Goal: Task Accomplishment & Management: Manage account settings

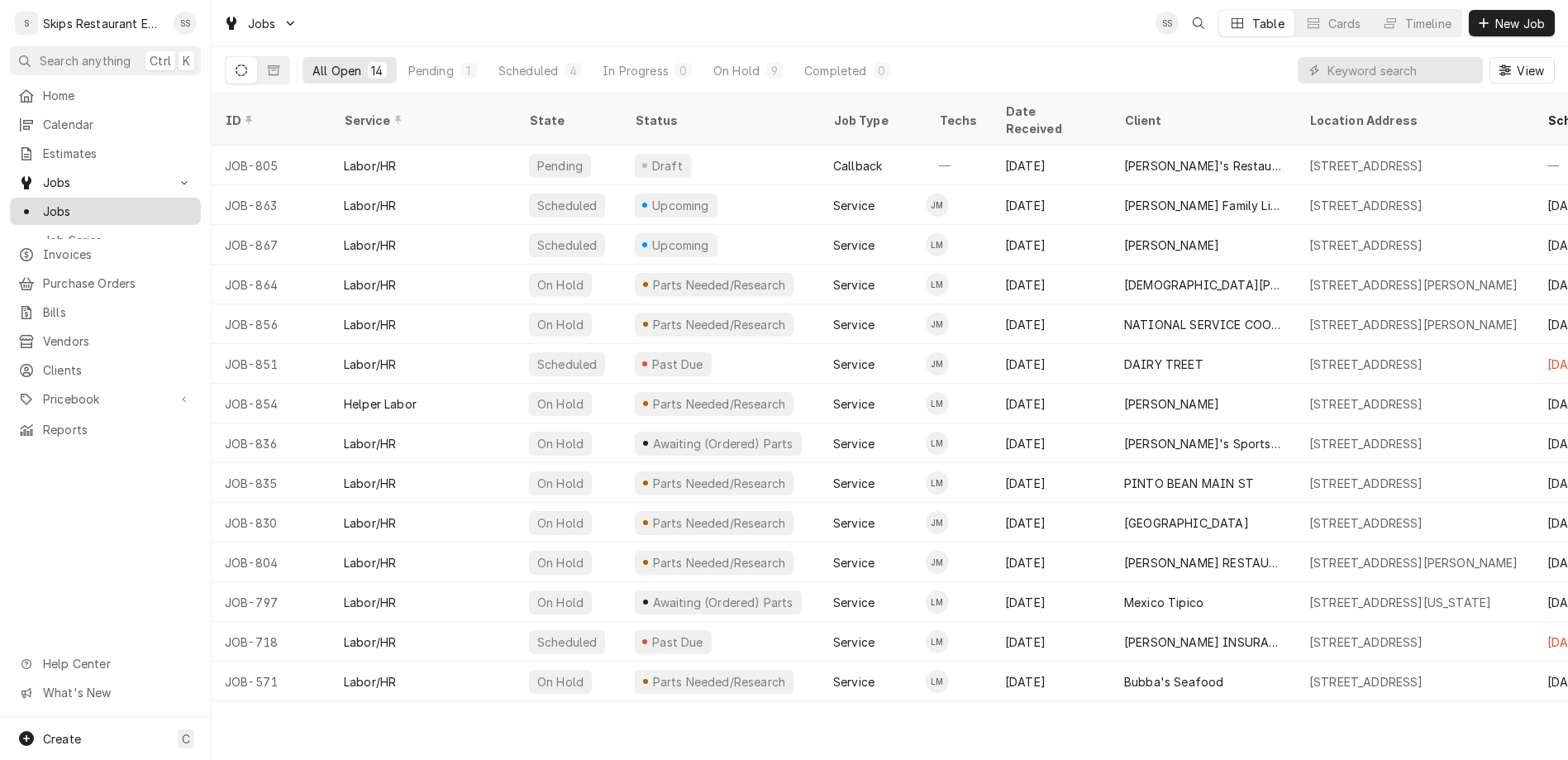
click at [43, 202] on span "Jobs" at bounding box center [118, 211] width 149 height 17
click at [258, 57] on button "Dynamic Content Wrapper" at bounding box center [274, 69] width 32 height 27
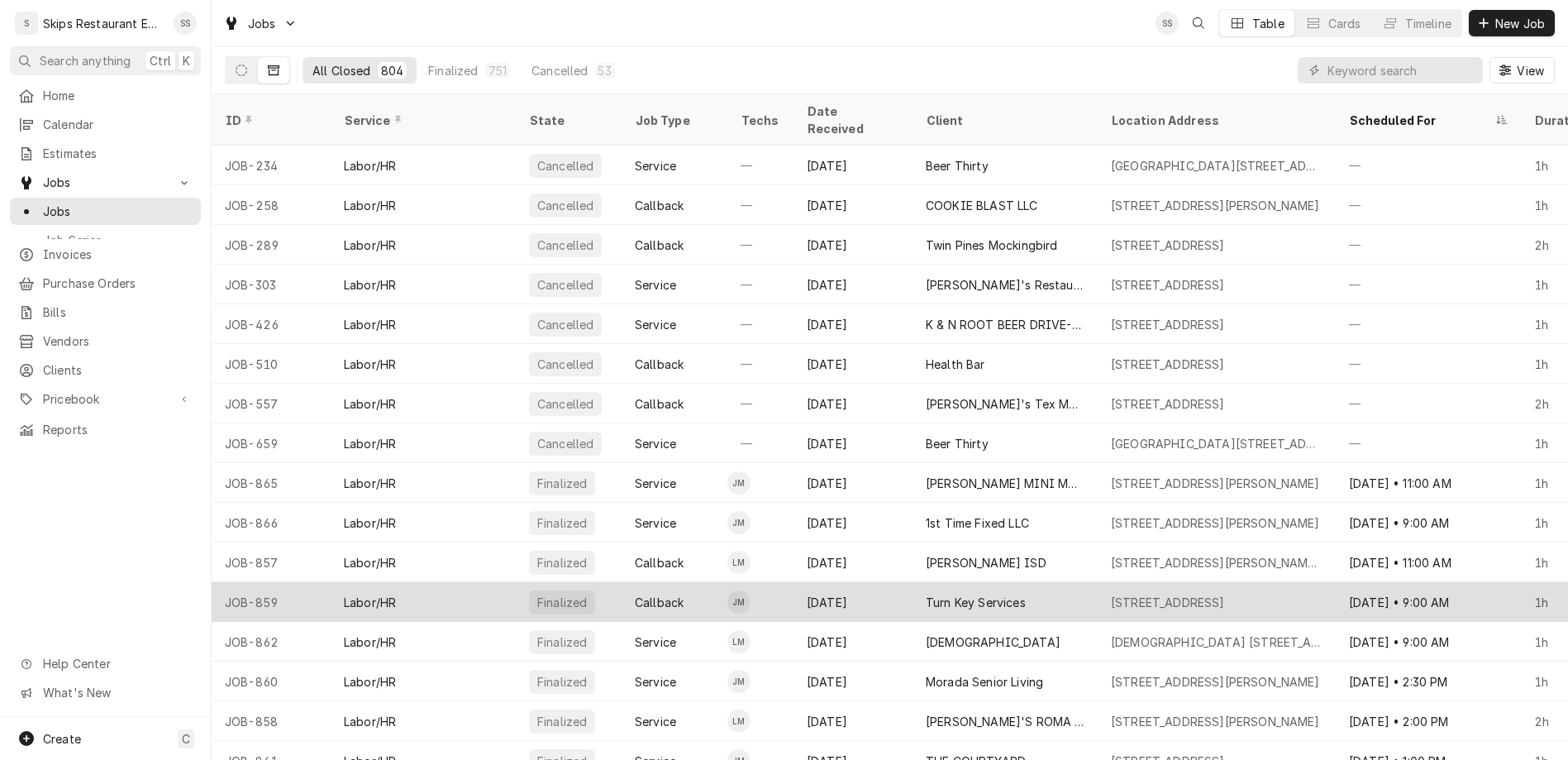
click at [926, 594] on div "Turn Key Services" at bounding box center [975, 602] width 100 height 17
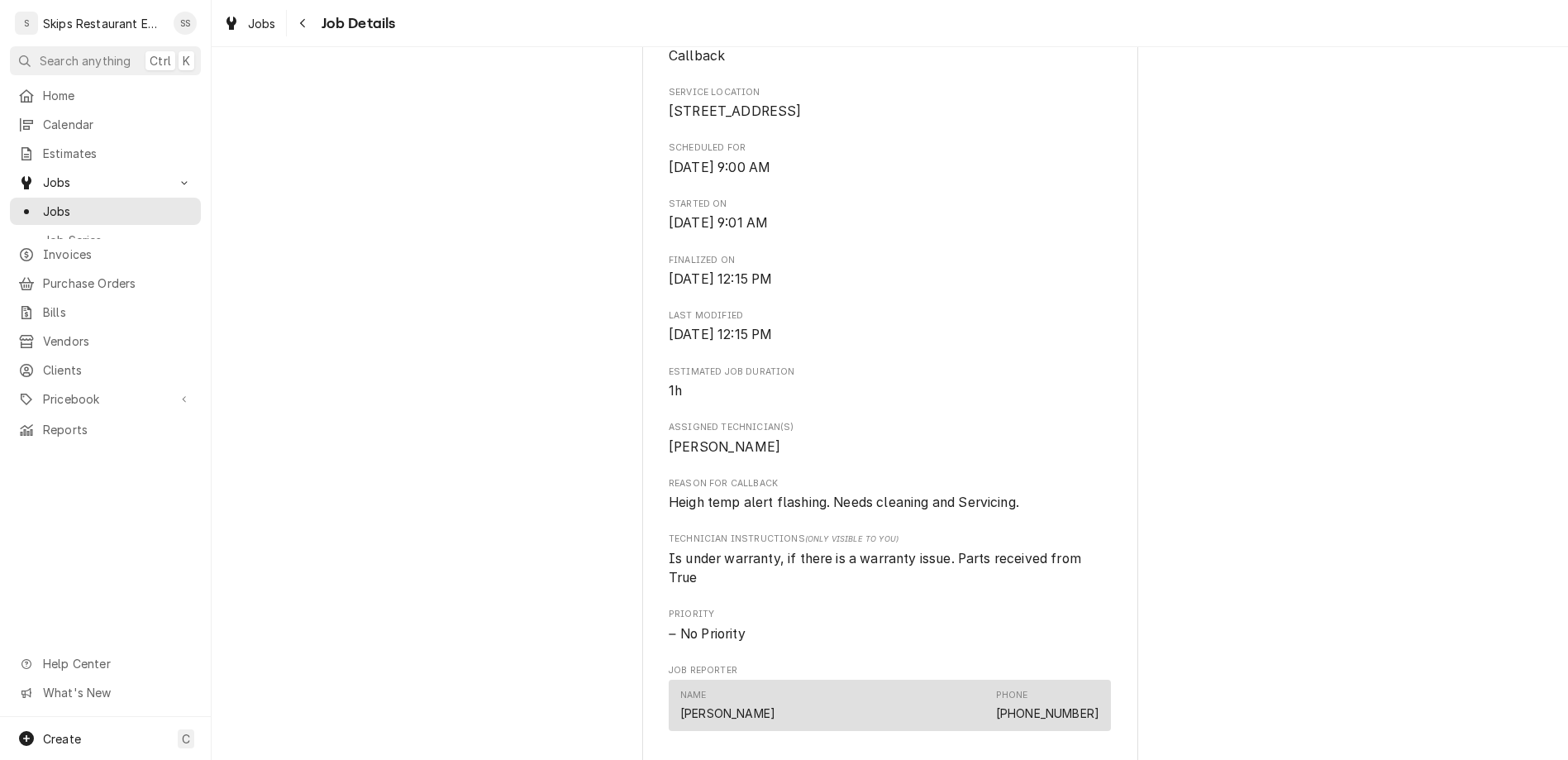
scroll to position [564, 0]
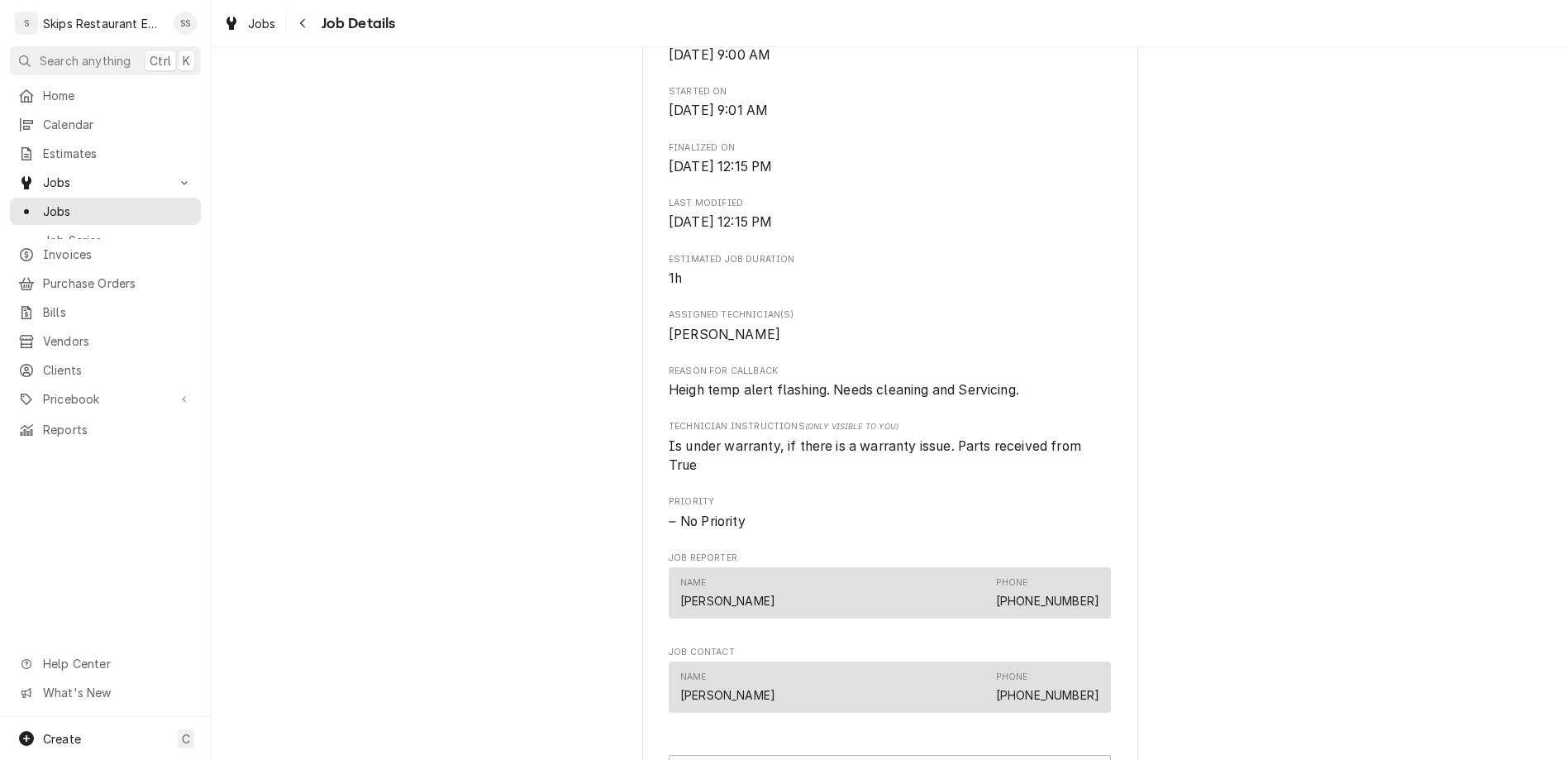
click at [51, 390] on span "Pricebook" at bounding box center [106, 399] width 125 height 17
click at [46, 443] on link "Parts & Materials" at bounding box center [106, 457] width 191 height 27
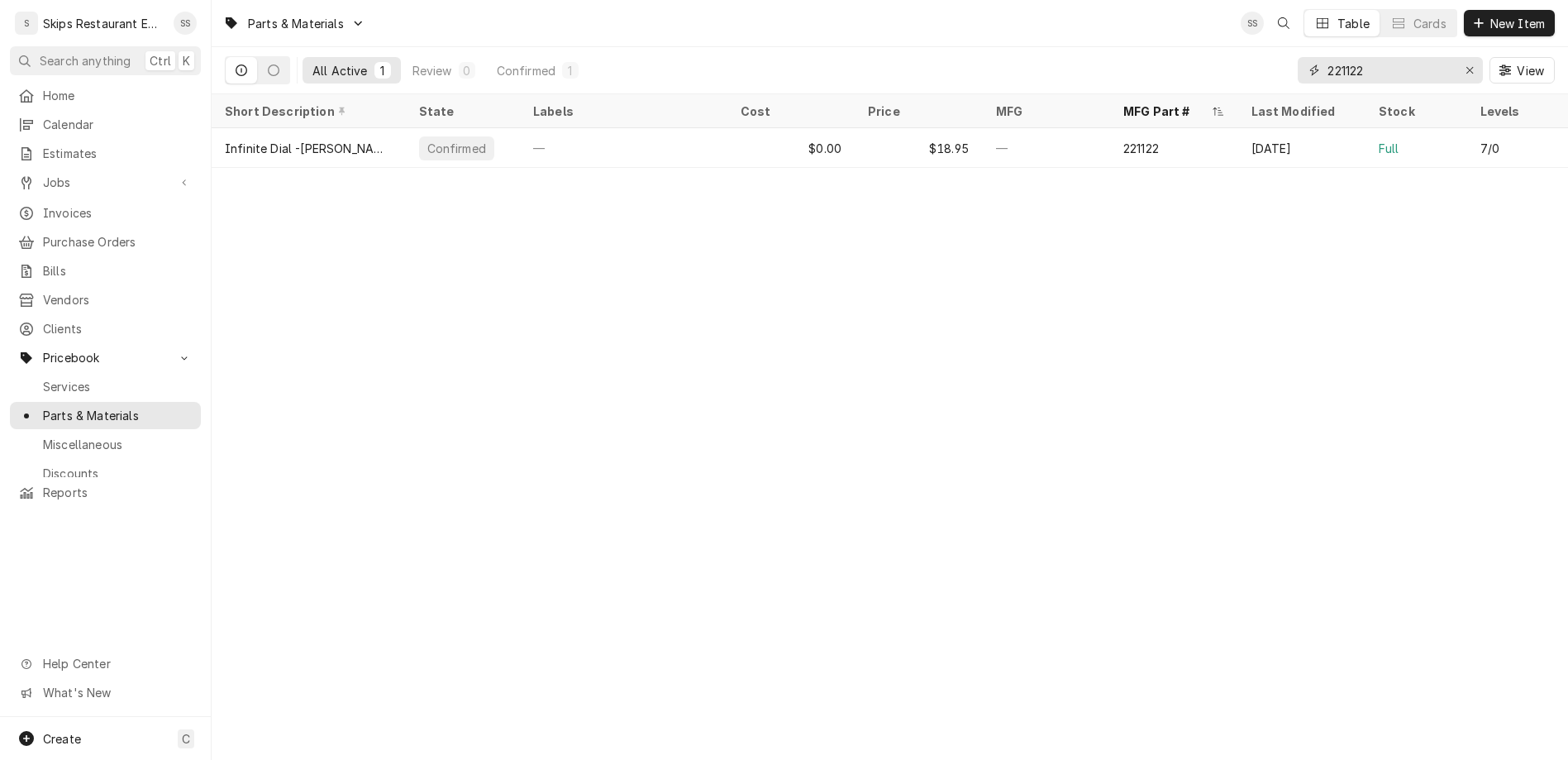
drag, startPoint x: 1427, startPoint y: 52, endPoint x: 1366, endPoint y: 48, distance: 61.1
click at [1366, 57] on input "221122" at bounding box center [1390, 69] width 124 height 27
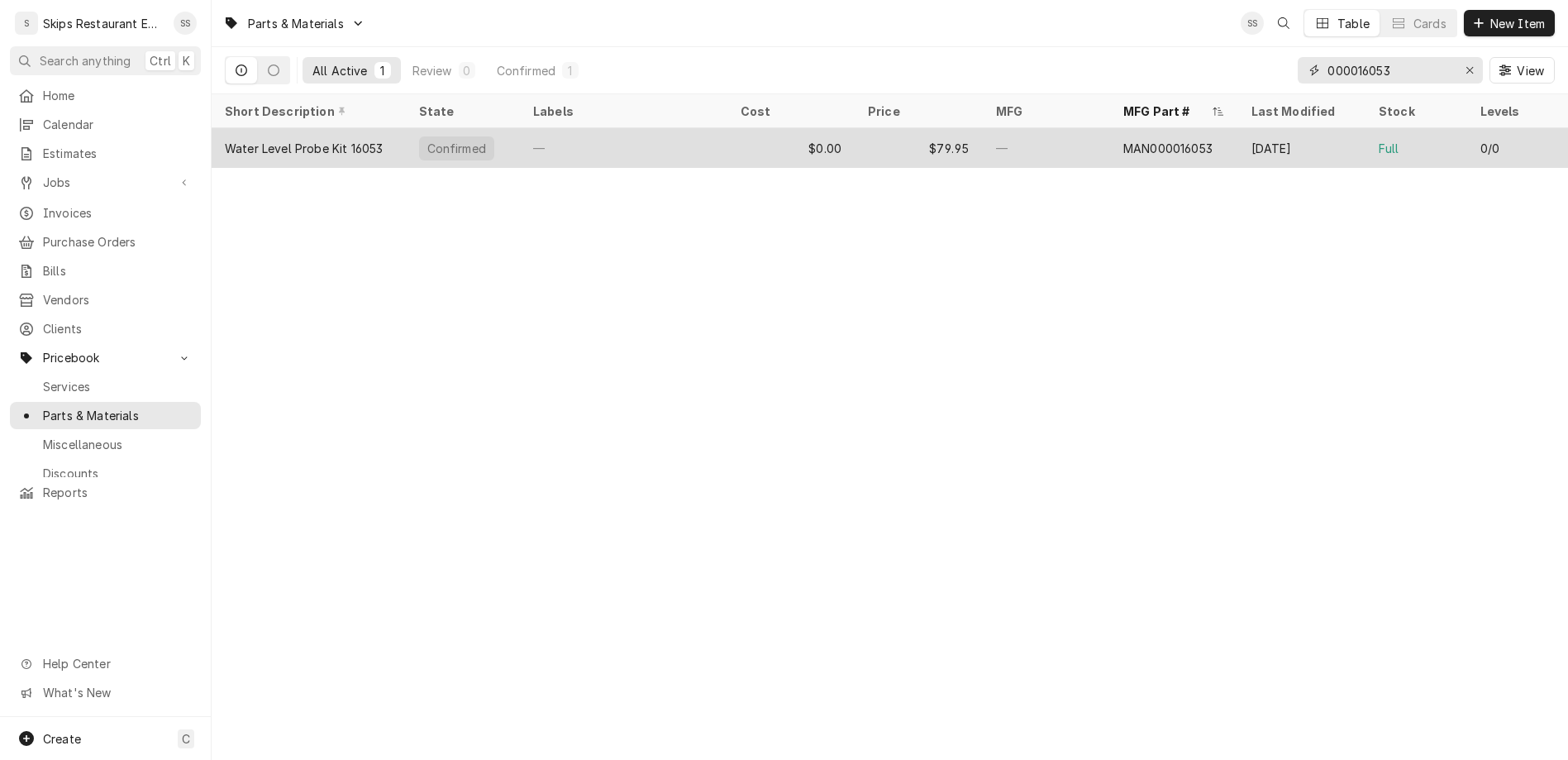
type input "000016053"
click at [916, 128] on div "$79.95" at bounding box center [918, 148] width 128 height 39
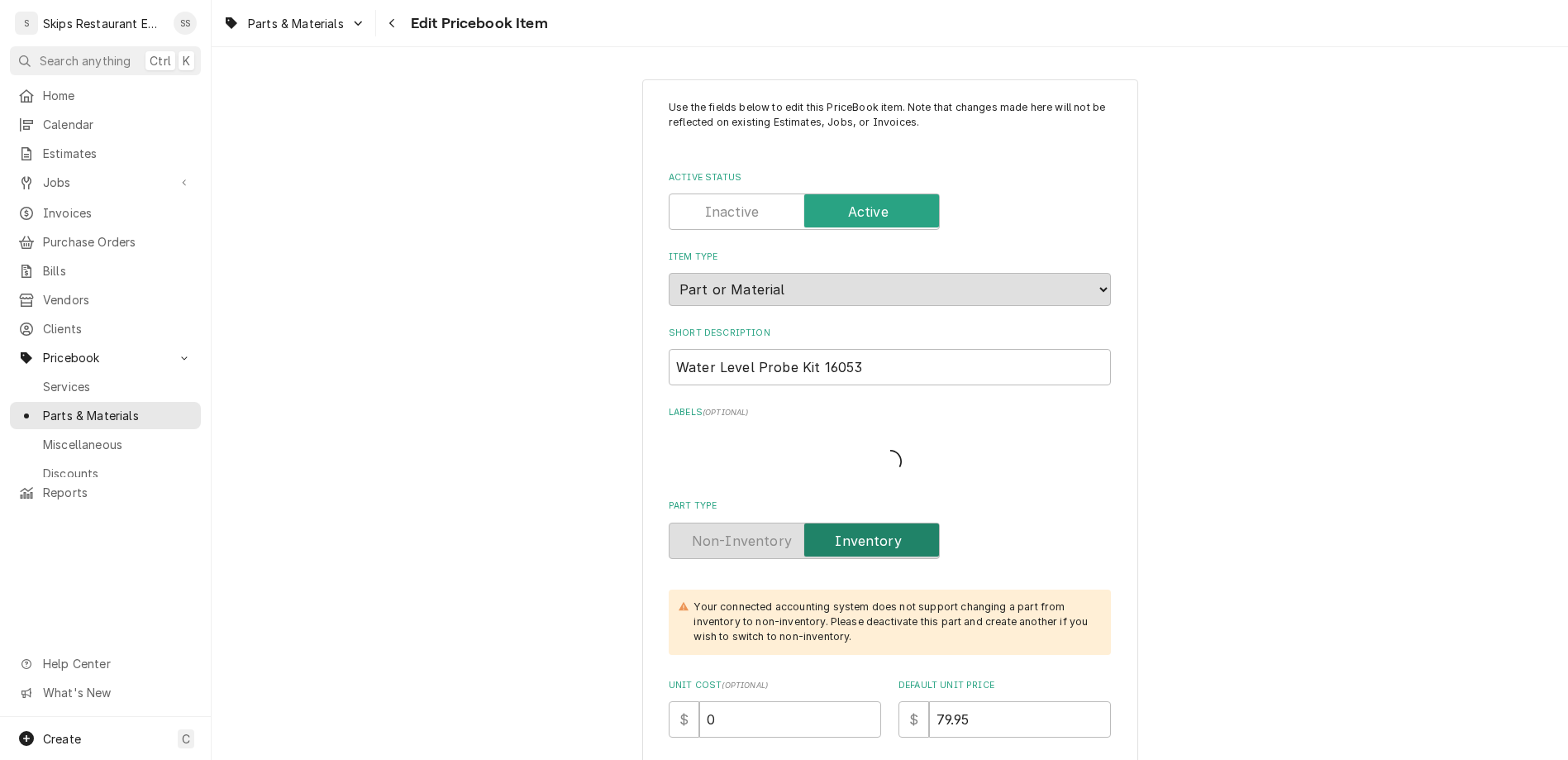
type textarea "x"
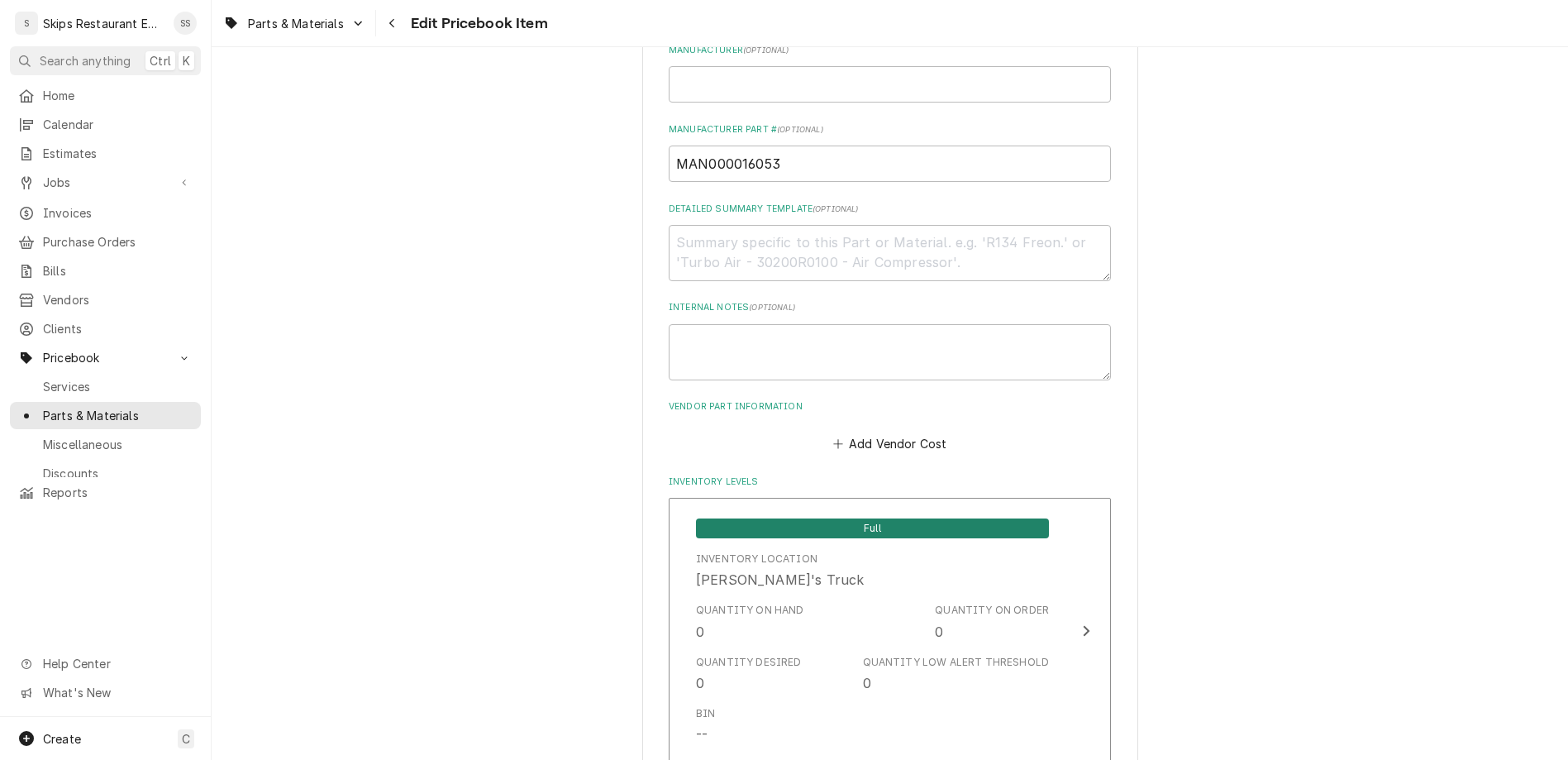
scroll to position [1032, 0]
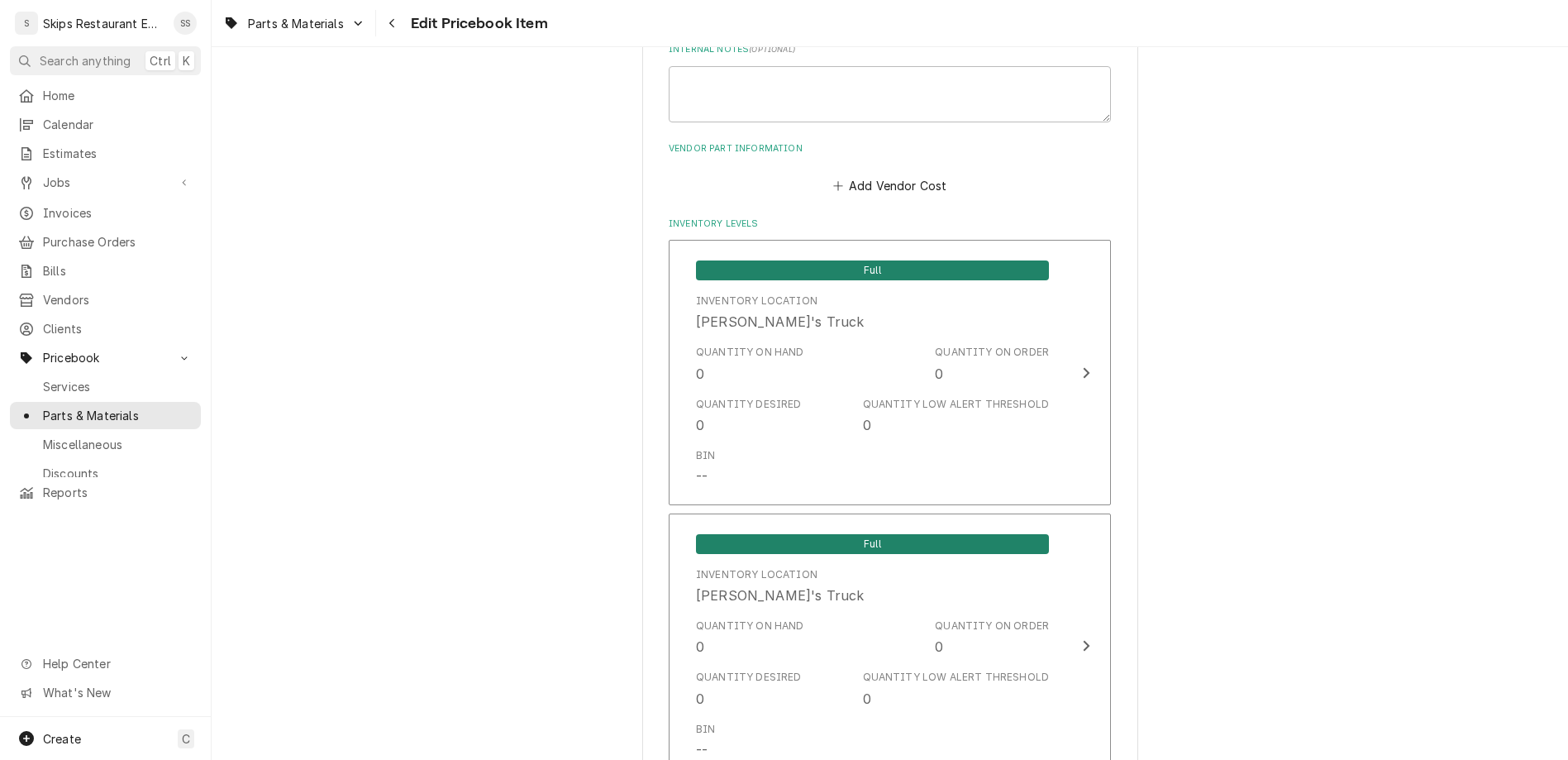
drag, startPoint x: 756, startPoint y: 451, endPoint x: 737, endPoint y: 451, distance: 19.0
type input "2"
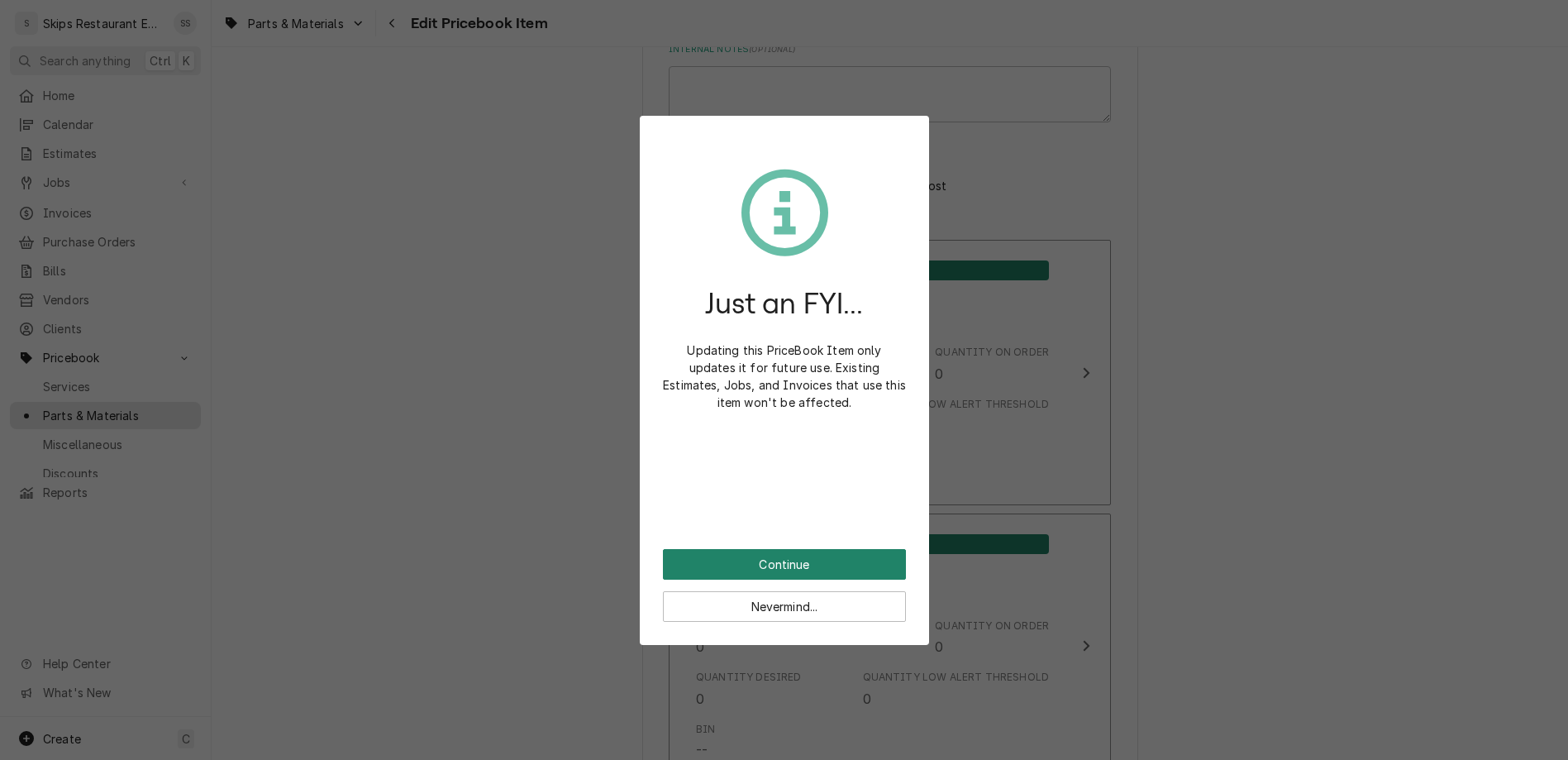
click at [762, 549] on button "Continue" at bounding box center [784, 564] width 243 height 31
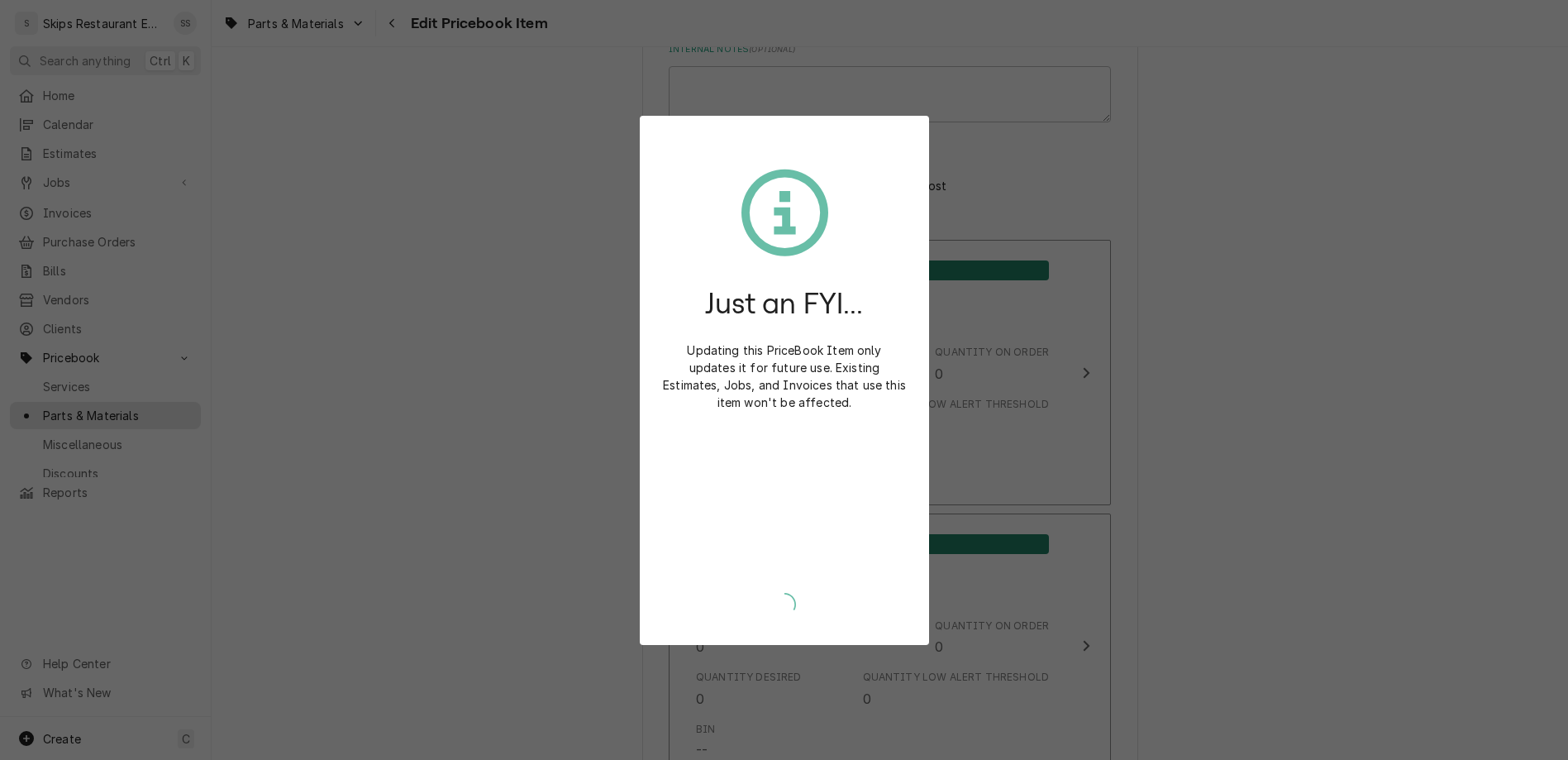
type textarea "x"
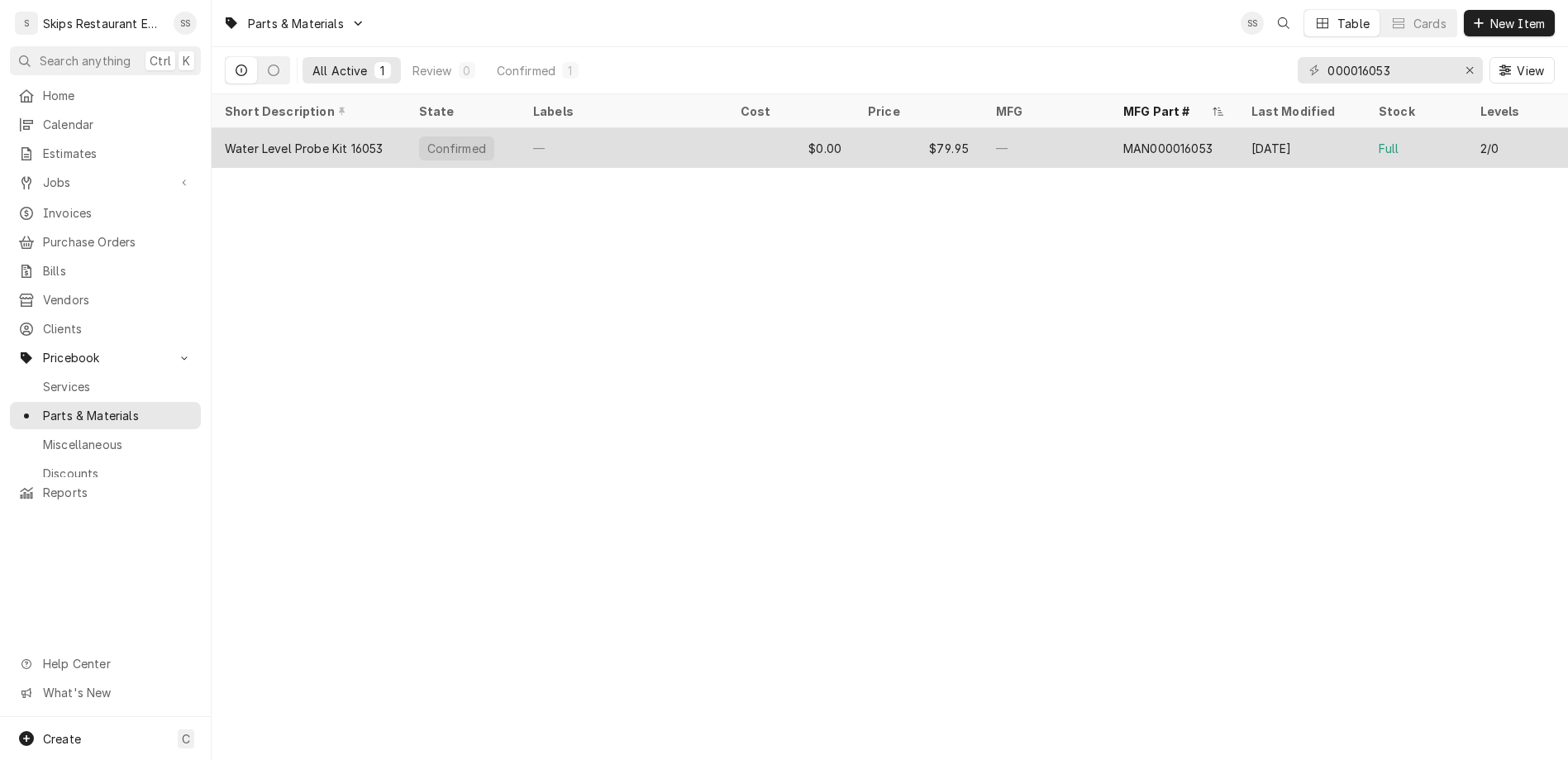
click at [928, 128] on div "$79.95" at bounding box center [918, 148] width 128 height 39
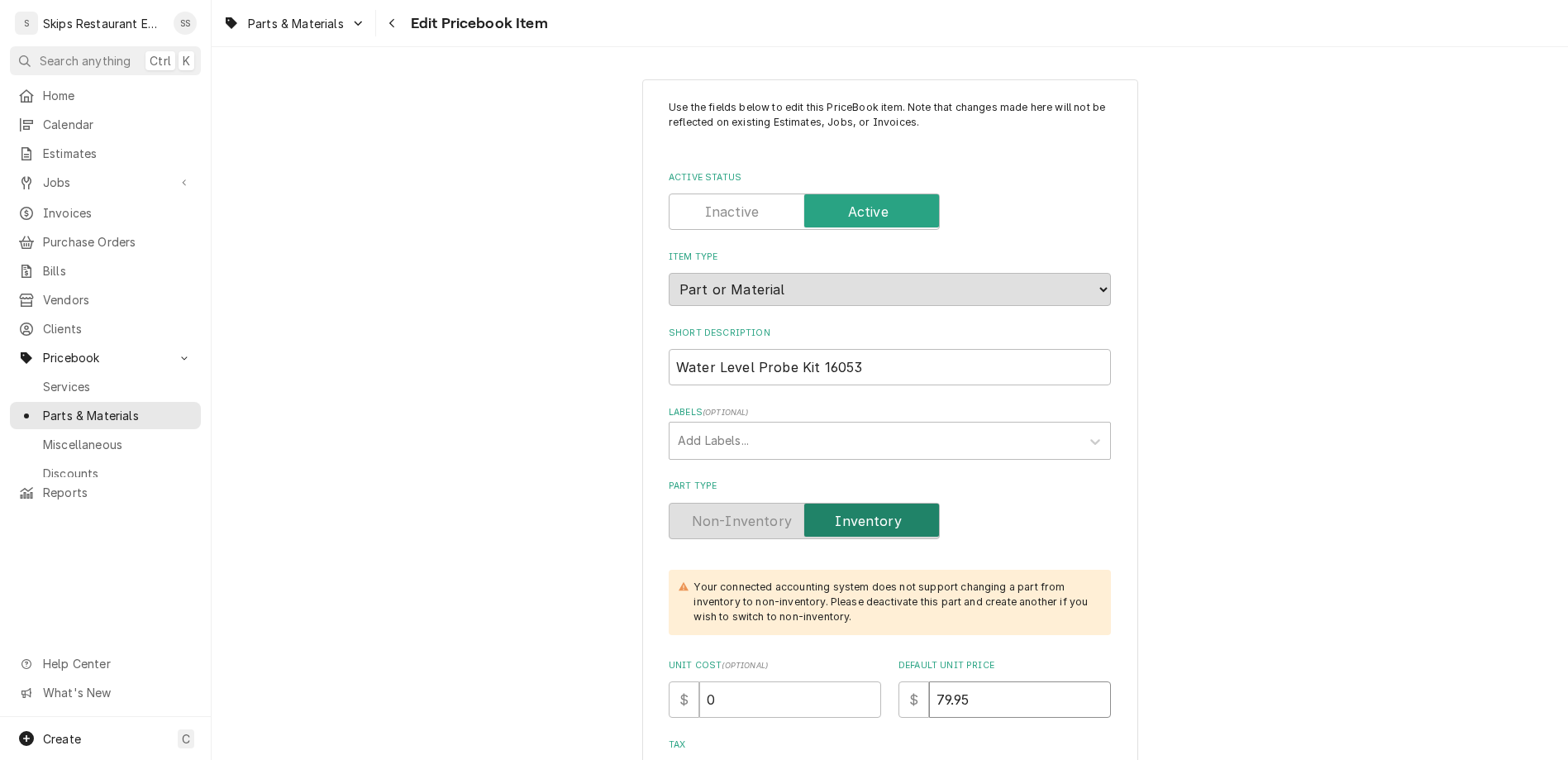
drag, startPoint x: 928, startPoint y: 535, endPoint x: 866, endPoint y: 532, distance: 62.1
click at [899, 681] on div "$ 79.95" at bounding box center [1005, 699] width 213 height 36
drag, startPoint x: 922, startPoint y: 526, endPoint x: 877, endPoint y: 526, distance: 45.0
click at [929, 681] on input "79.95" at bounding box center [1020, 699] width 182 height 36
type textarea "x"
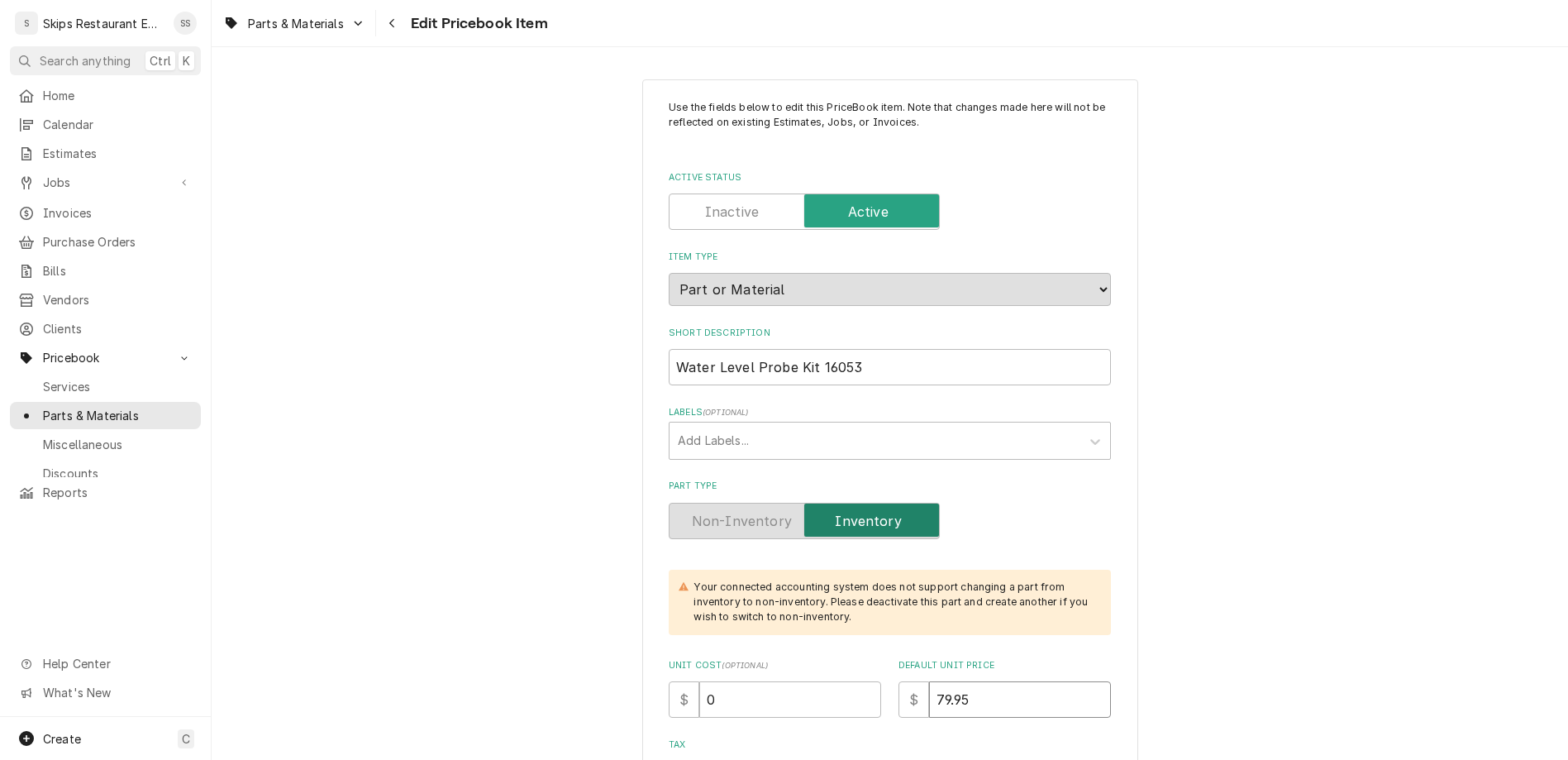
type input "8"
type textarea "x"
type input "83"
type textarea "x"
type input "83.9"
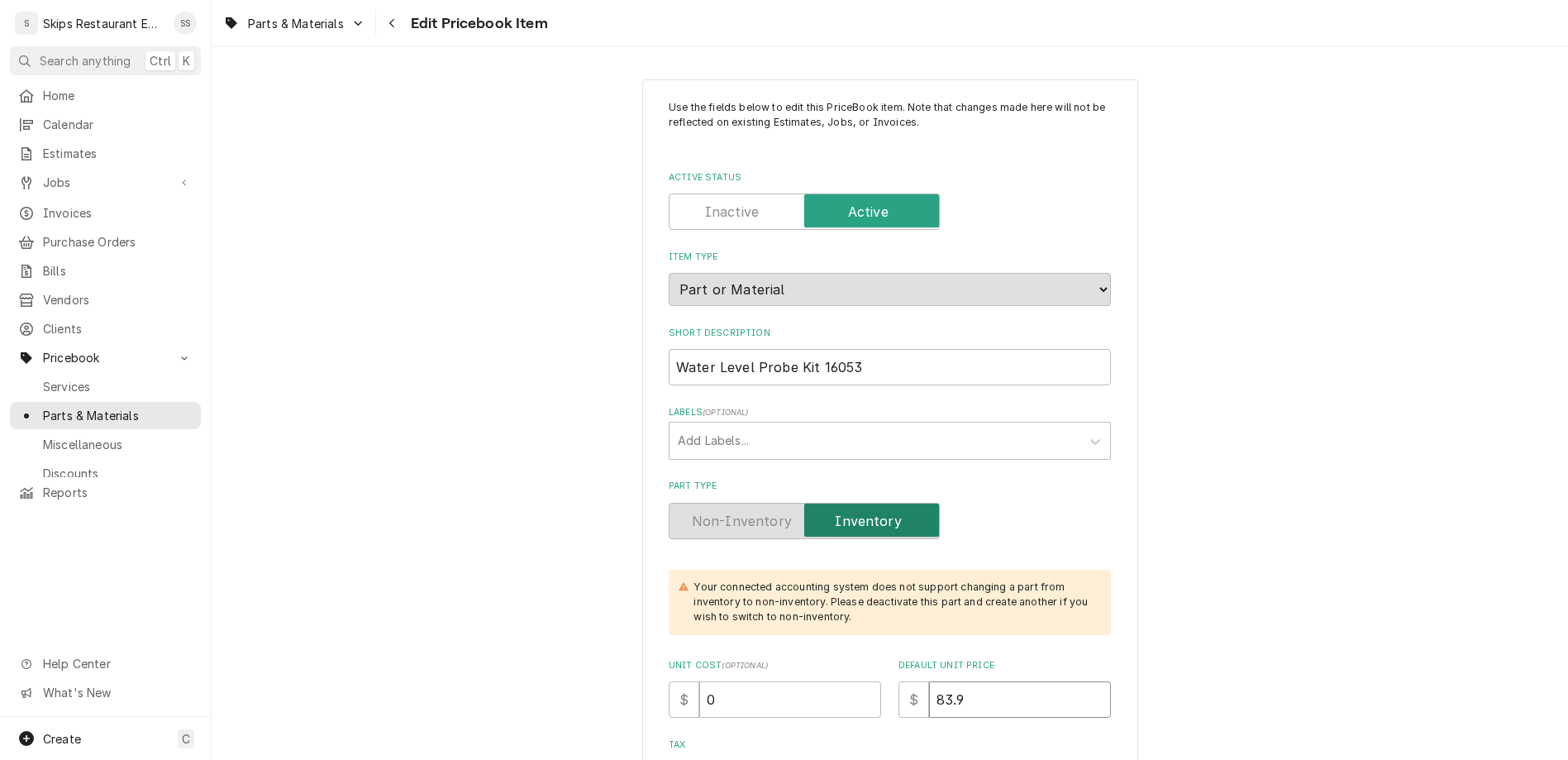
type textarea "x"
type input "83.95"
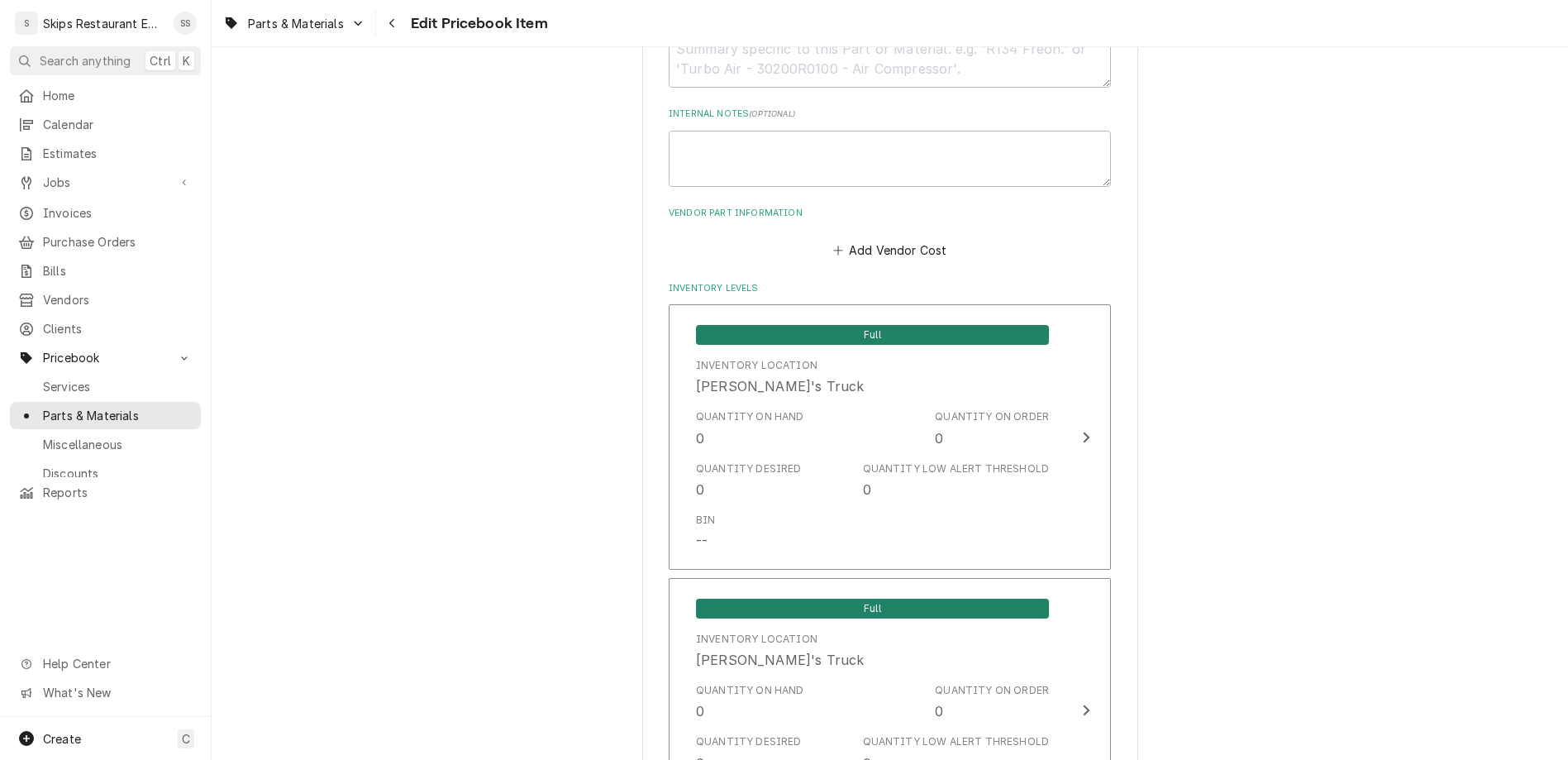
scroll to position [1107, 0]
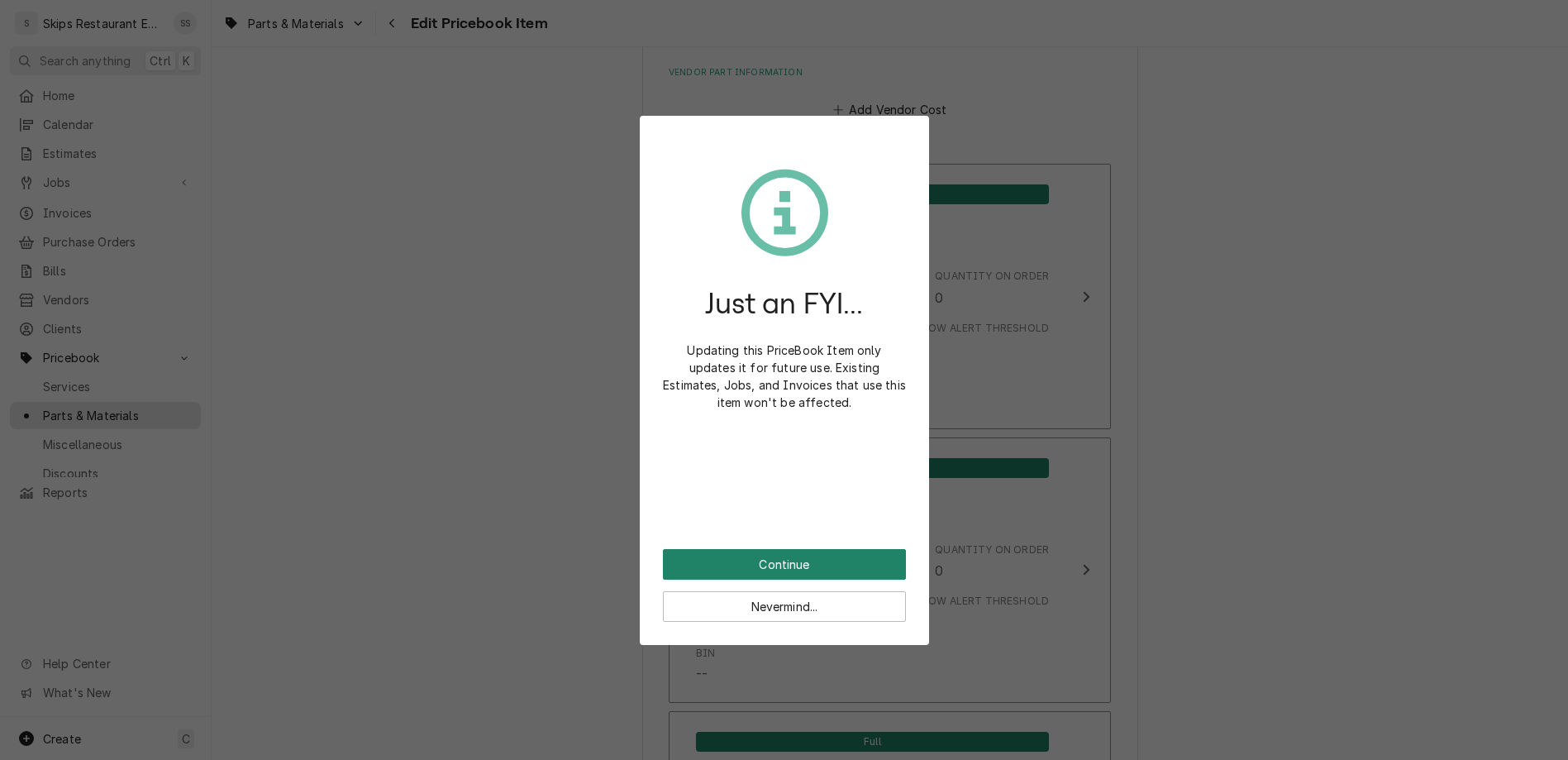
click at [773, 549] on button "Continue" at bounding box center [784, 564] width 243 height 31
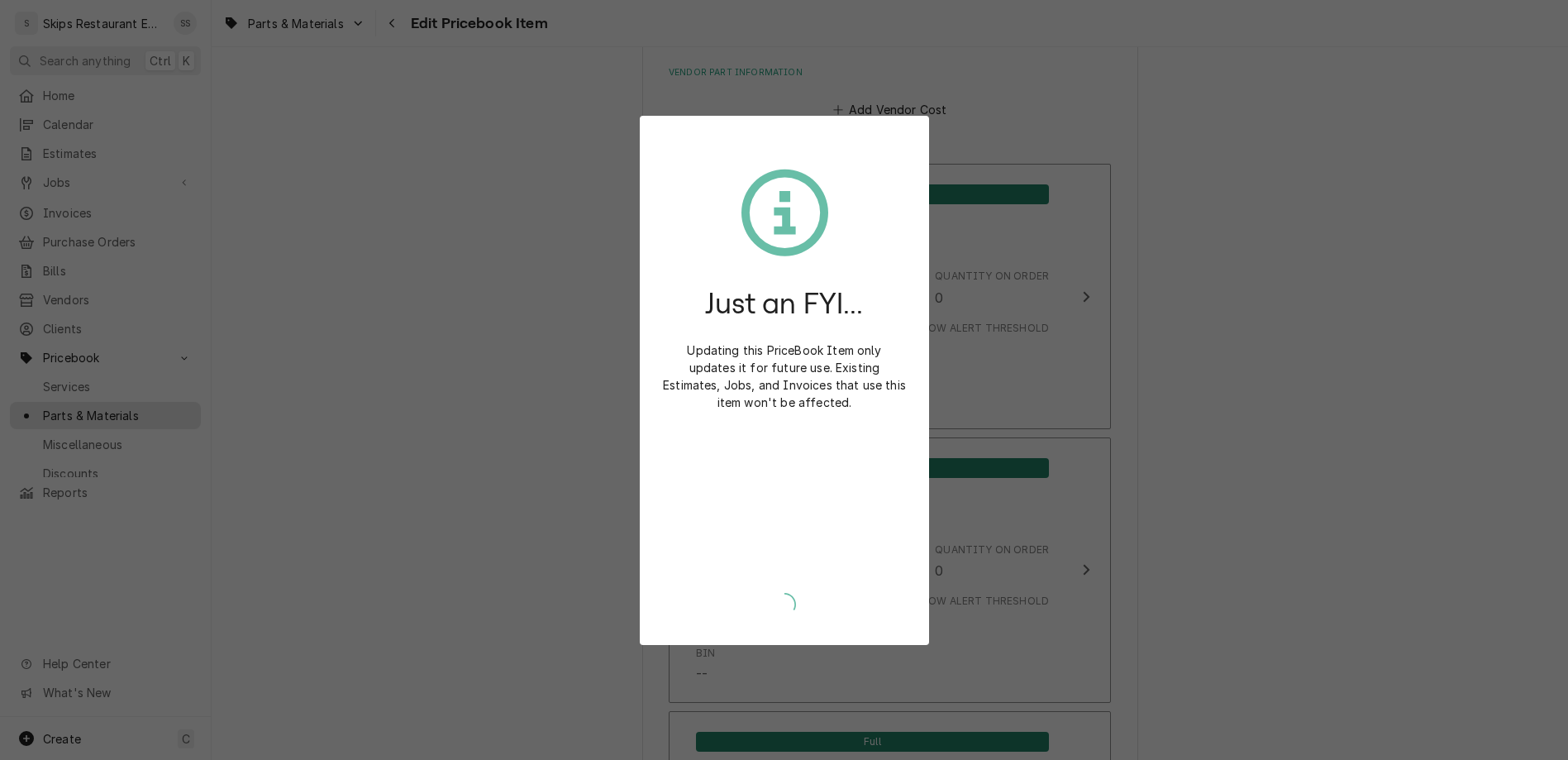
scroll to position [1101, 0]
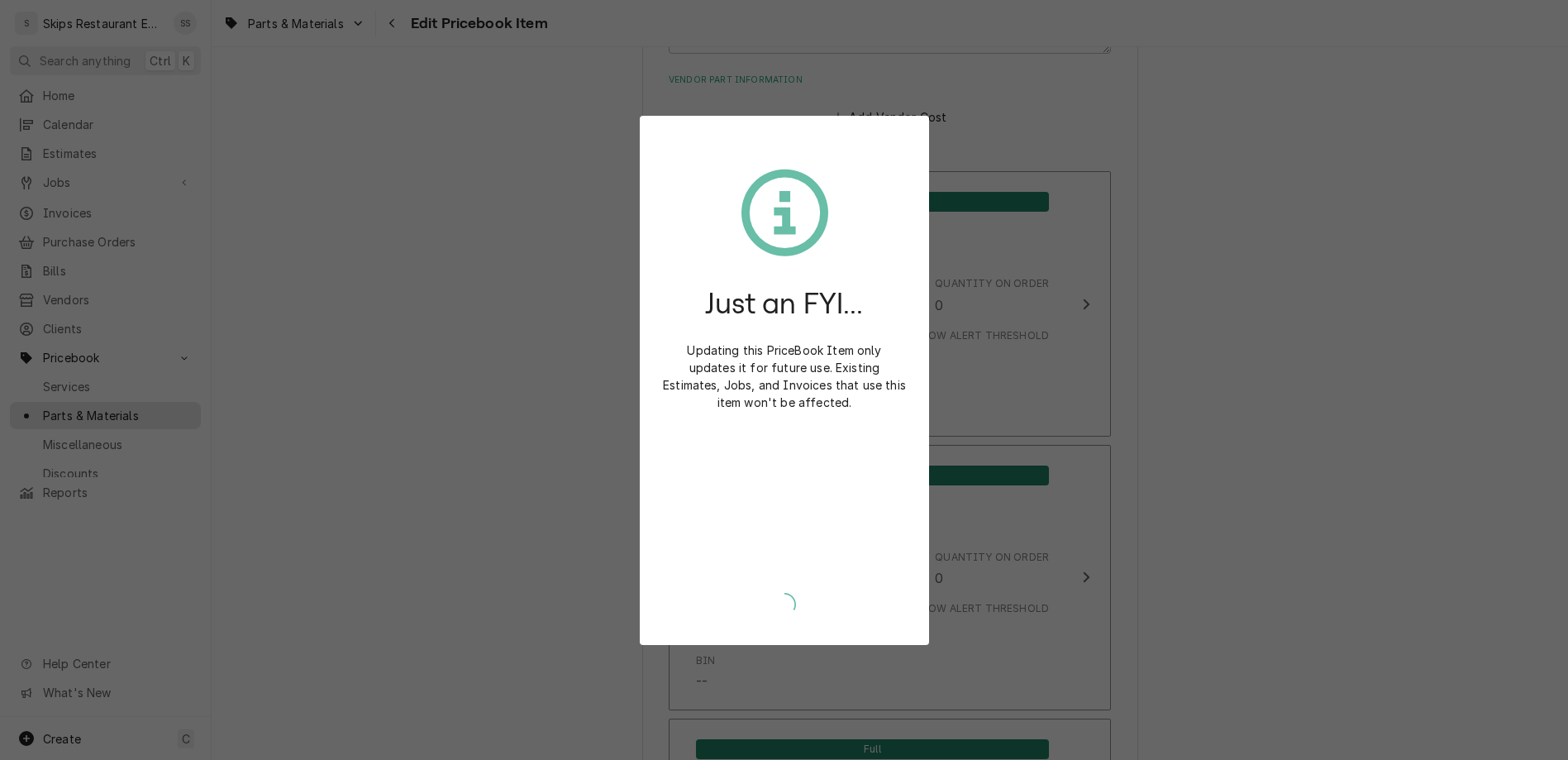
type textarea "x"
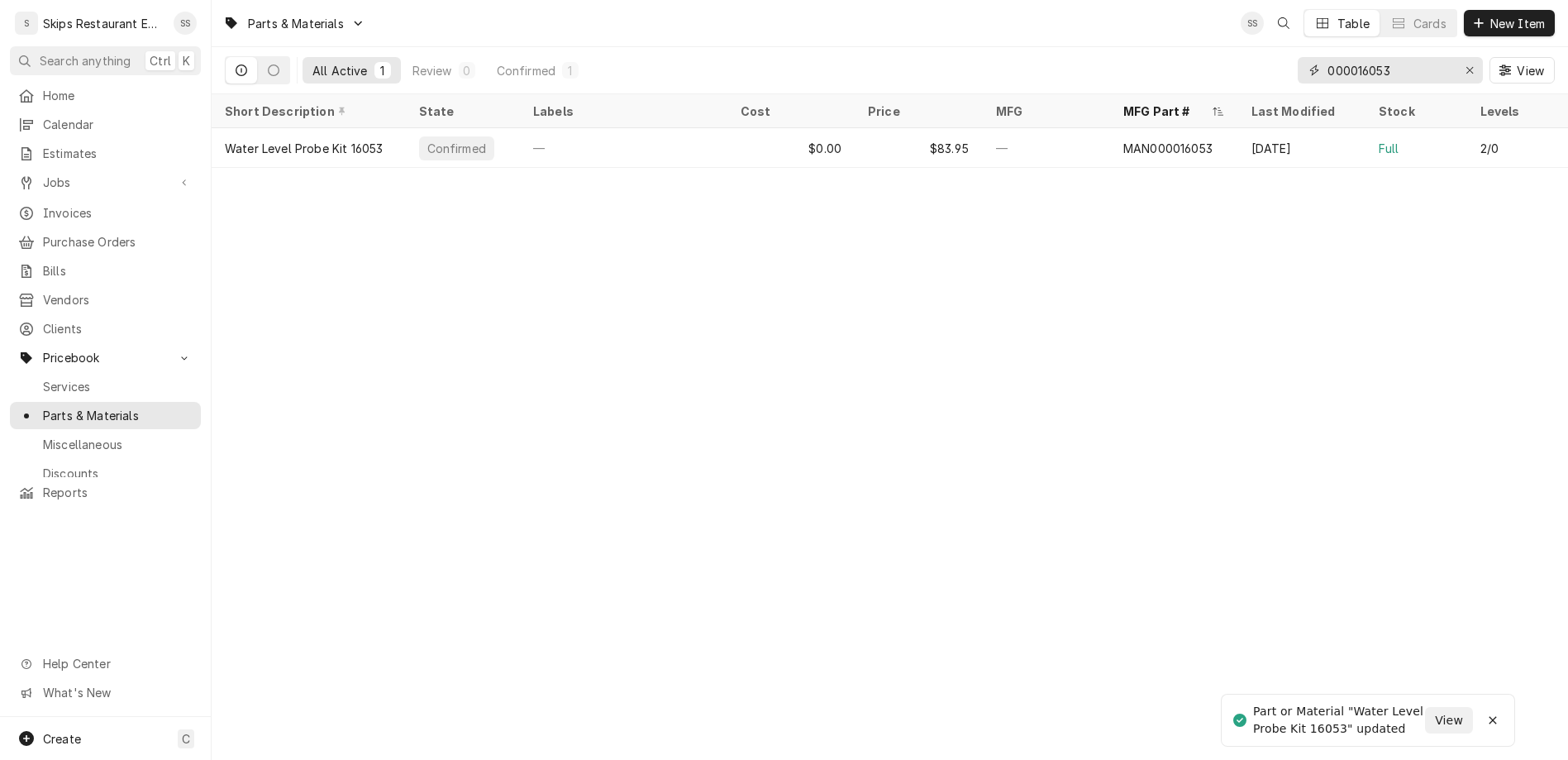
click at [1442, 57] on input "000016053" at bounding box center [1390, 69] width 124 height 27
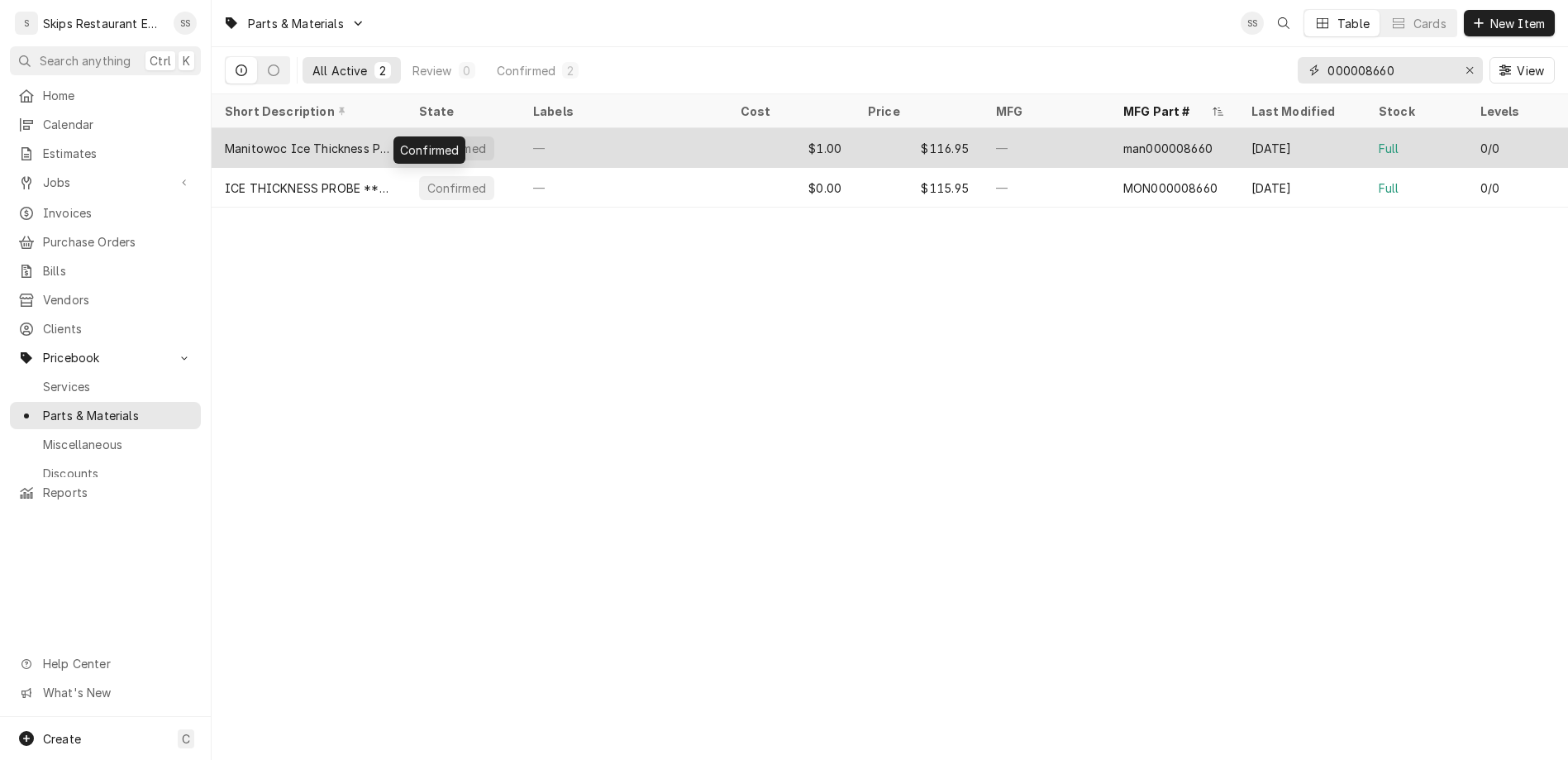
type input "000008660"
click at [425, 140] on div "Confirmed" at bounding box center [456, 148] width 62 height 17
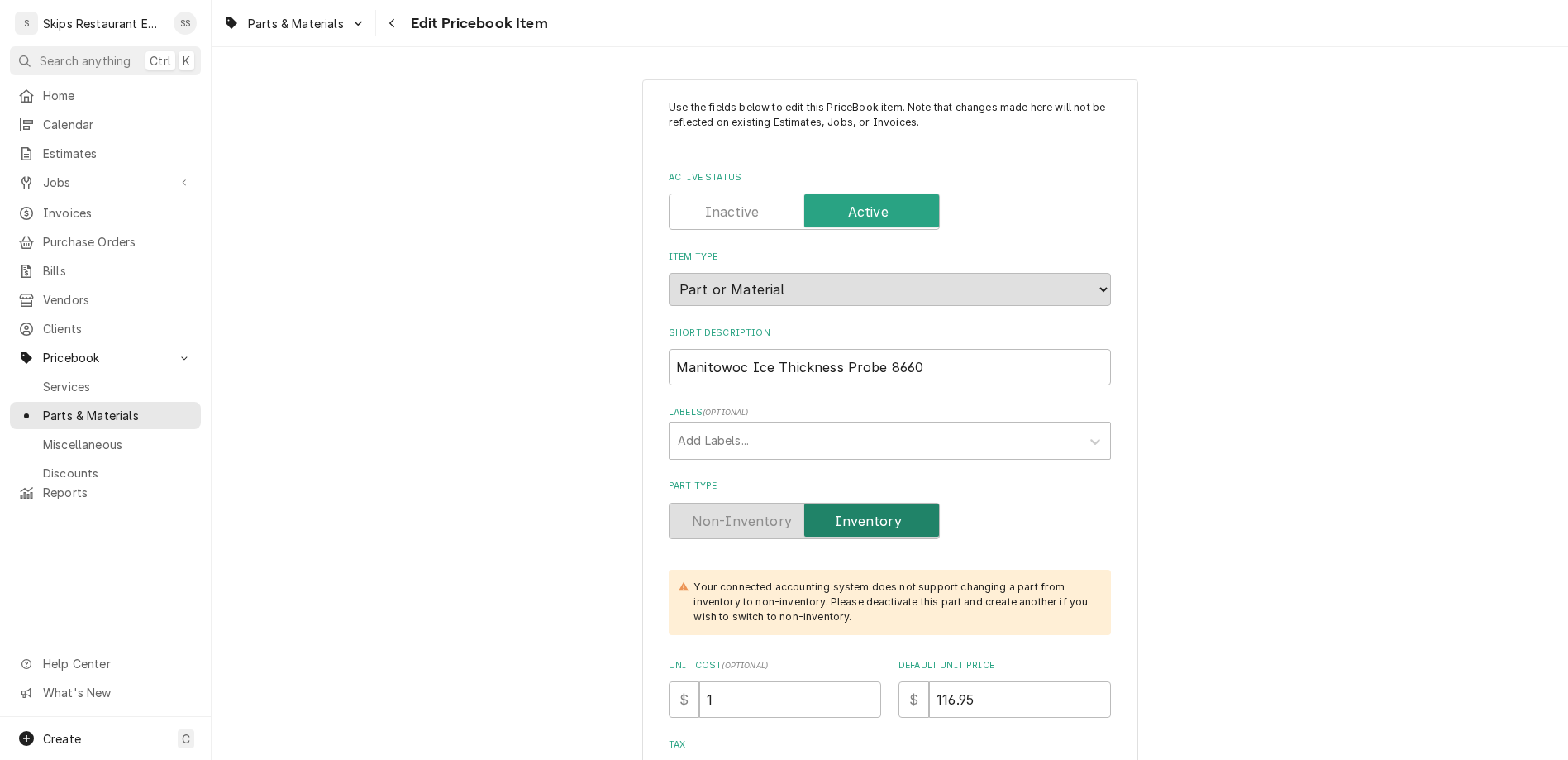
type textarea "x"
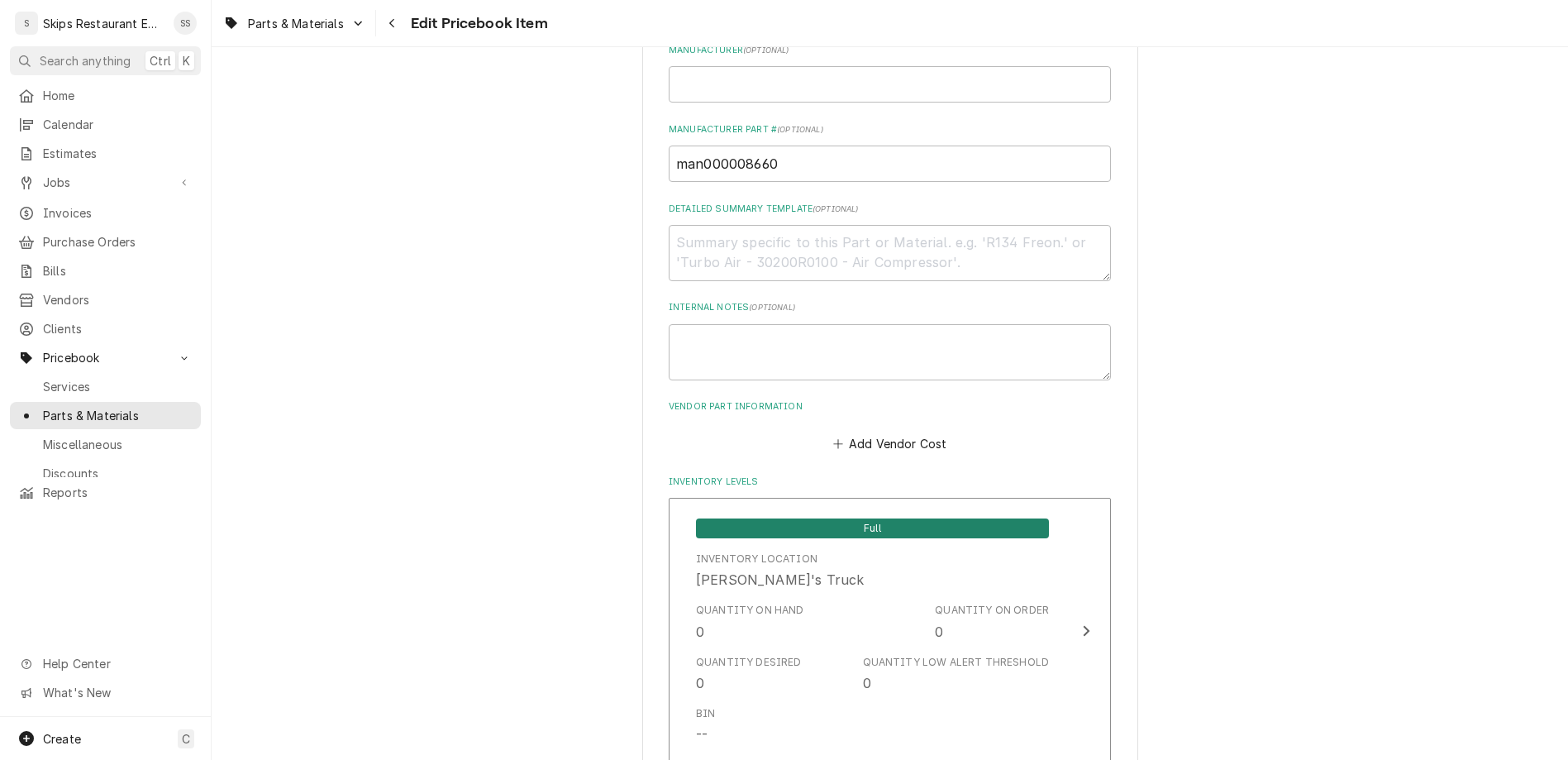
scroll to position [968, 0]
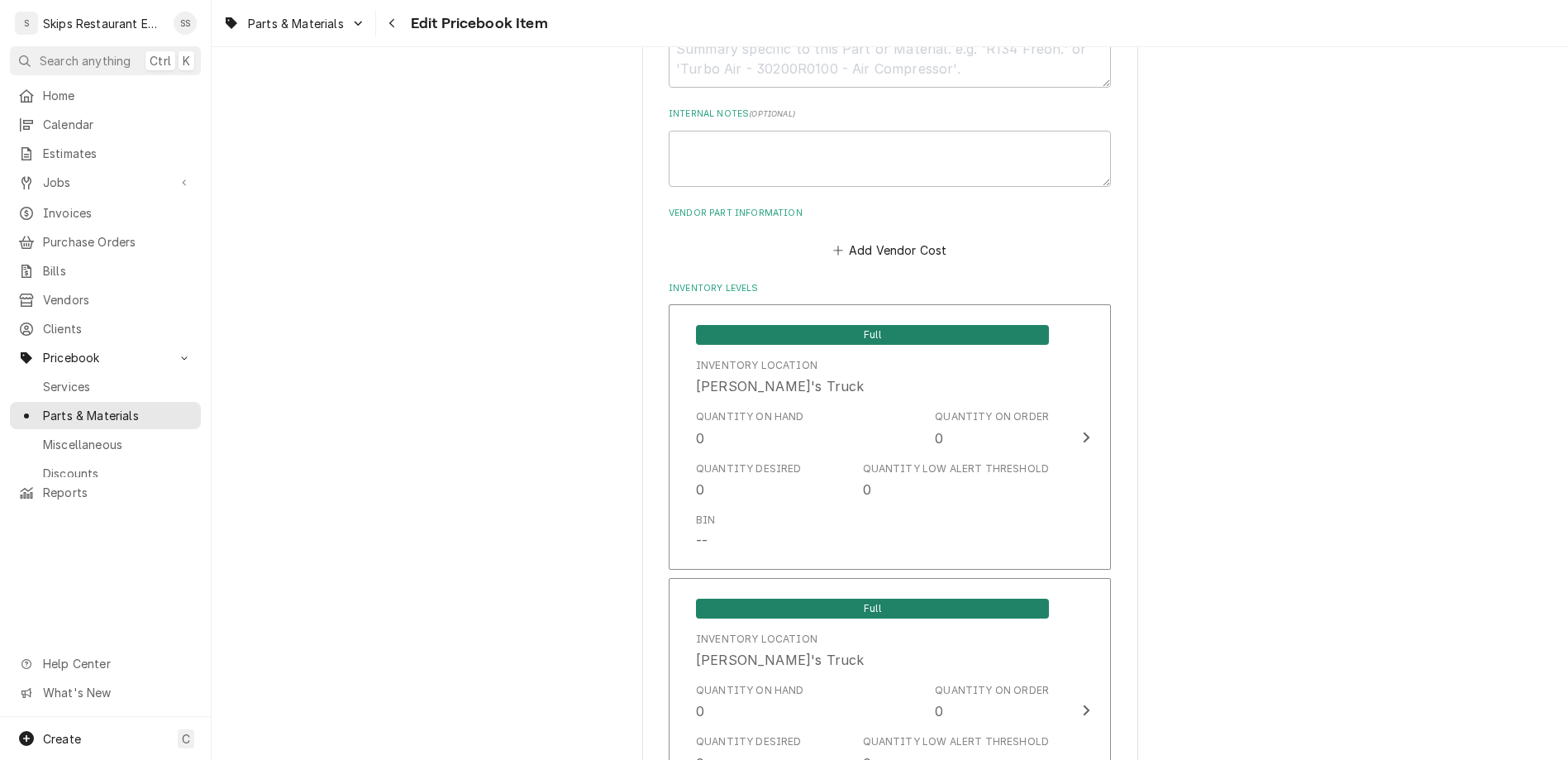
drag, startPoint x: 760, startPoint y: 512, endPoint x: 729, endPoint y: 519, distance: 31.8
type input "2"
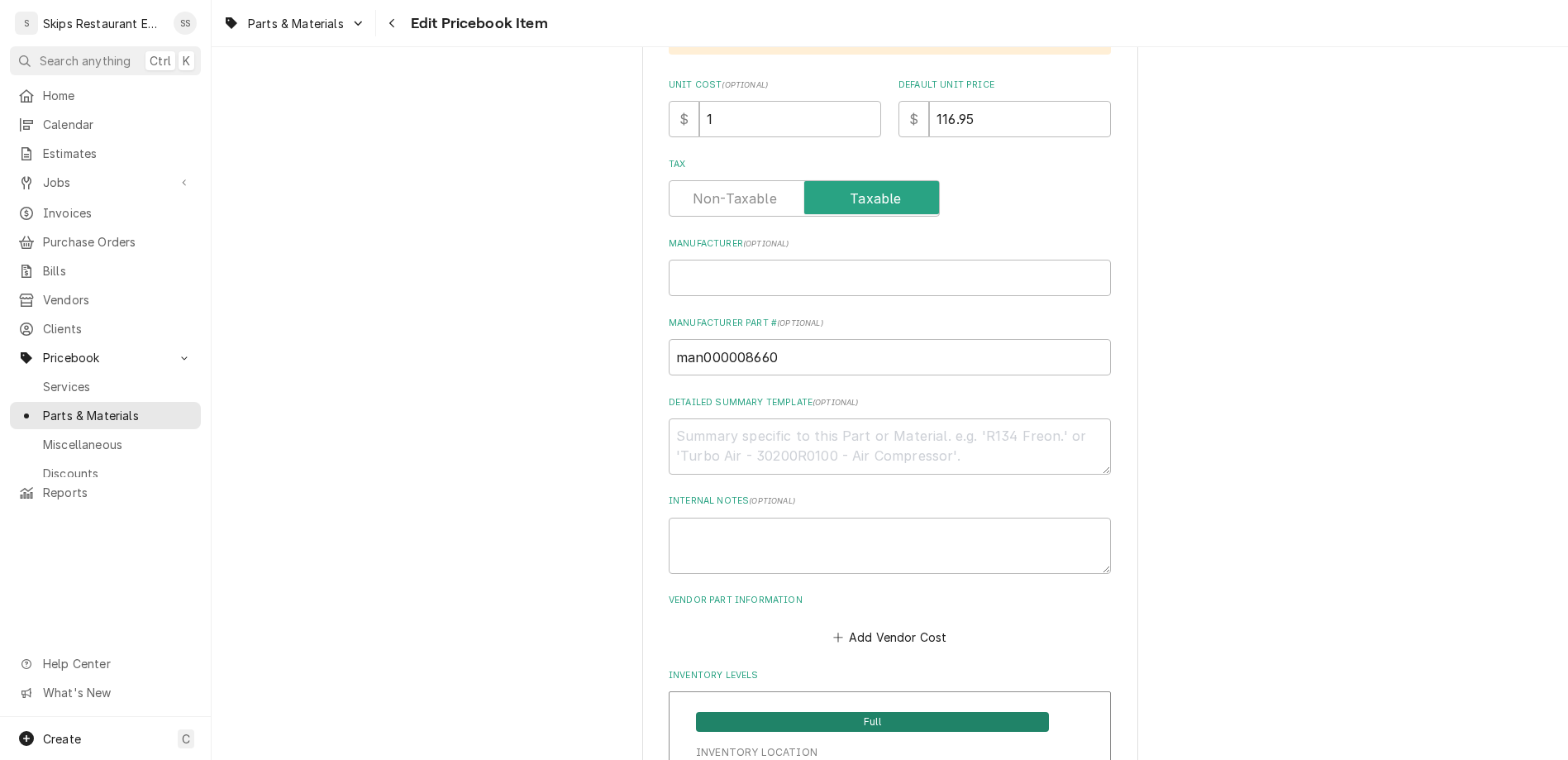
scroll to position [258, 0]
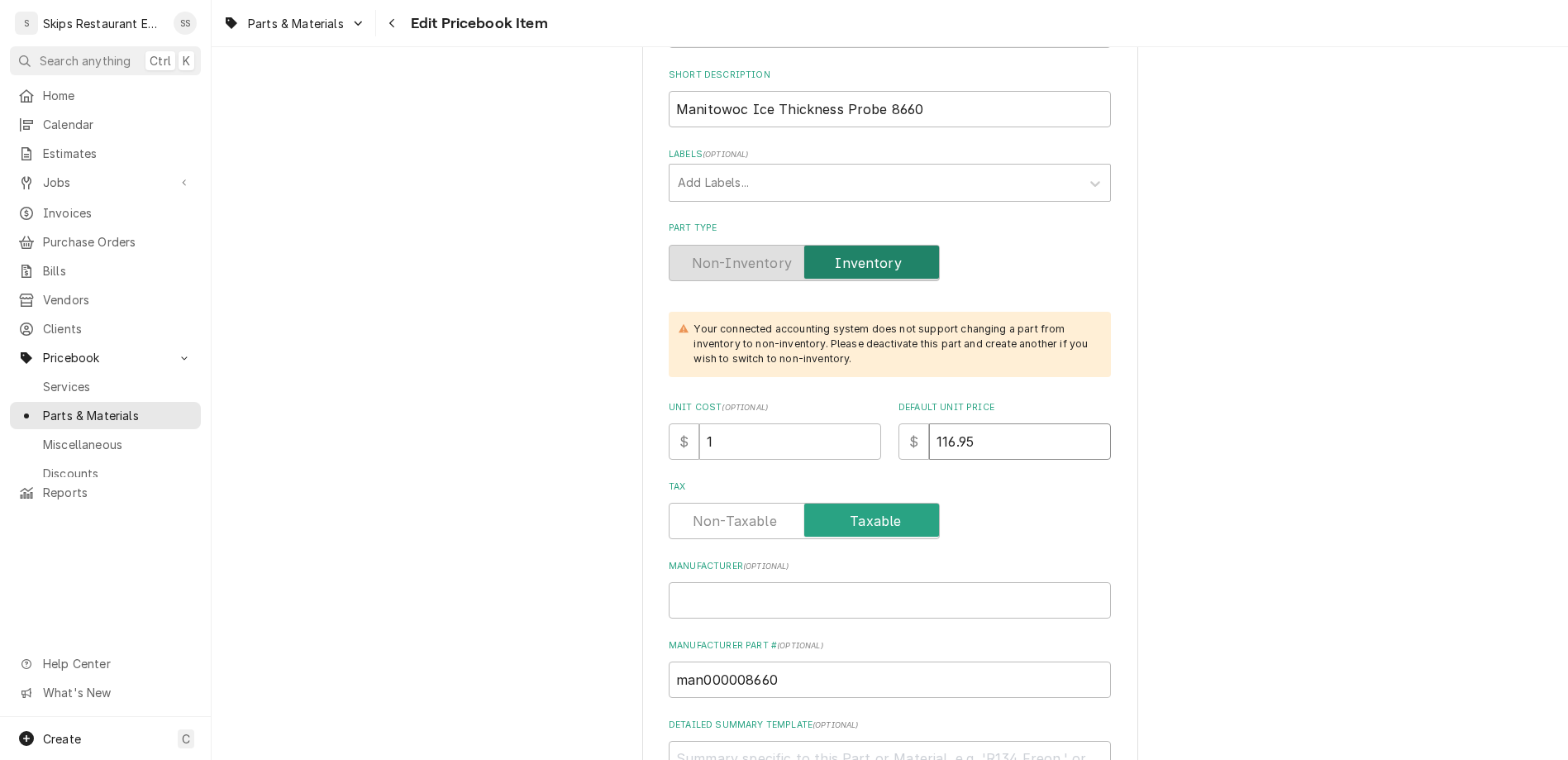
click at [938, 423] on input "116.95" at bounding box center [1020, 441] width 182 height 36
drag, startPoint x: 938, startPoint y: 271, endPoint x: 886, endPoint y: 270, distance: 52.0
click at [929, 423] on input "116.95" at bounding box center [1020, 441] width 182 height 36
type textarea "x"
type input "1"
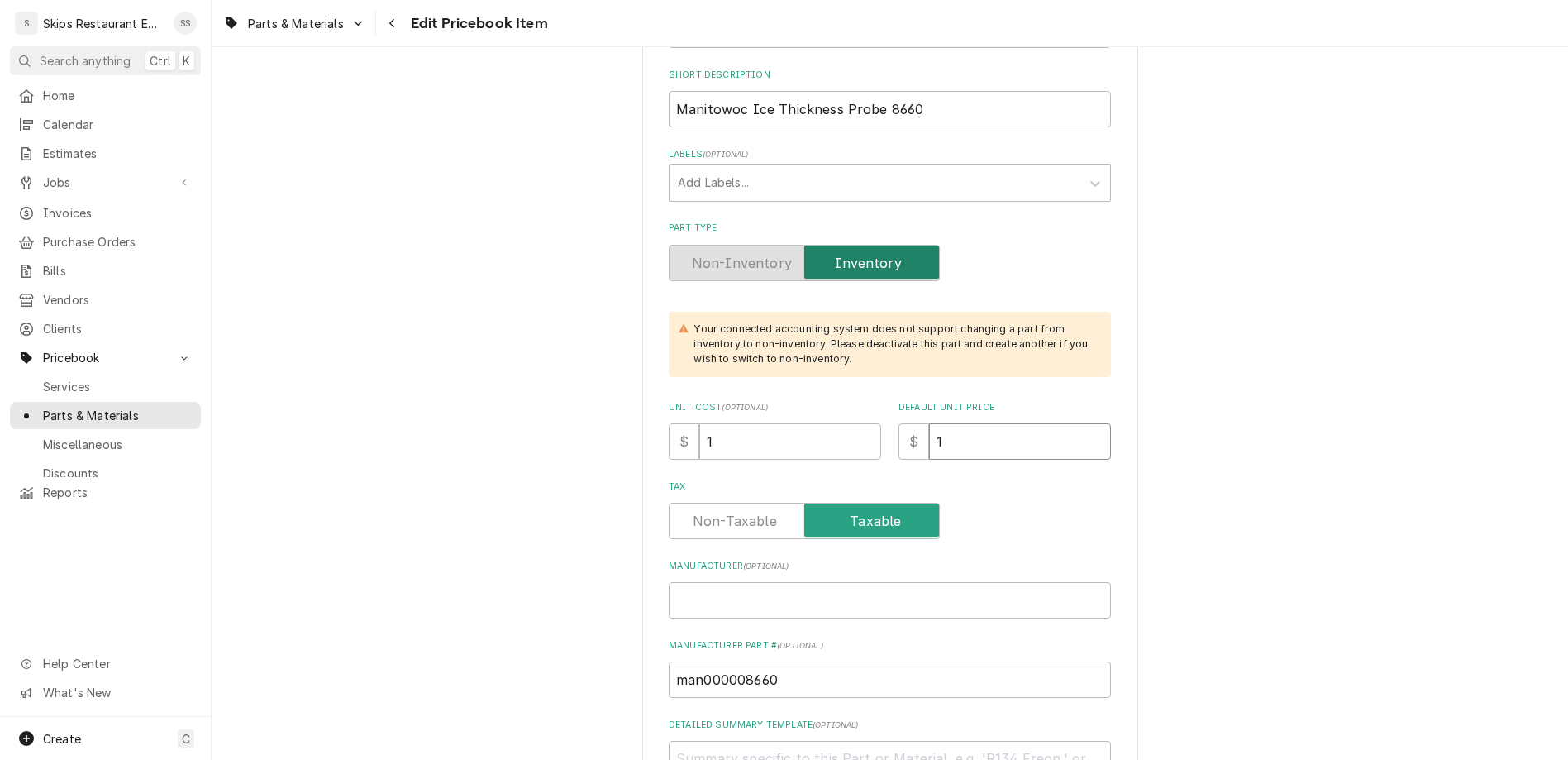
type textarea "x"
type input "13"
type textarea "x"
type input "134"
type textarea "x"
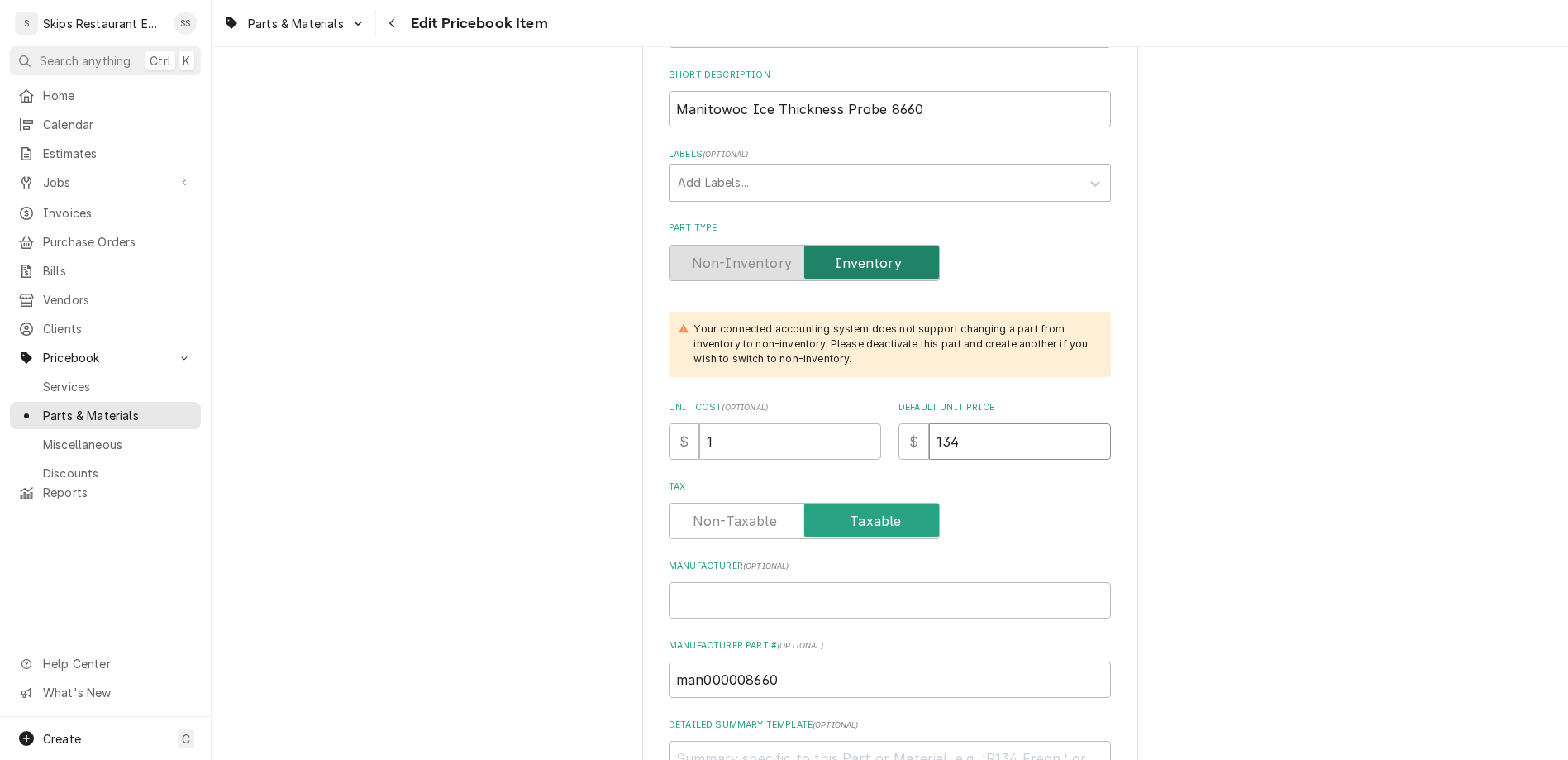
type input "134.9"
type textarea "x"
type input "134.95"
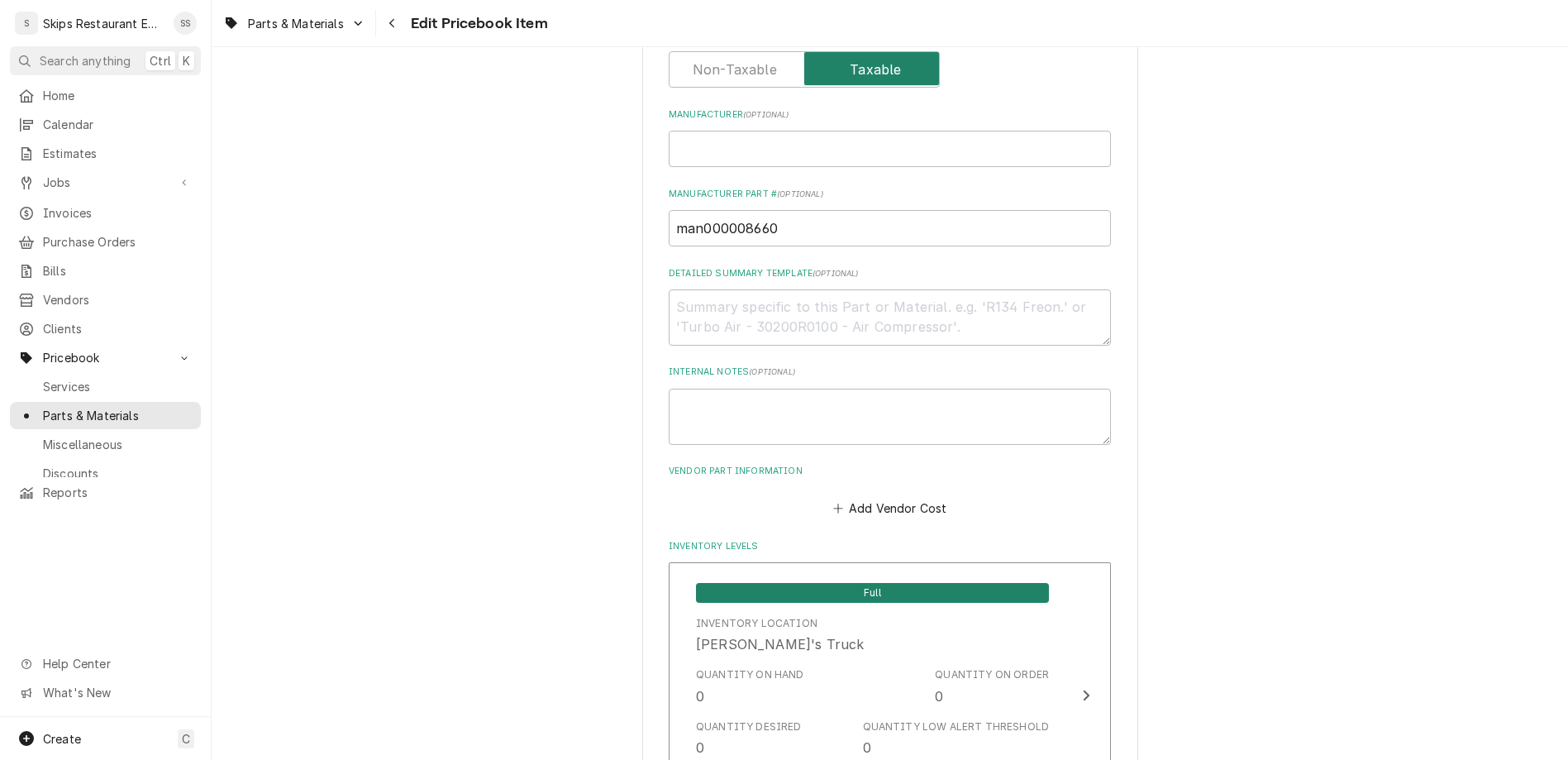
scroll to position [1107, 0]
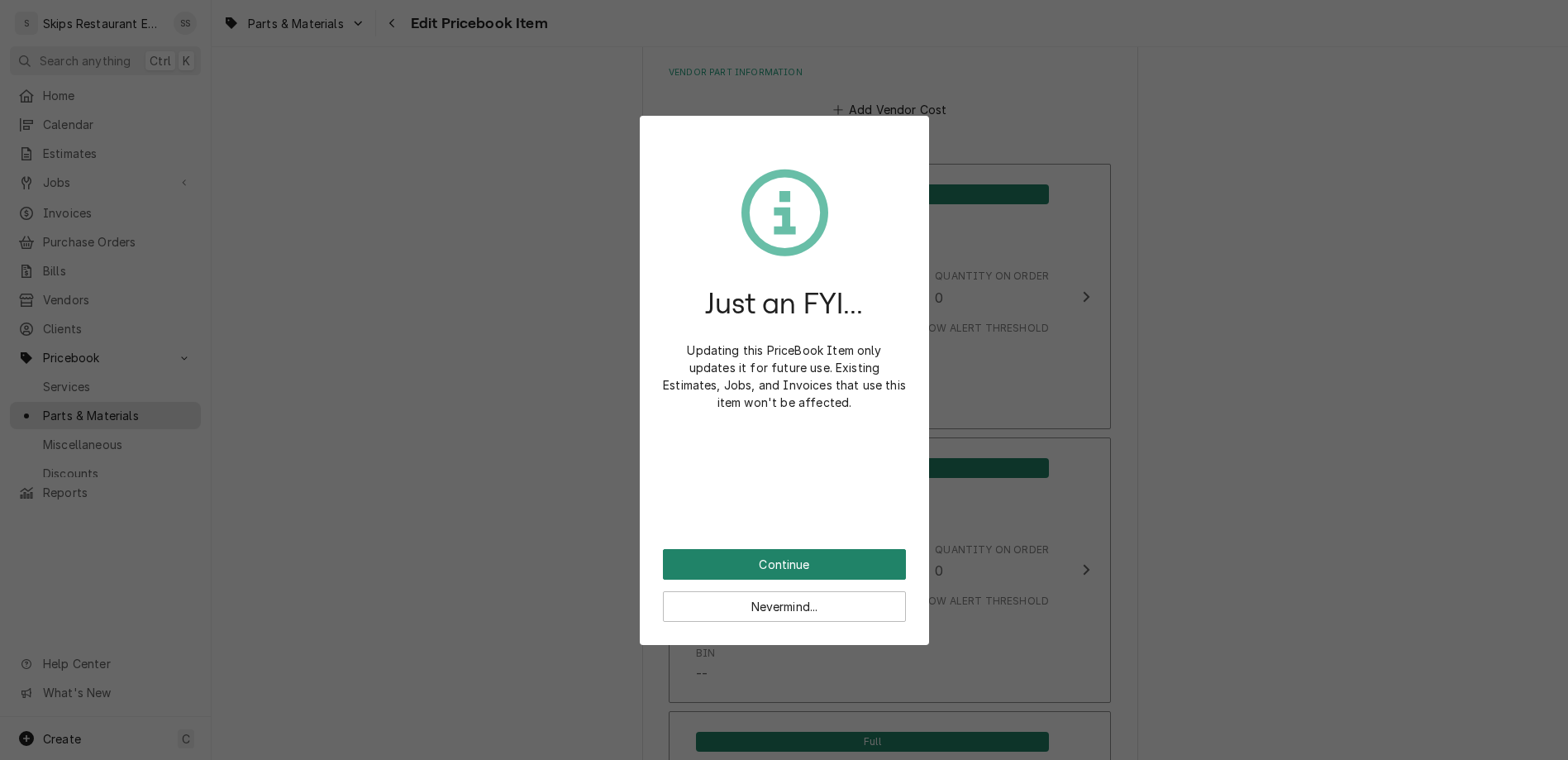
click at [788, 549] on button "Continue" at bounding box center [784, 564] width 243 height 31
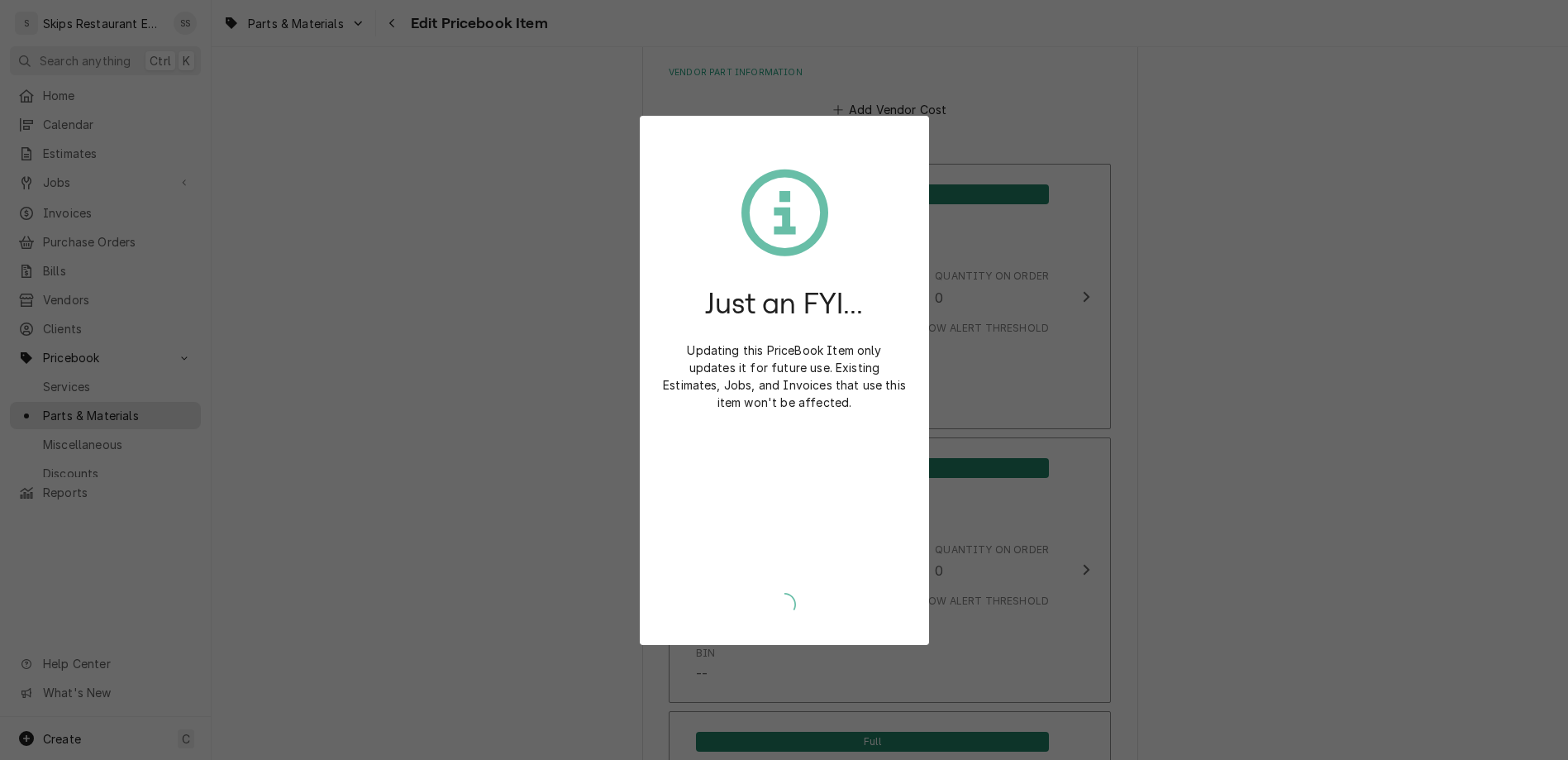
scroll to position [1101, 0]
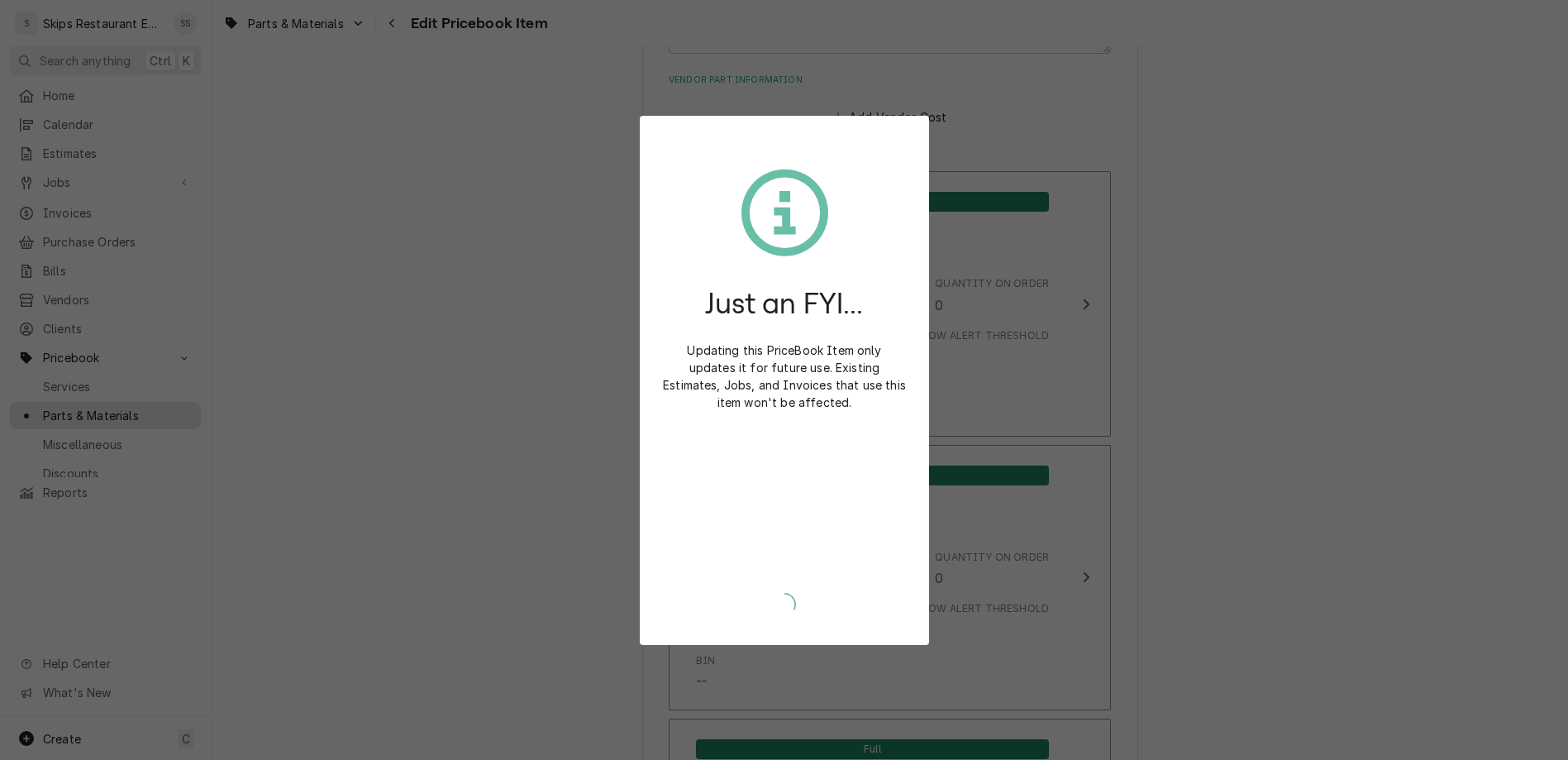
type textarea "x"
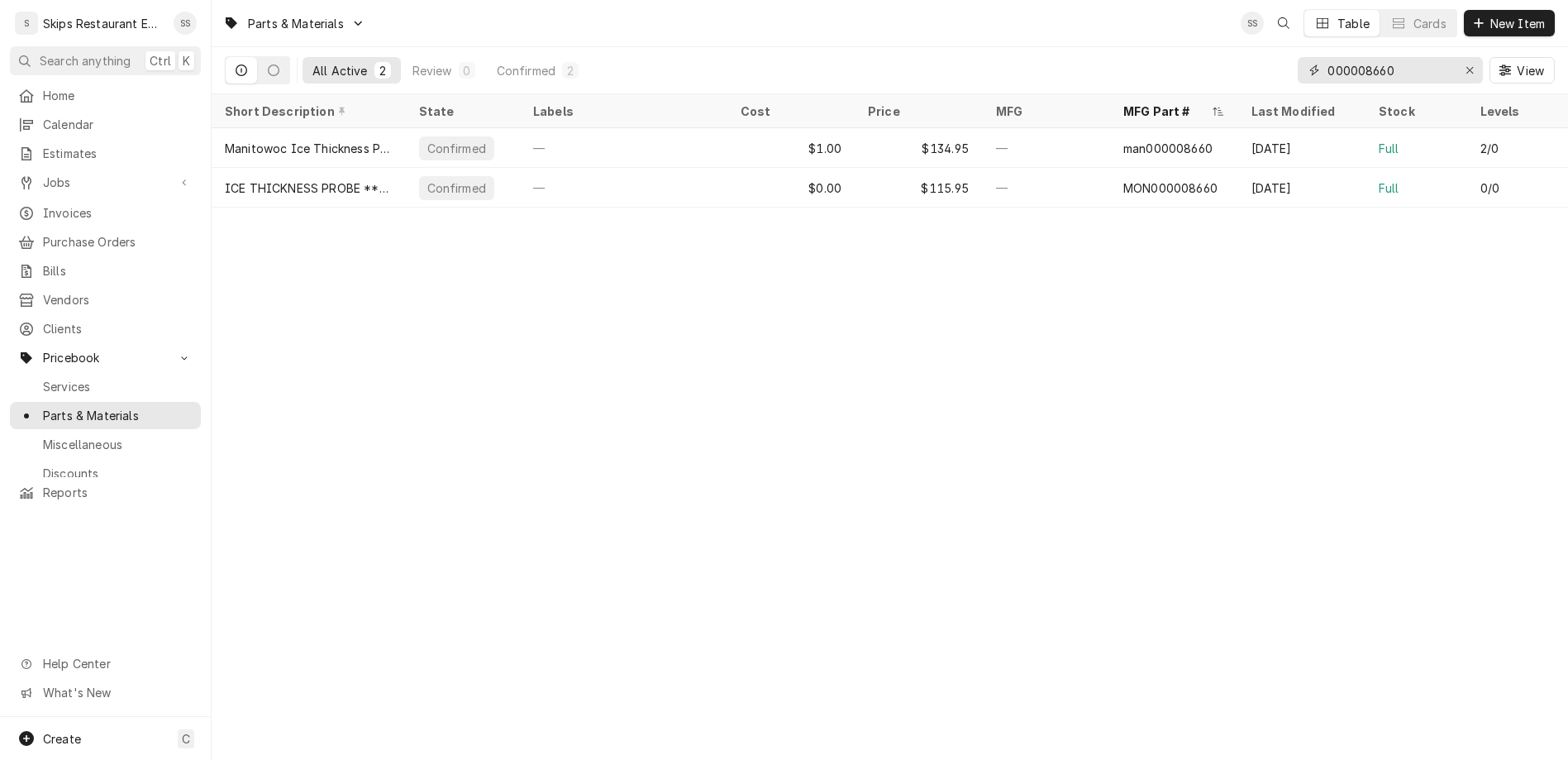
drag, startPoint x: 1444, startPoint y: 52, endPoint x: 1306, endPoint y: 52, distance: 138.0
click at [1328, 57] on input "000008660" at bounding box center [1390, 69] width 124 height 27
type input "W"
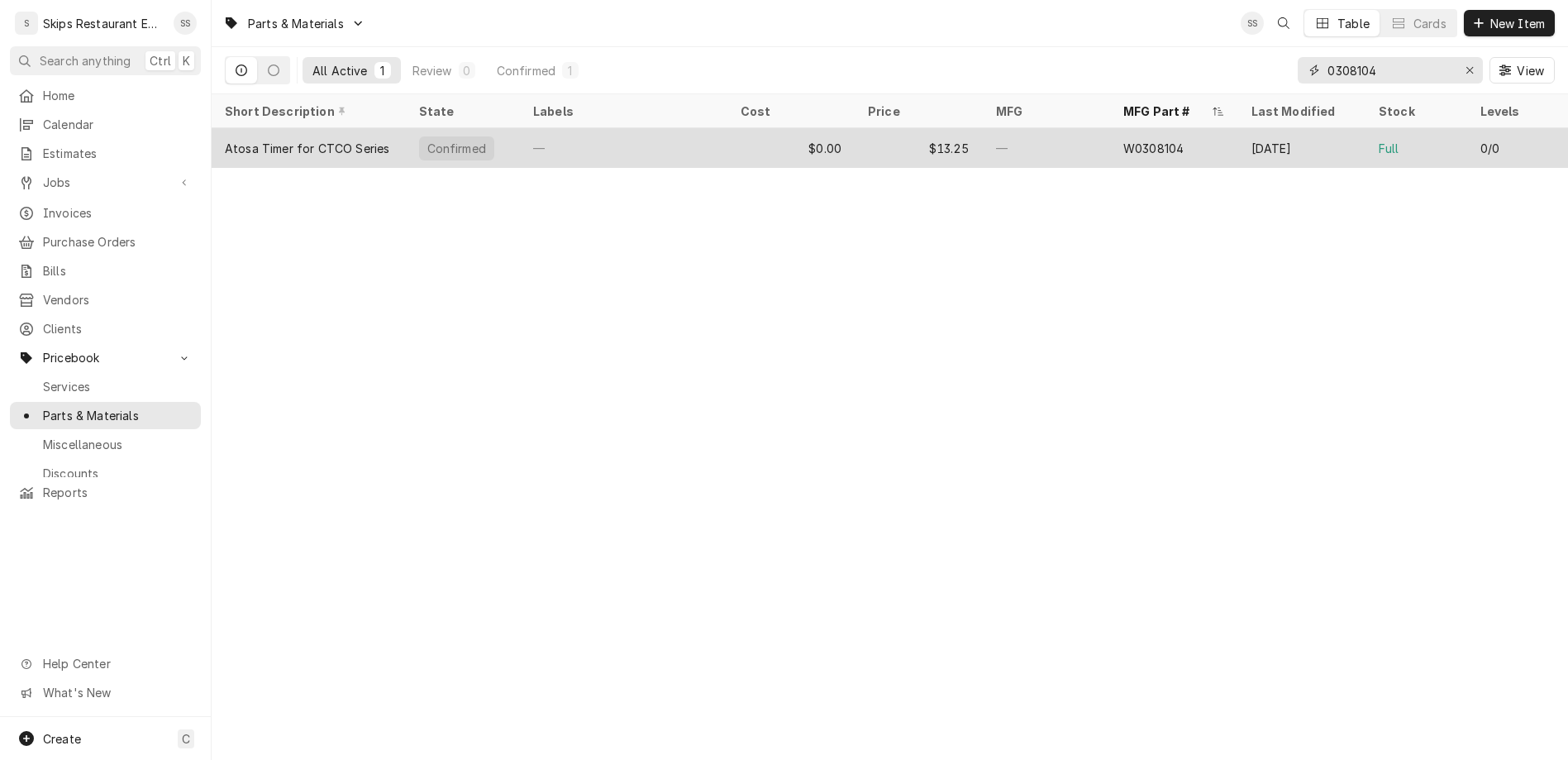
type input "0308104"
click at [1135, 128] on div "W0308104" at bounding box center [1173, 148] width 128 height 39
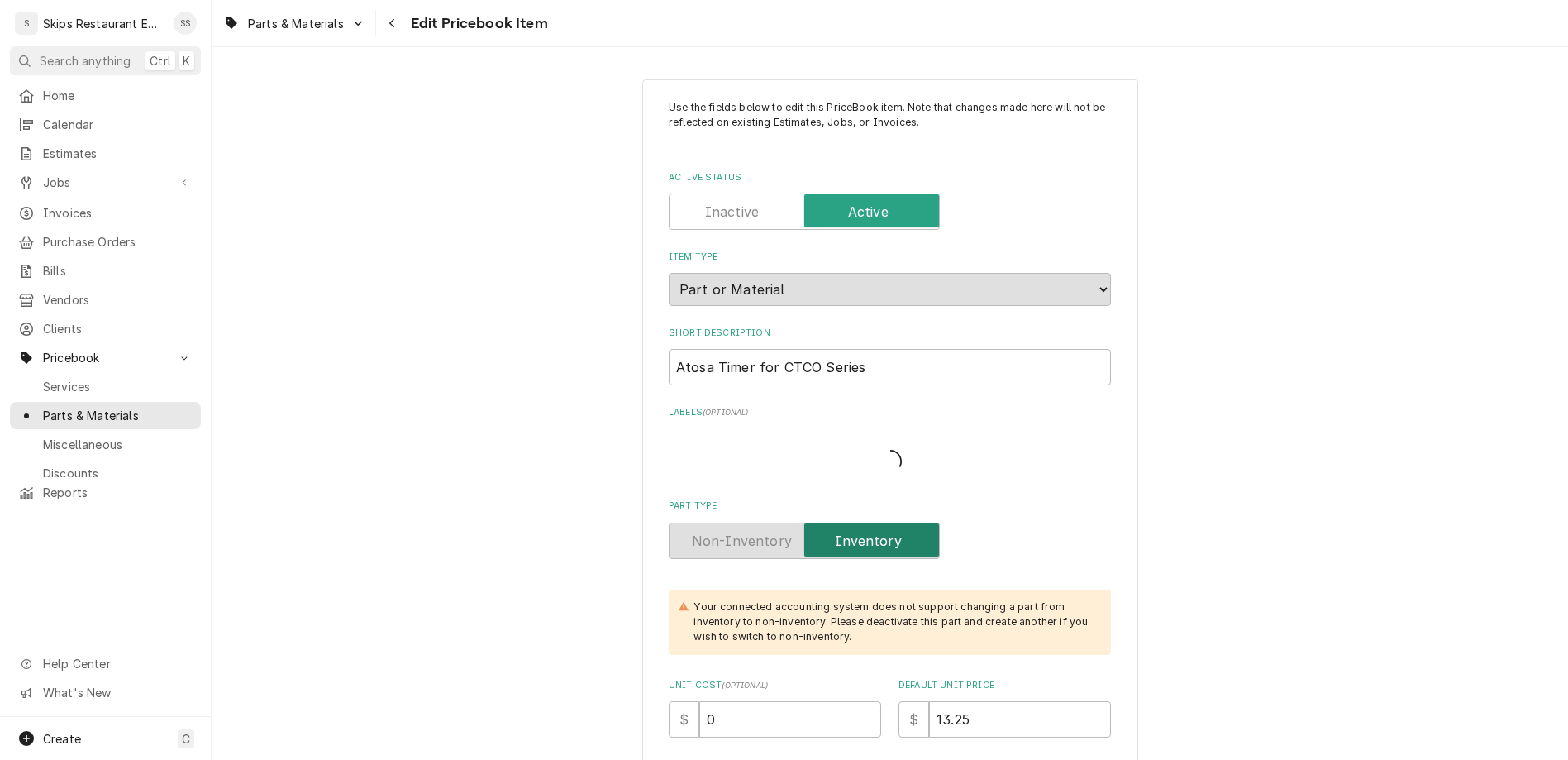
type textarea "x"
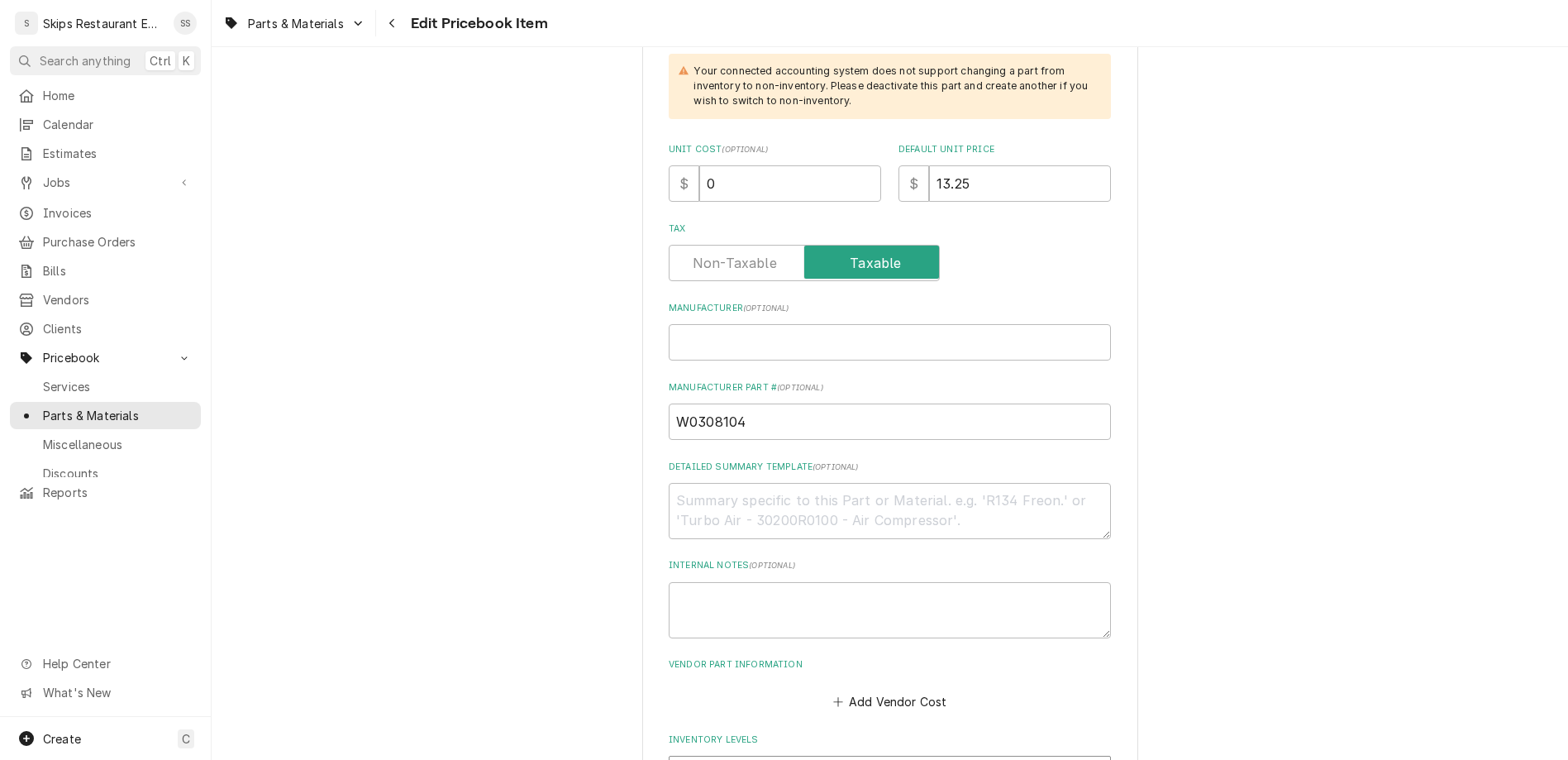
scroll to position [645, 0]
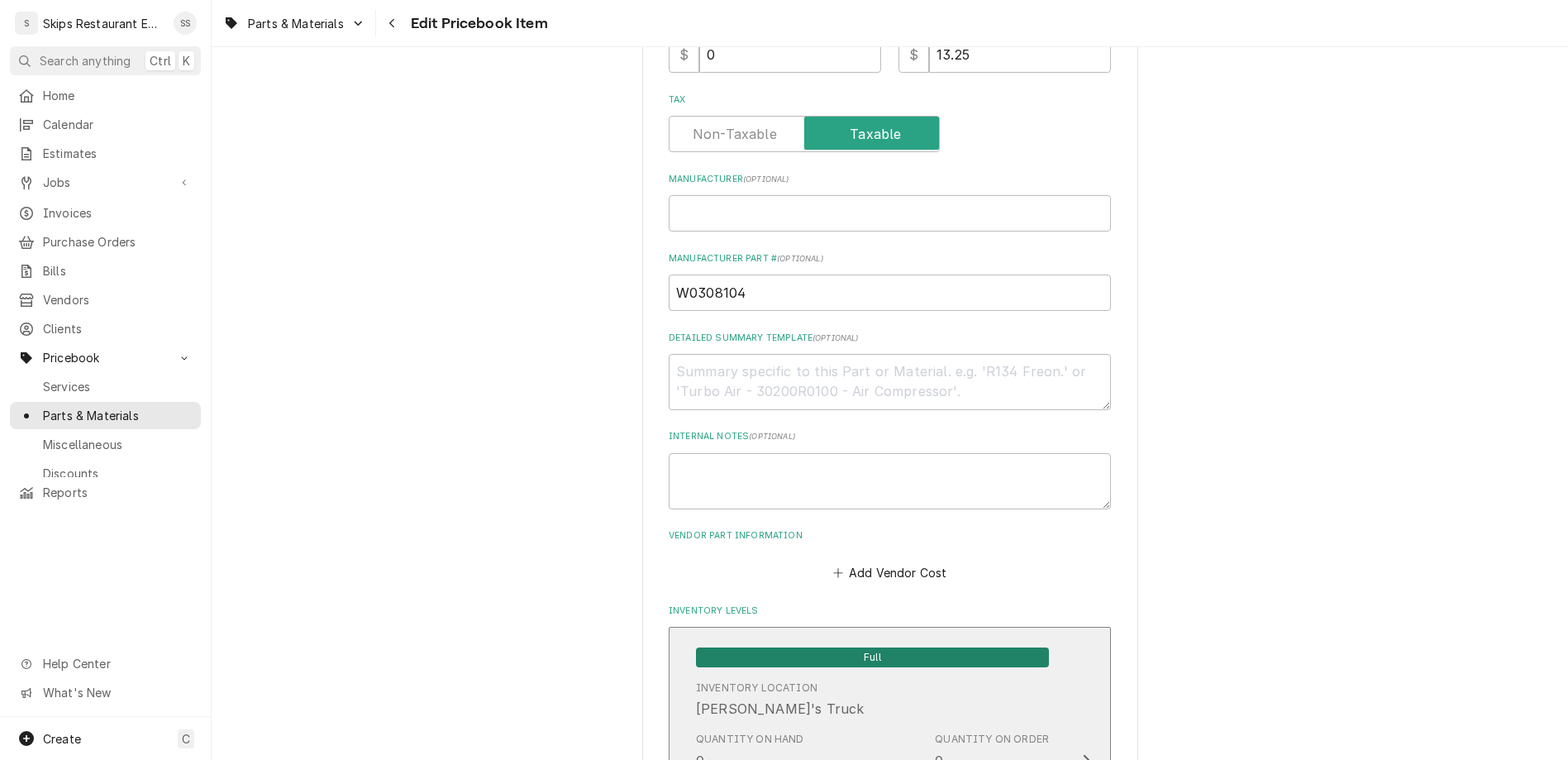
click at [787, 646] on div "Full" at bounding box center [871, 656] width 353 height 21
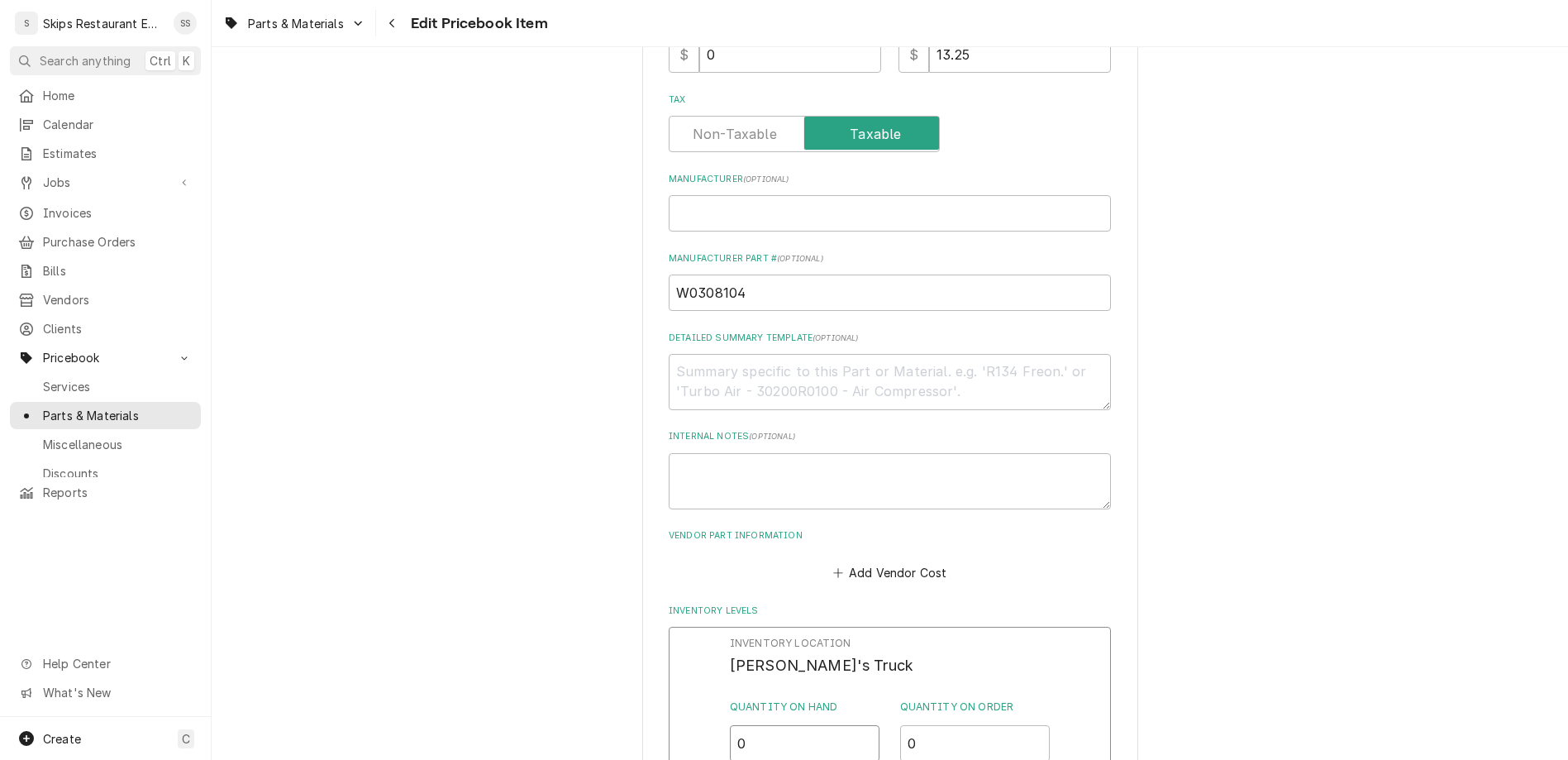
click at [763, 725] on input "0" at bounding box center [805, 743] width 150 height 36
drag, startPoint x: 763, startPoint y: 427, endPoint x: 726, endPoint y: 430, distance: 37.1
click at [730, 725] on input "0" at bounding box center [805, 743] width 150 height 36
type input "1"
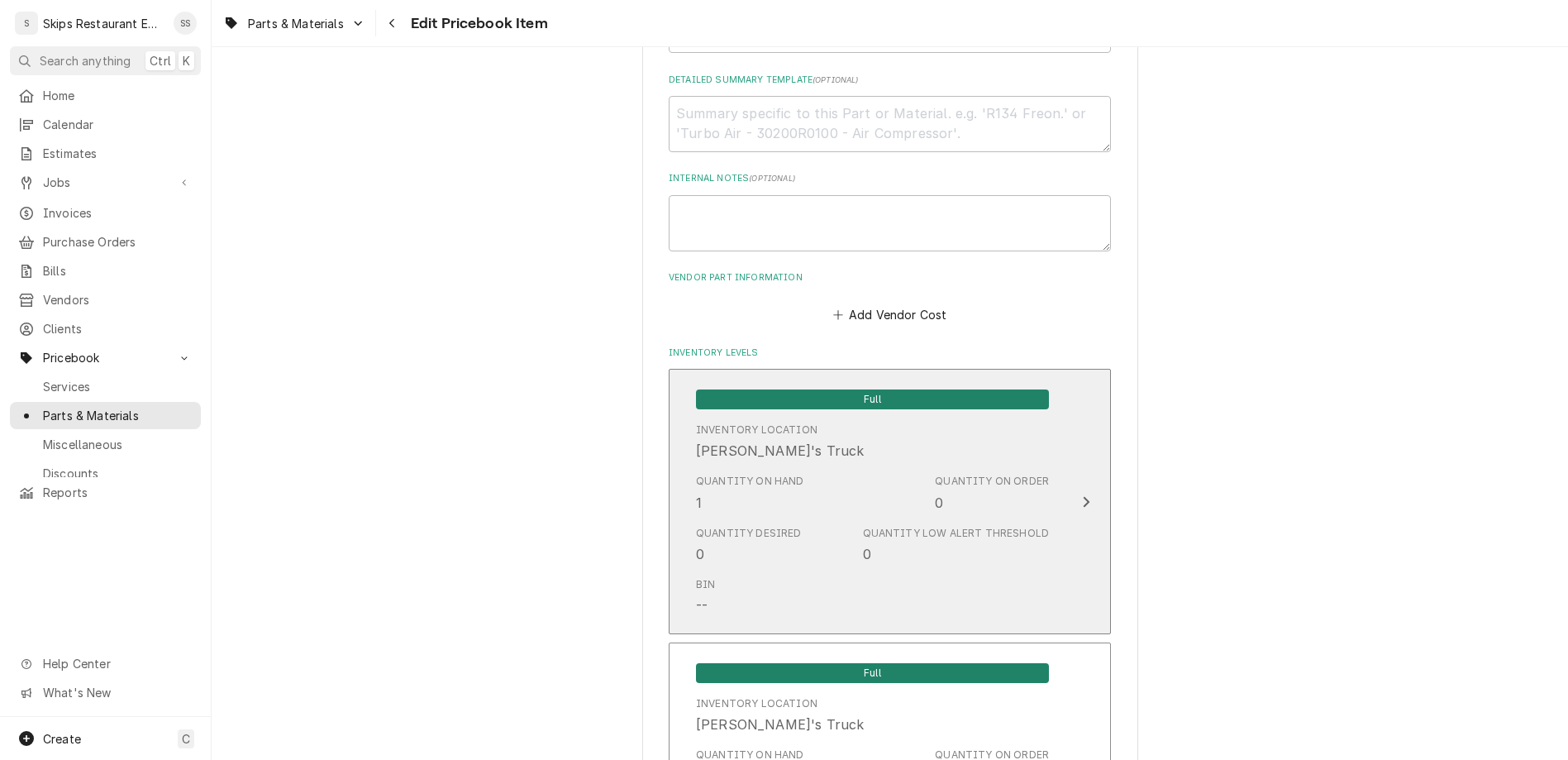
scroll to position [1107, 0]
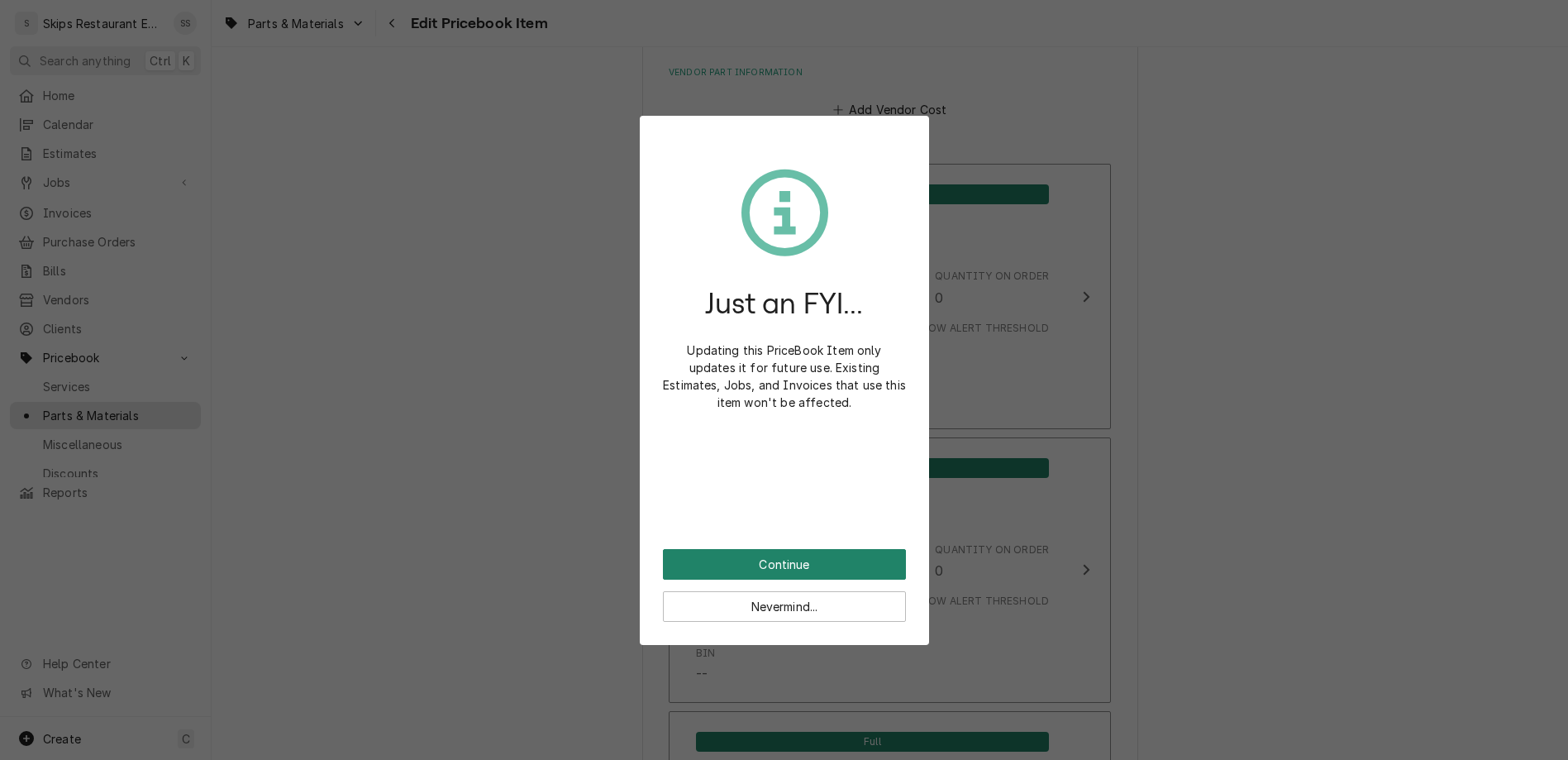
click at [781, 549] on button "Continue" at bounding box center [784, 564] width 243 height 31
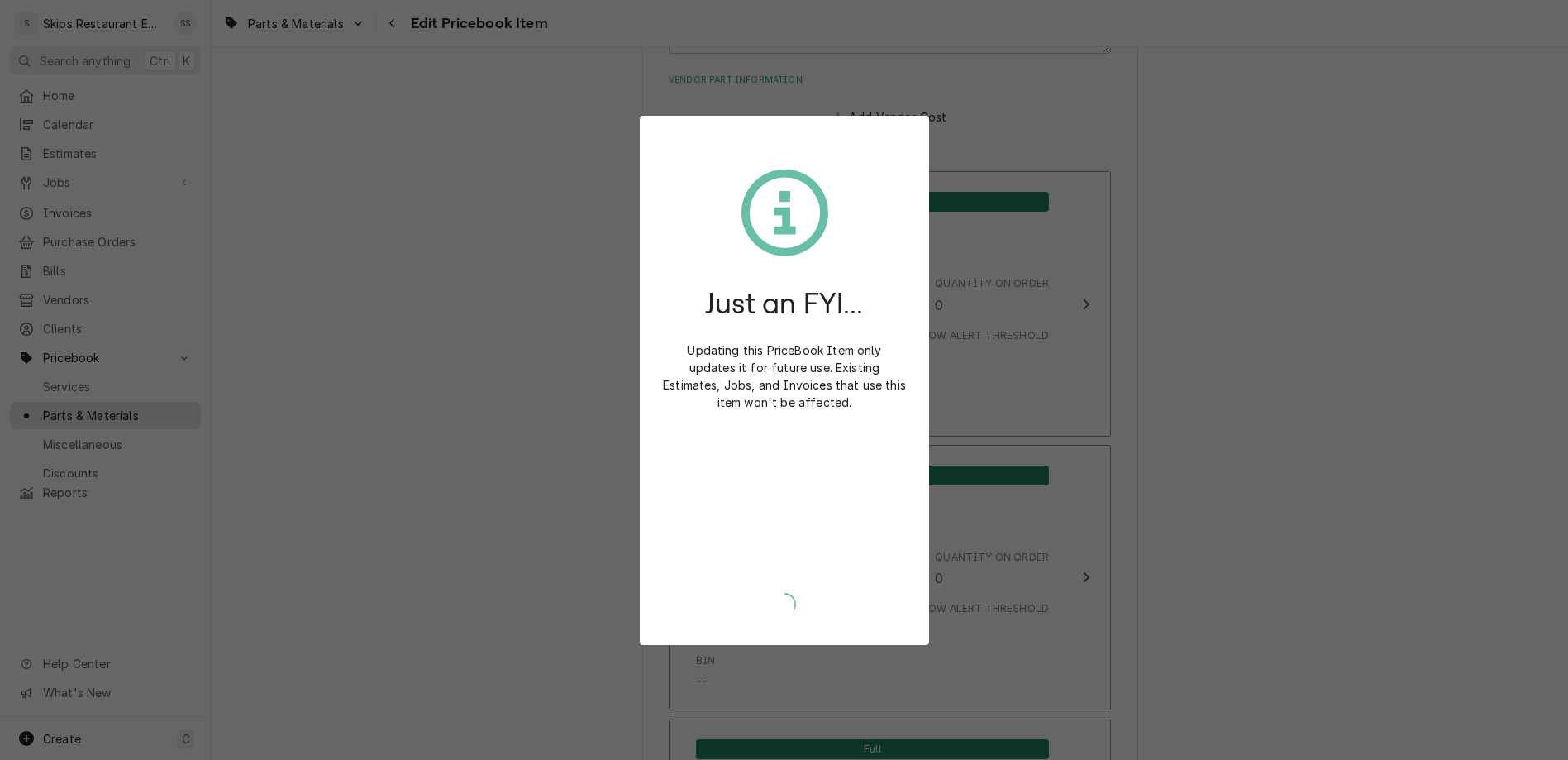
type textarea "x"
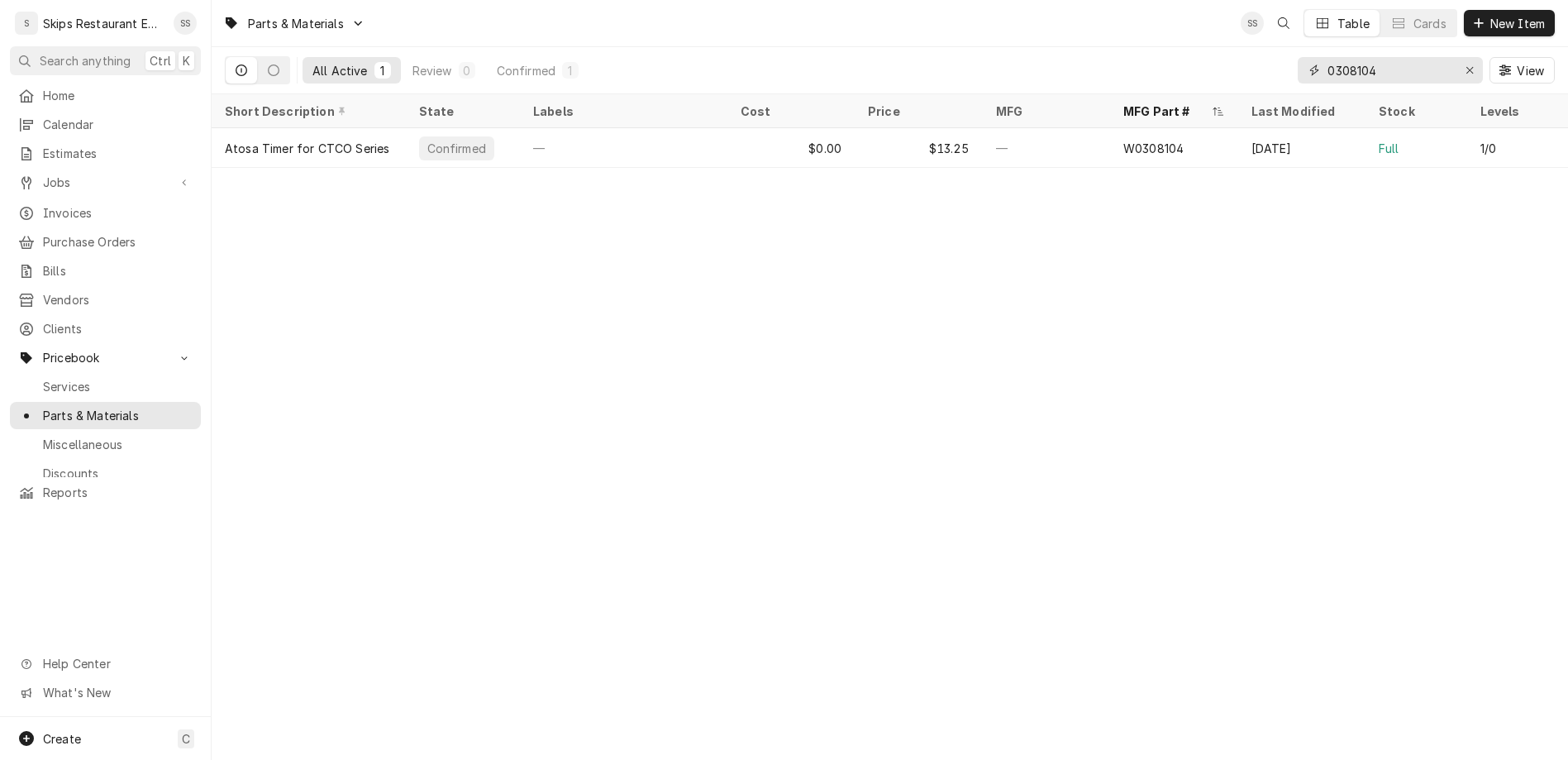
click at [1432, 57] on input "0308104" at bounding box center [1390, 69] width 124 height 27
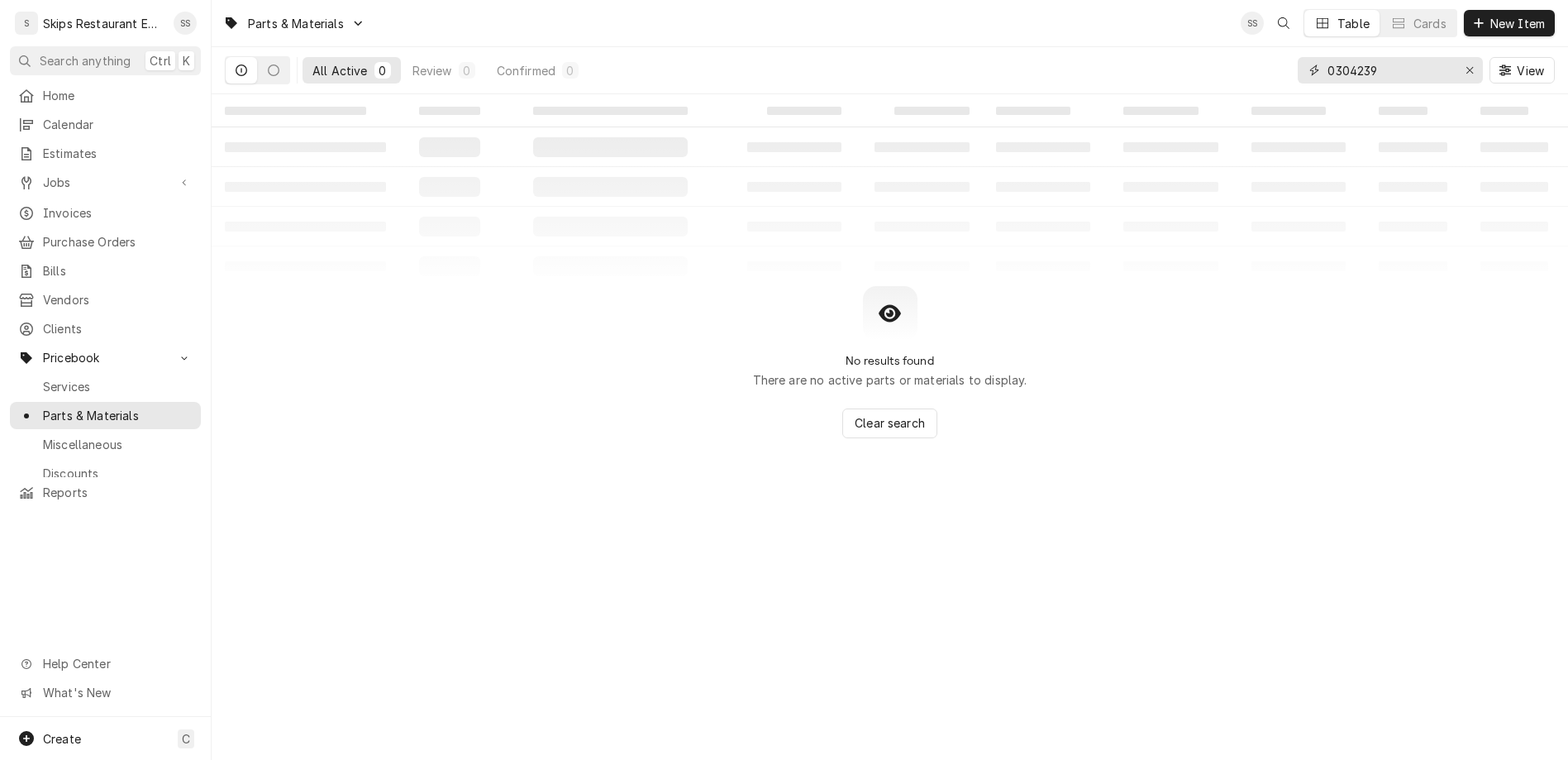
click at [1387, 57] on input "0304239" at bounding box center [1390, 69] width 124 height 27
click at [1389, 57] on input "0304239" at bounding box center [1390, 69] width 124 height 27
type input "W0304239"
drag, startPoint x: 1446, startPoint y: 52, endPoint x: 1366, endPoint y: 51, distance: 80.0
click at [1366, 57] on input "W0304239" at bounding box center [1390, 69] width 124 height 27
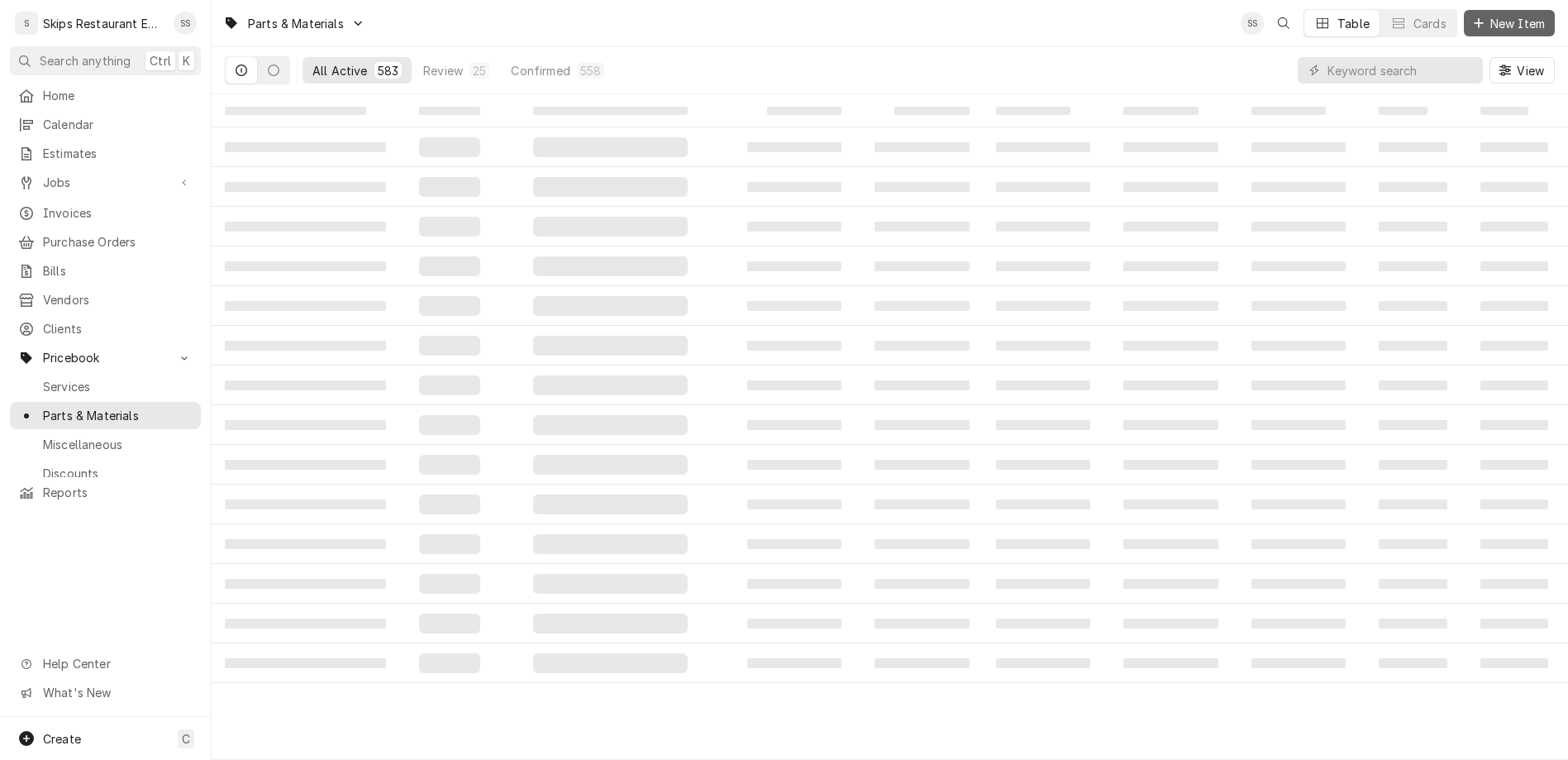
click at [1519, 15] on span "New Item" at bounding box center [1517, 23] width 61 height 17
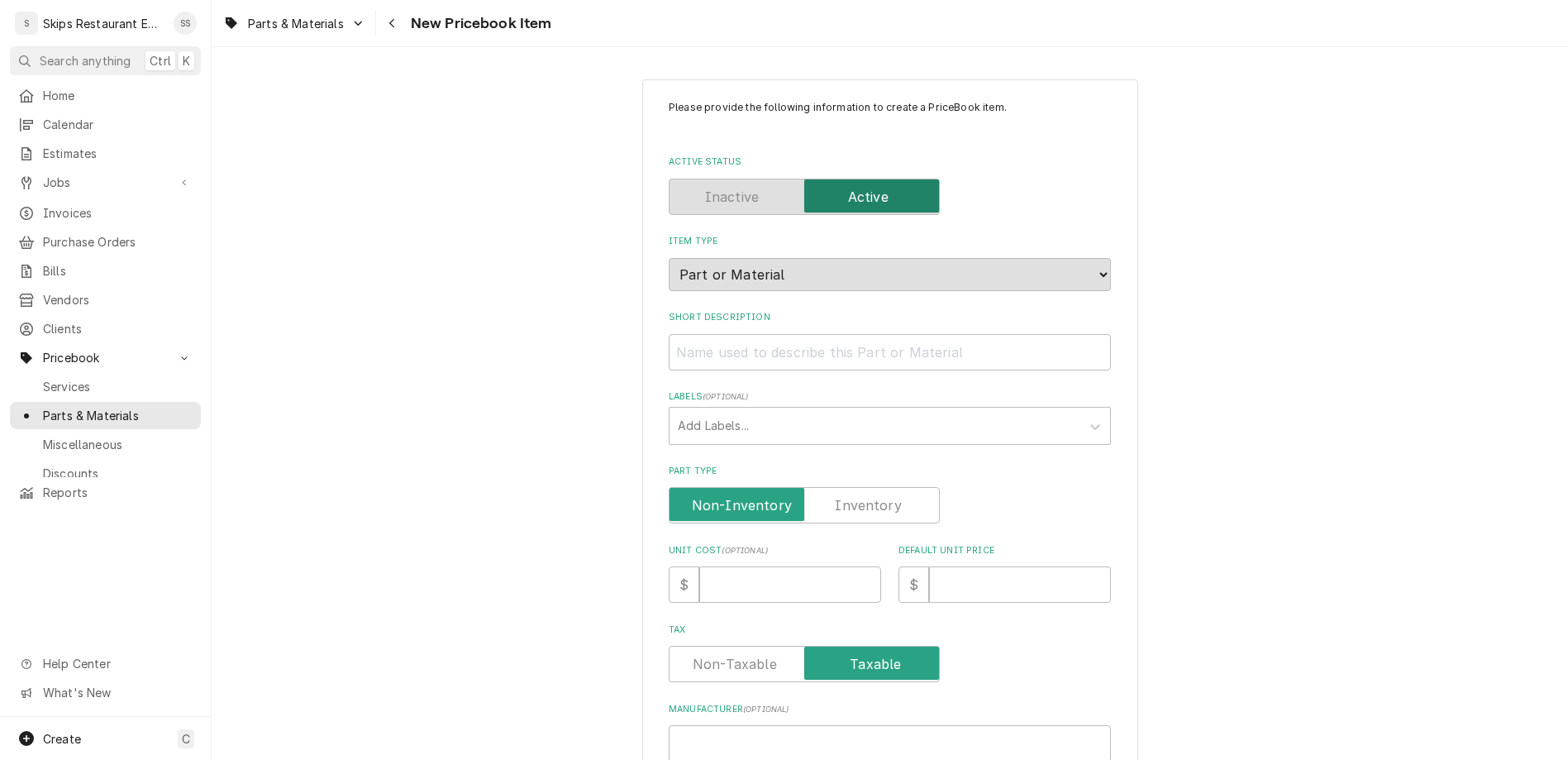
paste input "W0304239"
type textarea "x"
type input "W0304239"
click at [764, 334] on input "Short Description" at bounding box center [890, 352] width 443 height 36
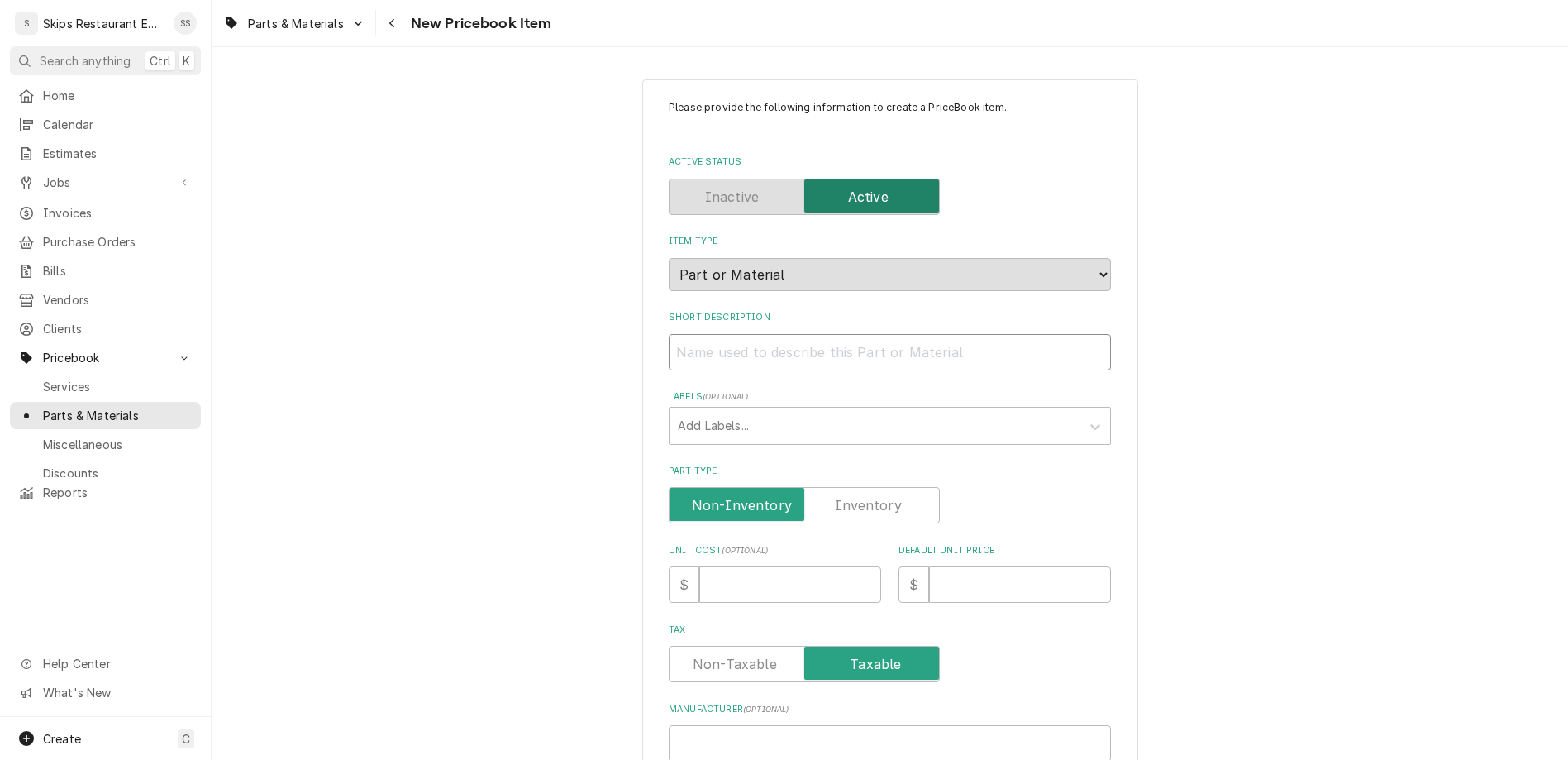
type textarea "x"
type input "A"
type textarea "x"
type input "At"
type textarea "x"
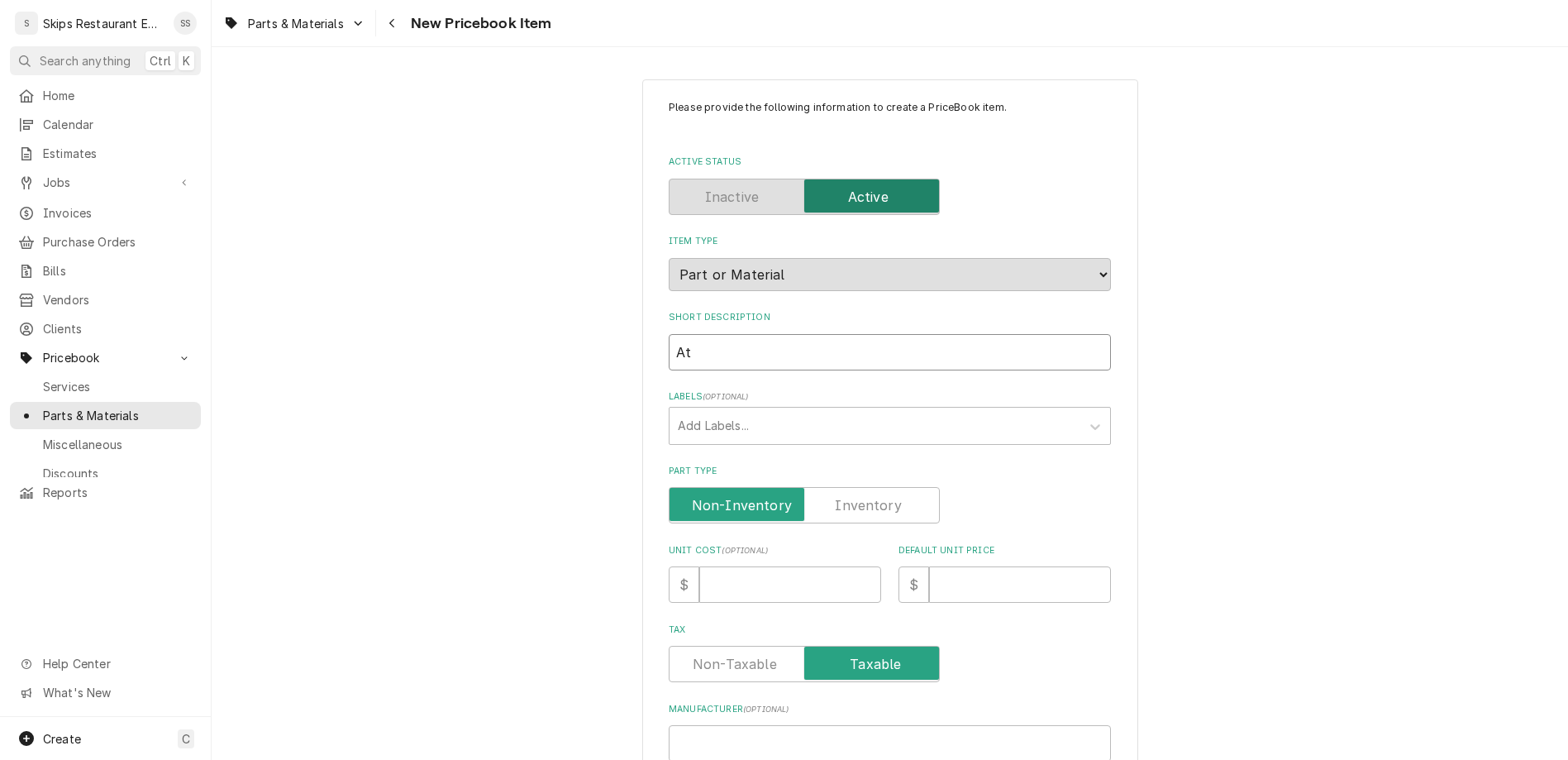
type input "Ato"
type textarea "x"
type input "Atos"
type textarea "x"
type input "Atosa"
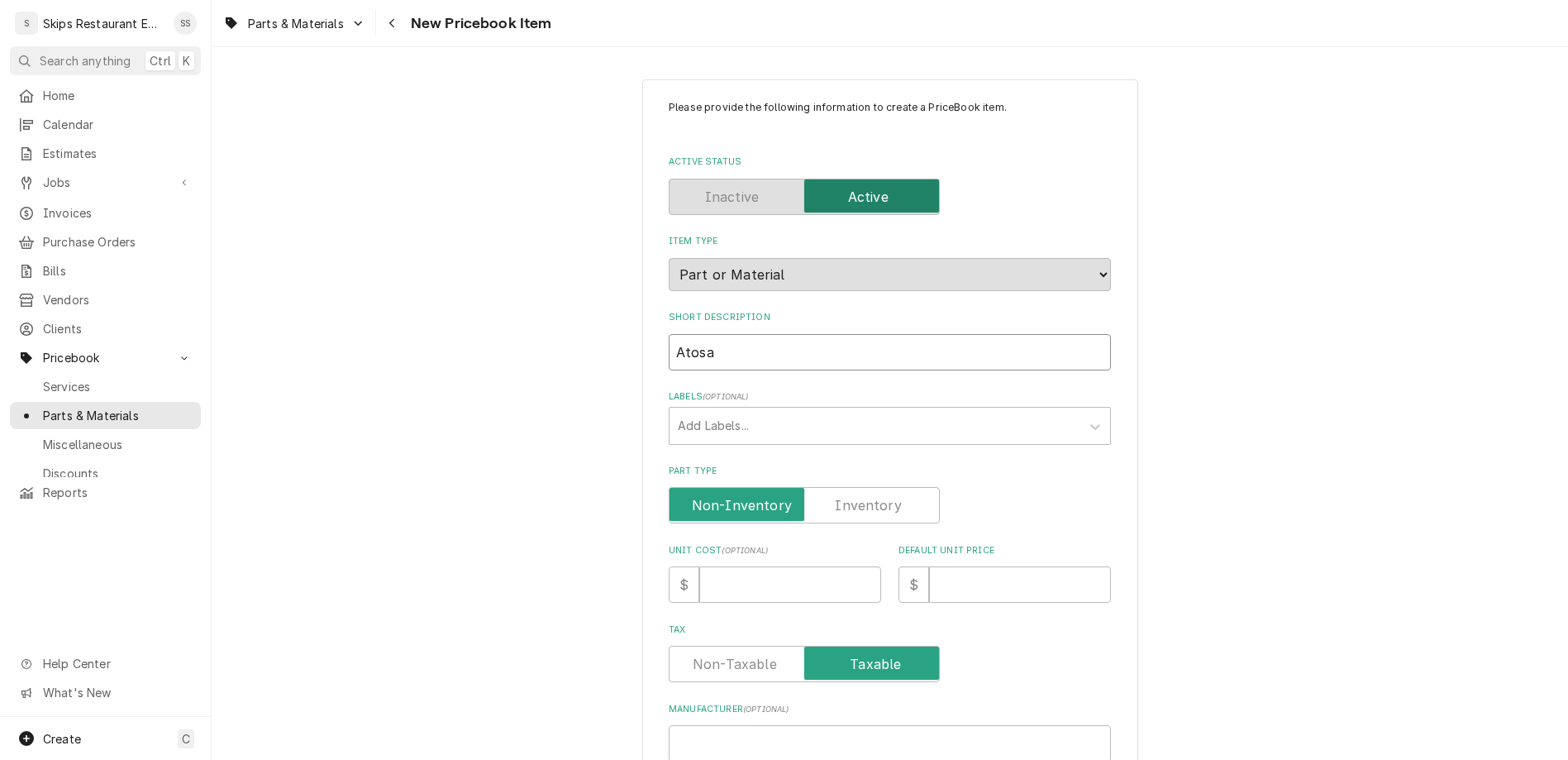
type textarea "x"
type input "Atosa"
type textarea "x"
type input "Atosa I"
type textarea "x"
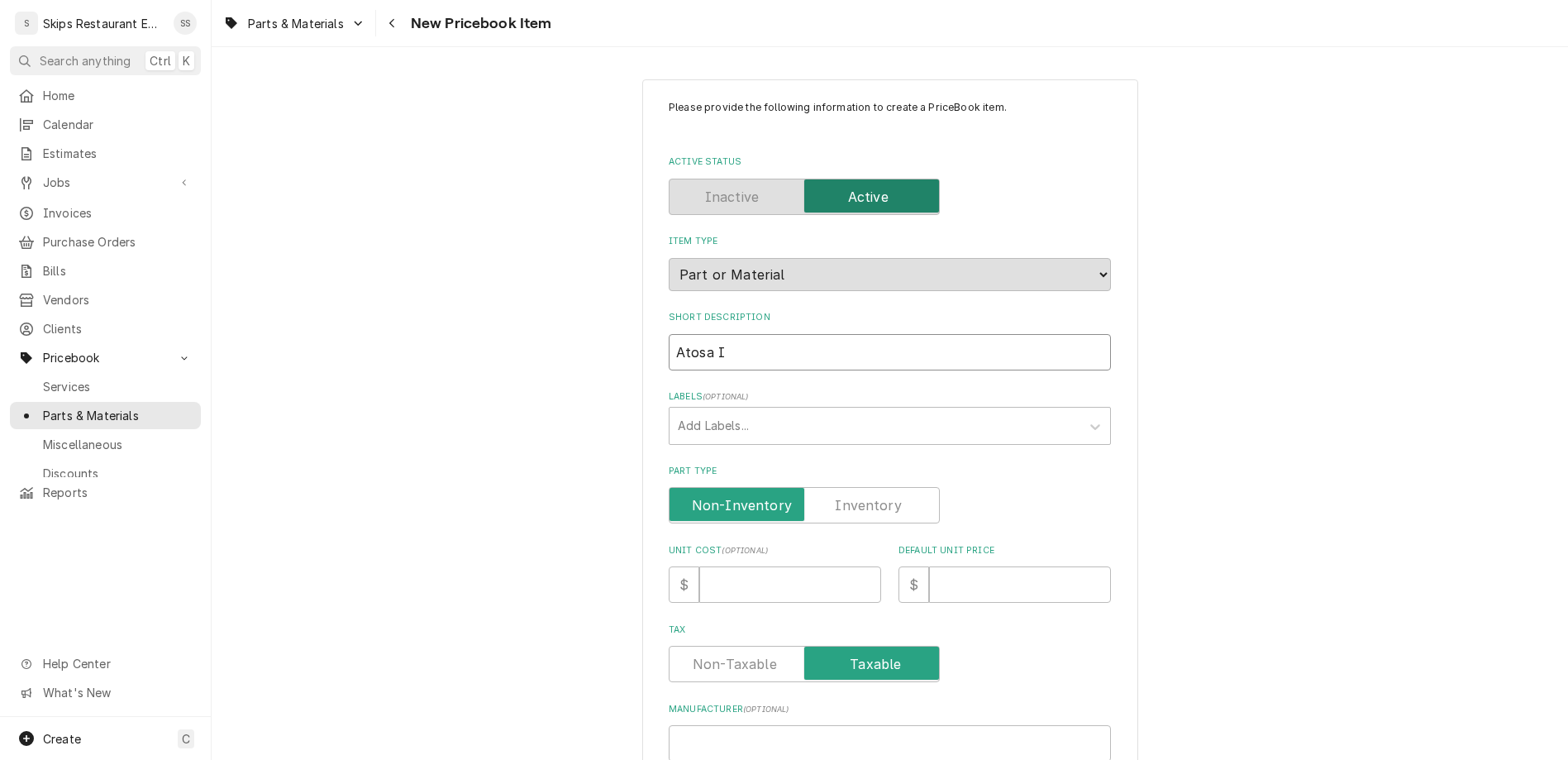
type input "Atosa In"
type textarea "x"
type input "Atosa Ind"
type textarea "x"
type input "Atosa Indi"
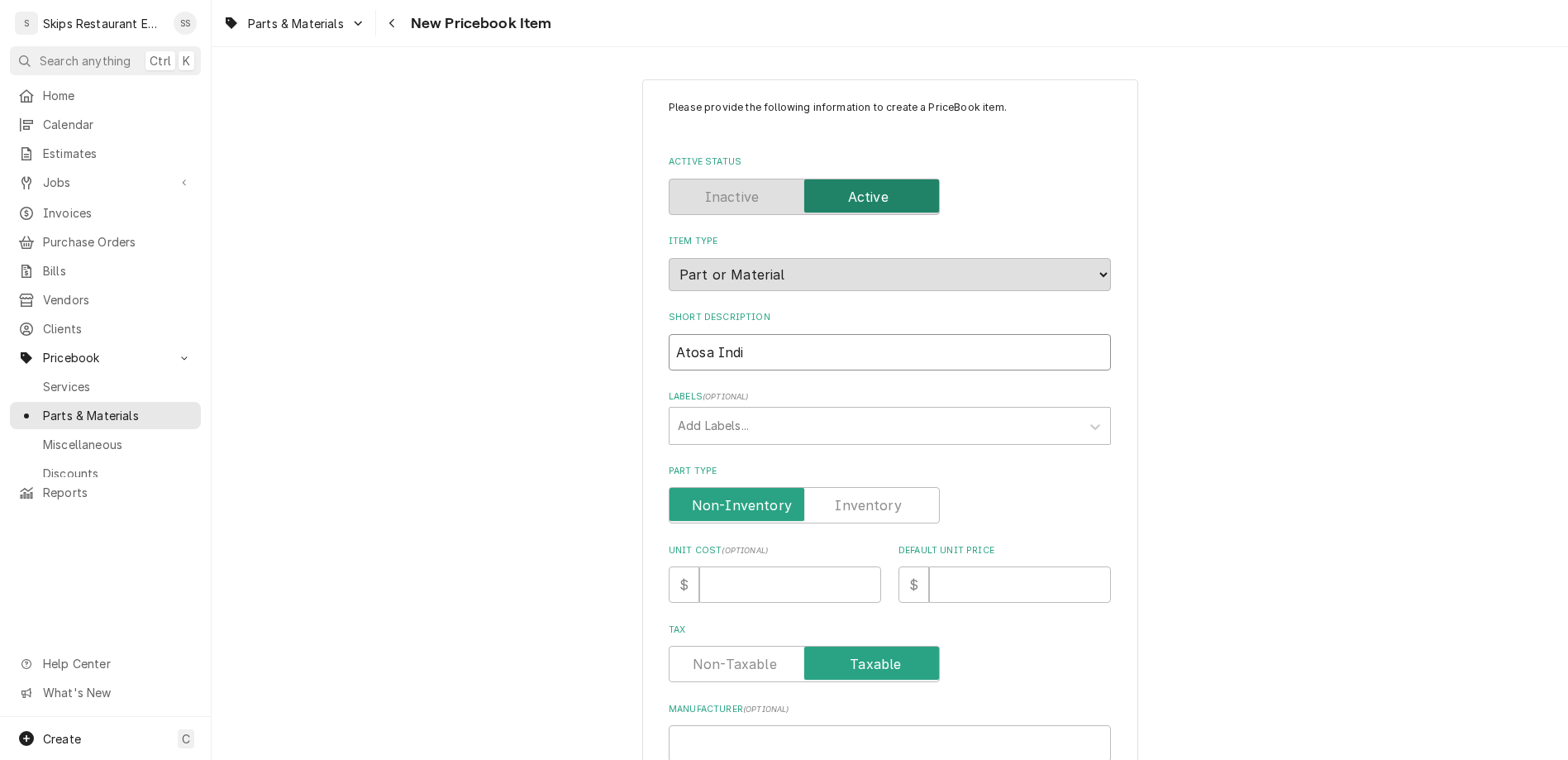
type textarea "x"
type input "Atosa Indic"
type textarea "x"
type input "Atosa Indica"
type textarea "x"
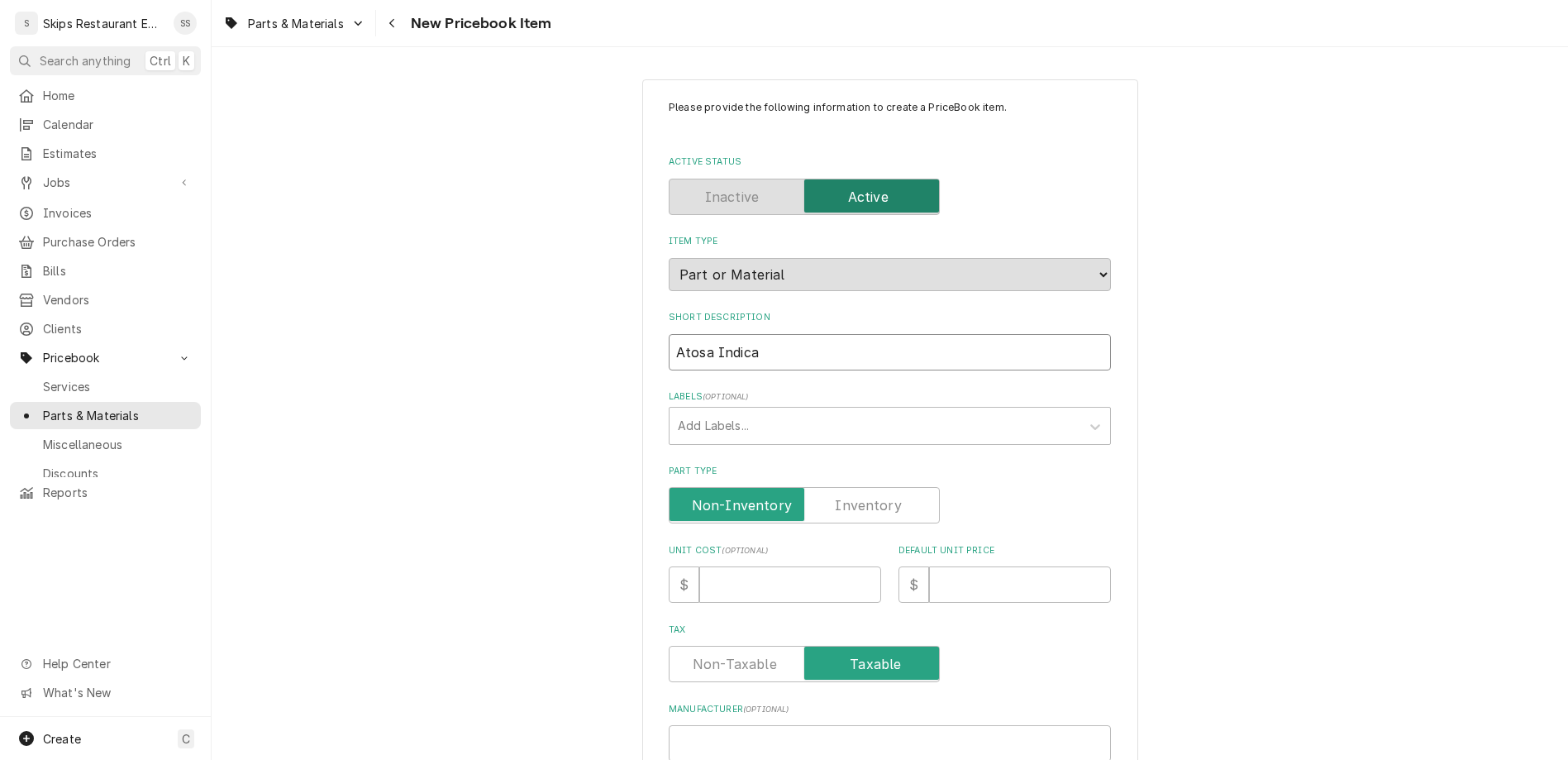
type input "Atosa Indicat"
type textarea "x"
type input "Atosa Indicati"
type textarea "x"
type input "Atosa Indicatin"
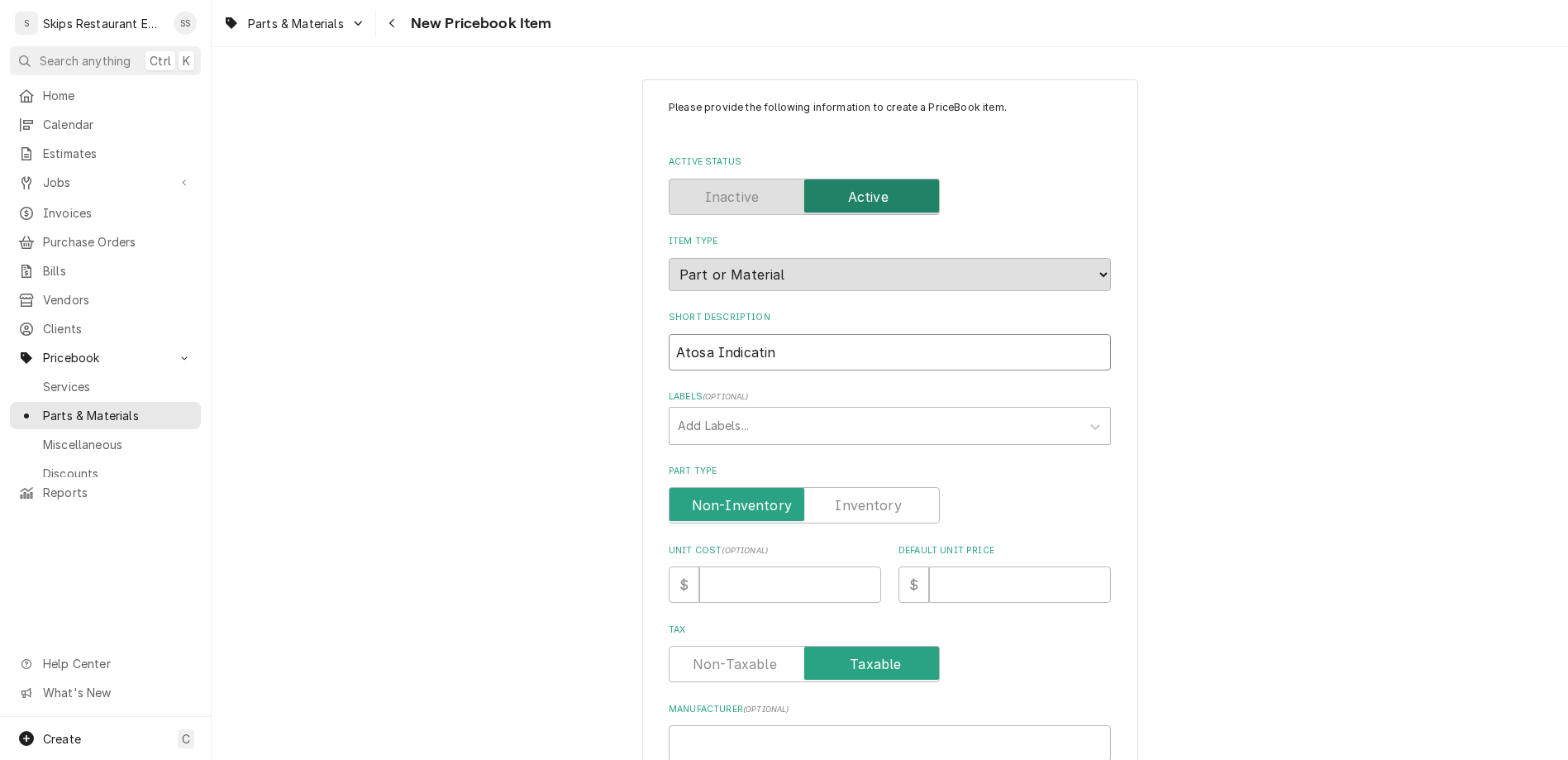
type textarea "x"
type input "Atosa Indicating"
type textarea "x"
type input "Atosa Indicating"
type textarea "x"
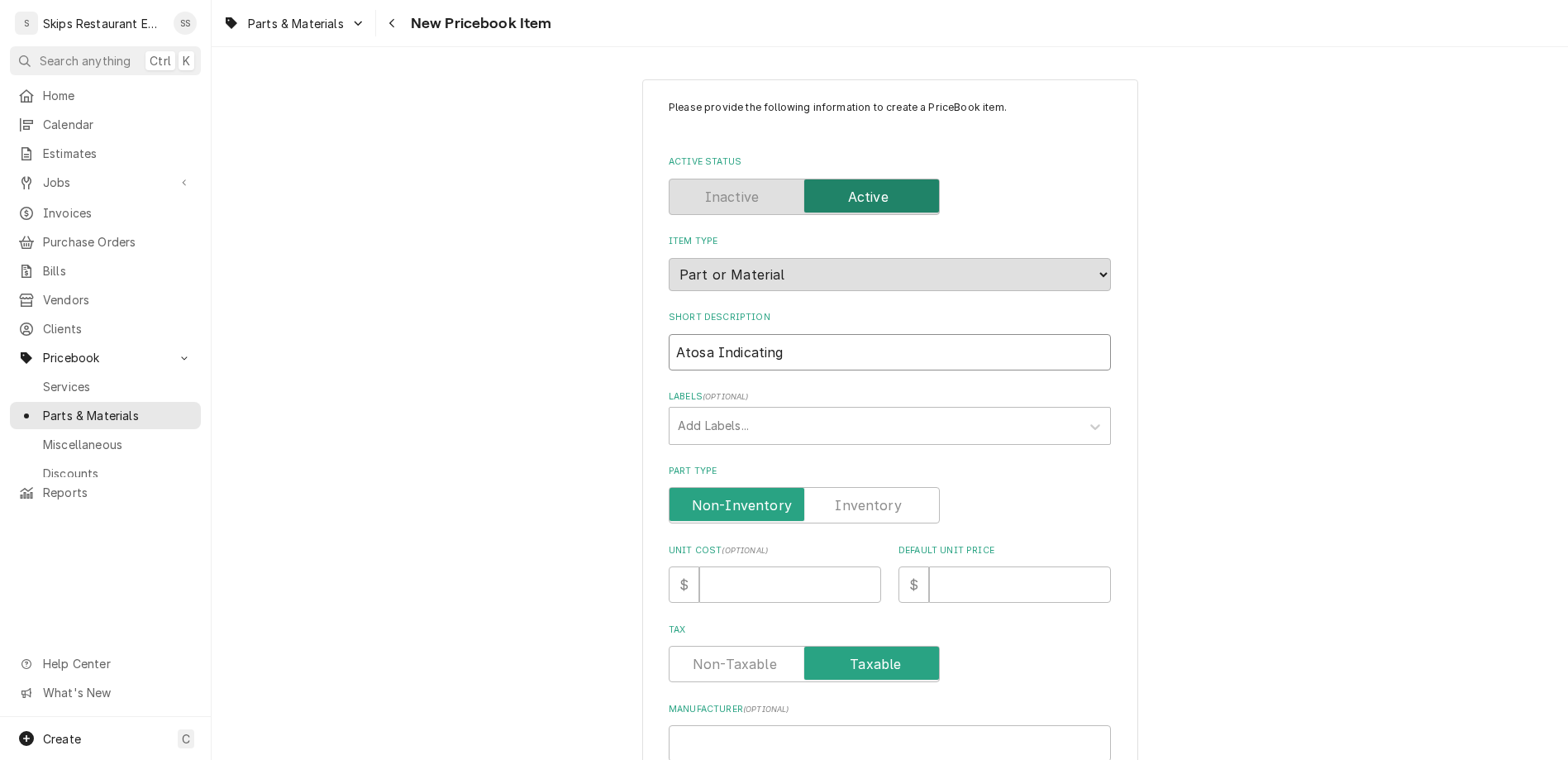
type input "Atosa Indicating L"
type textarea "x"
type input "Atosa Indicating Li"
type textarea "x"
type input "Atosa Indicating Lig"
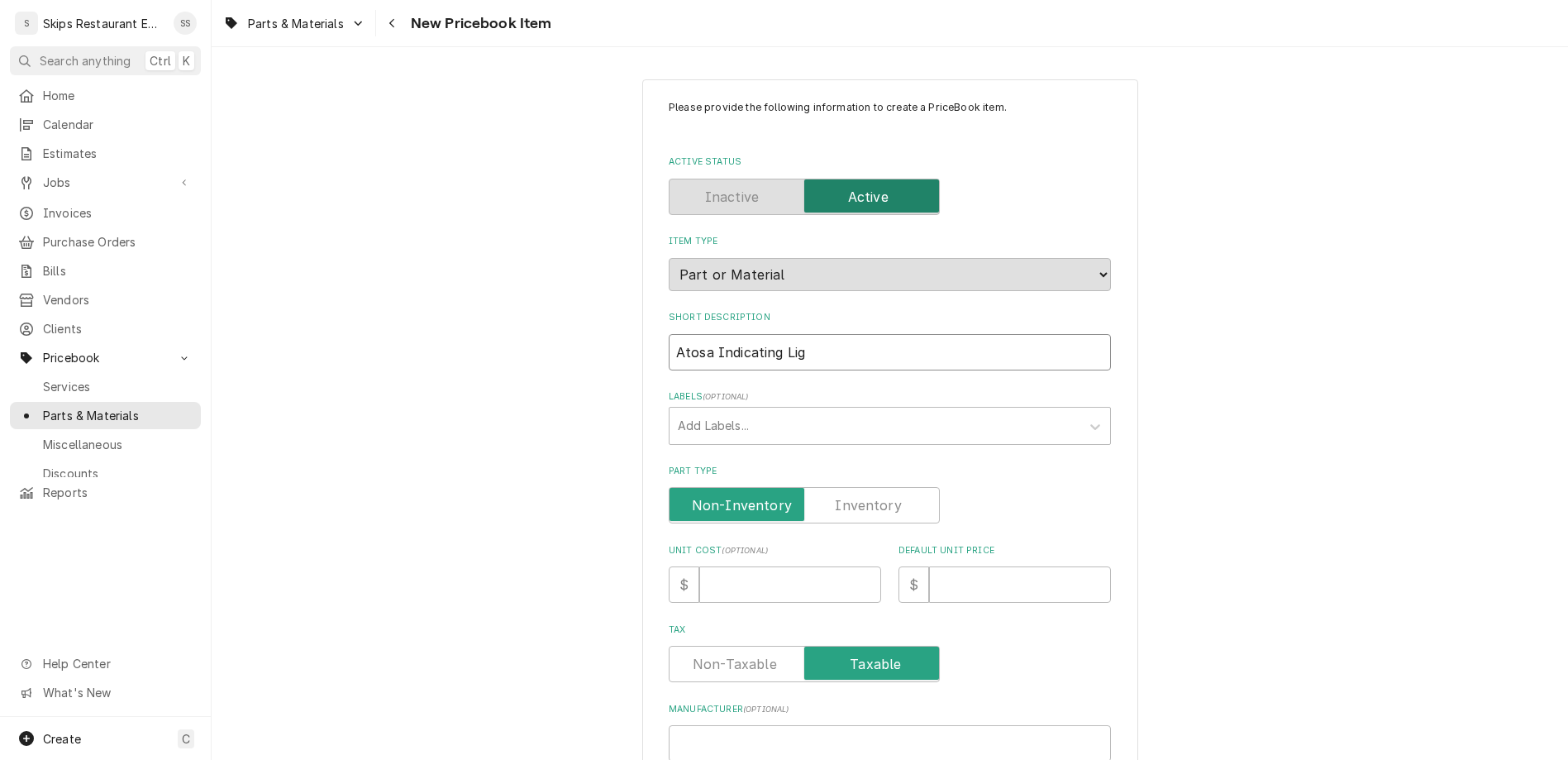
type textarea "x"
type input "Atosa Indicating Ligh"
type textarea "x"
type input "Atosa Indicating Light"
type textarea "x"
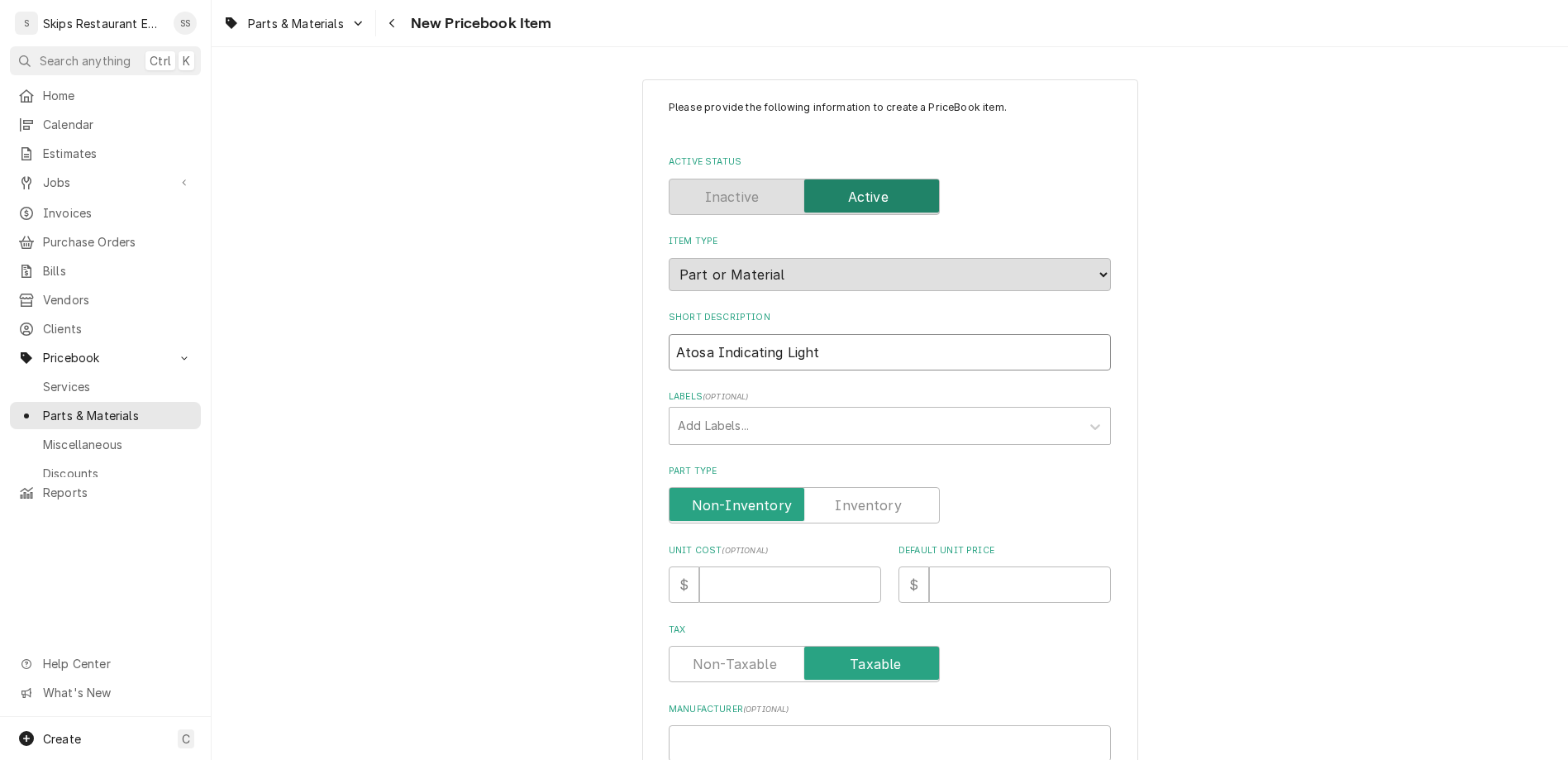
type input "Atosa Indicating Light"
type textarea "x"
type input "Atosa Indicating Light -"
type textarea "x"
type input "Atosa Indicating Light -"
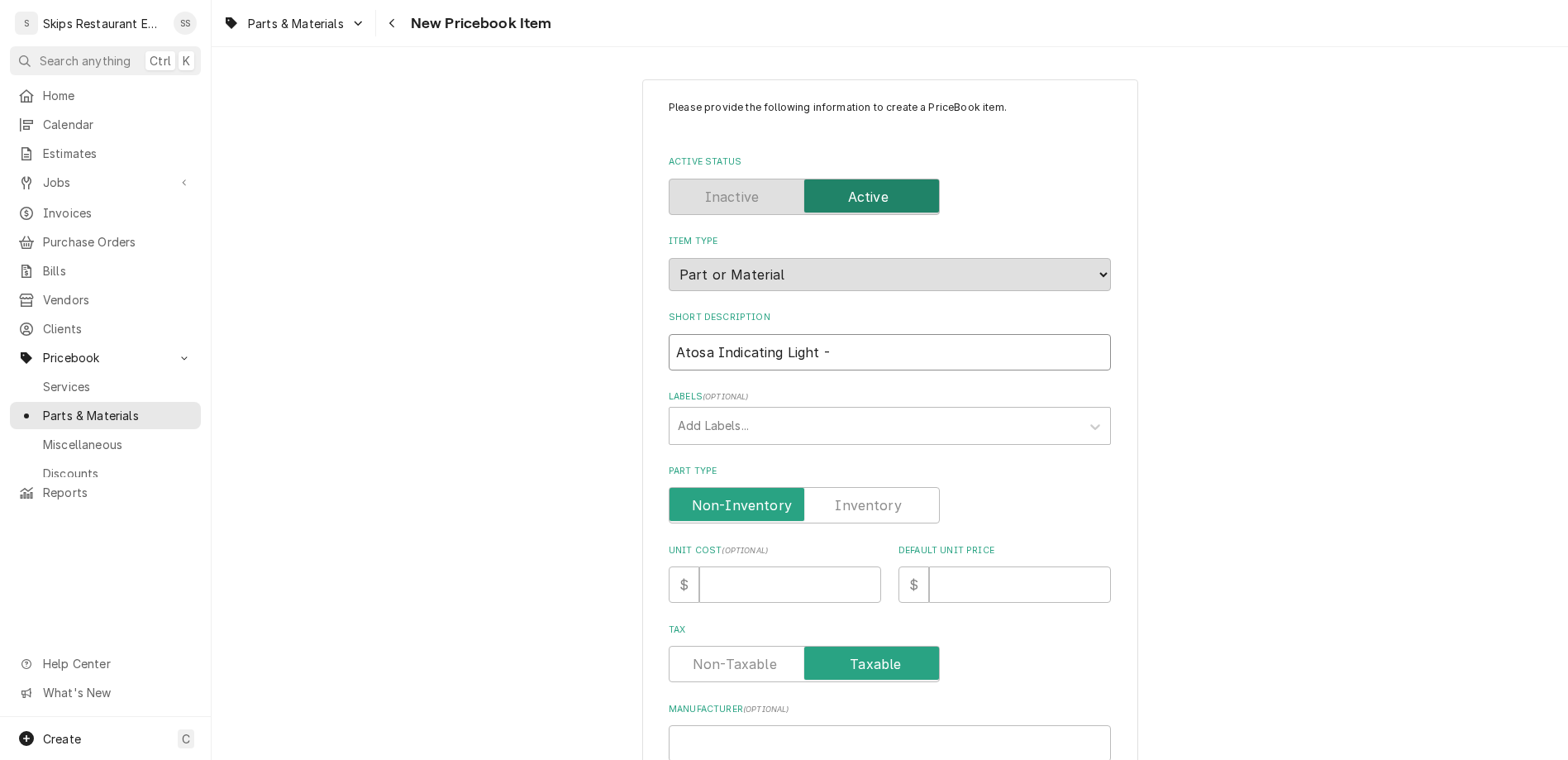
type textarea "x"
type input "Atosa Indicating Light - R"
type textarea "x"
type input "Atosa Indicating Light - Re"
type textarea "x"
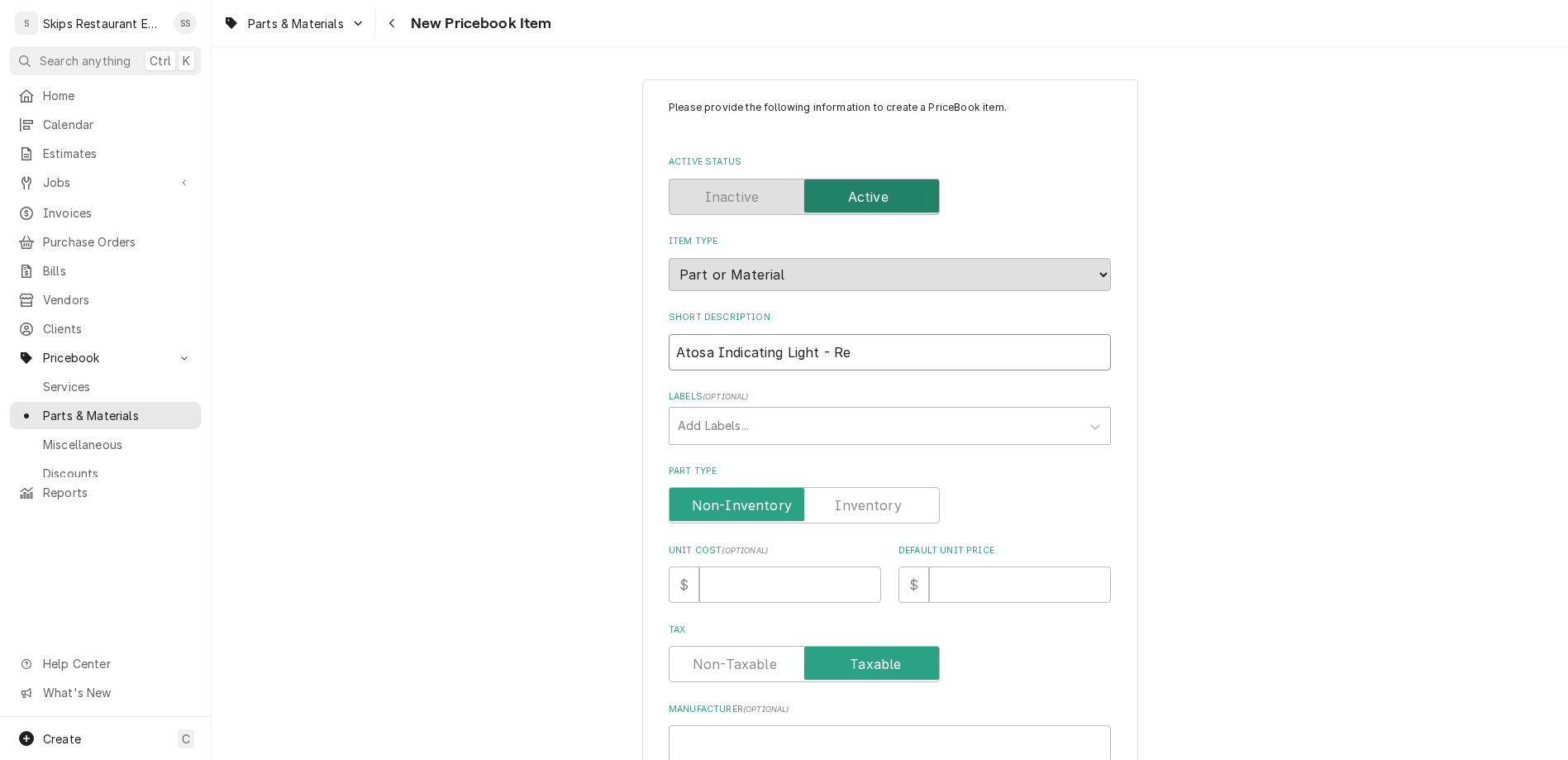
type input "Atosa Indicating Light - Red"
type textarea "x"
type input "Atosa Indicating Light - Red"
type textarea "x"
type input "Atosa Indicating Light - Red C"
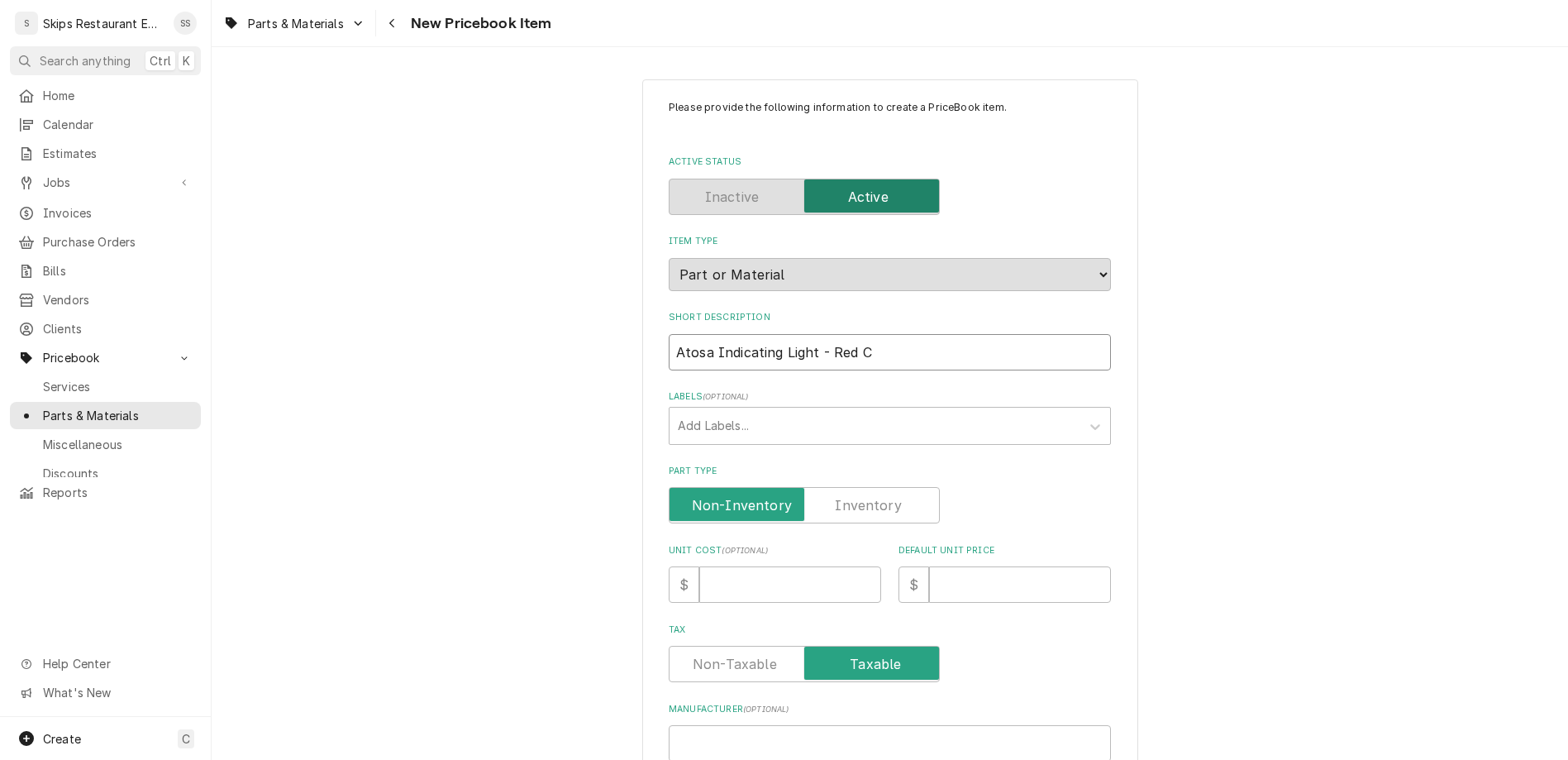
type textarea "x"
type input "Atosa Indicating Light - Red CT"
type textarea "x"
type input "Atosa Indicating Light - Red CTC"
type textarea "x"
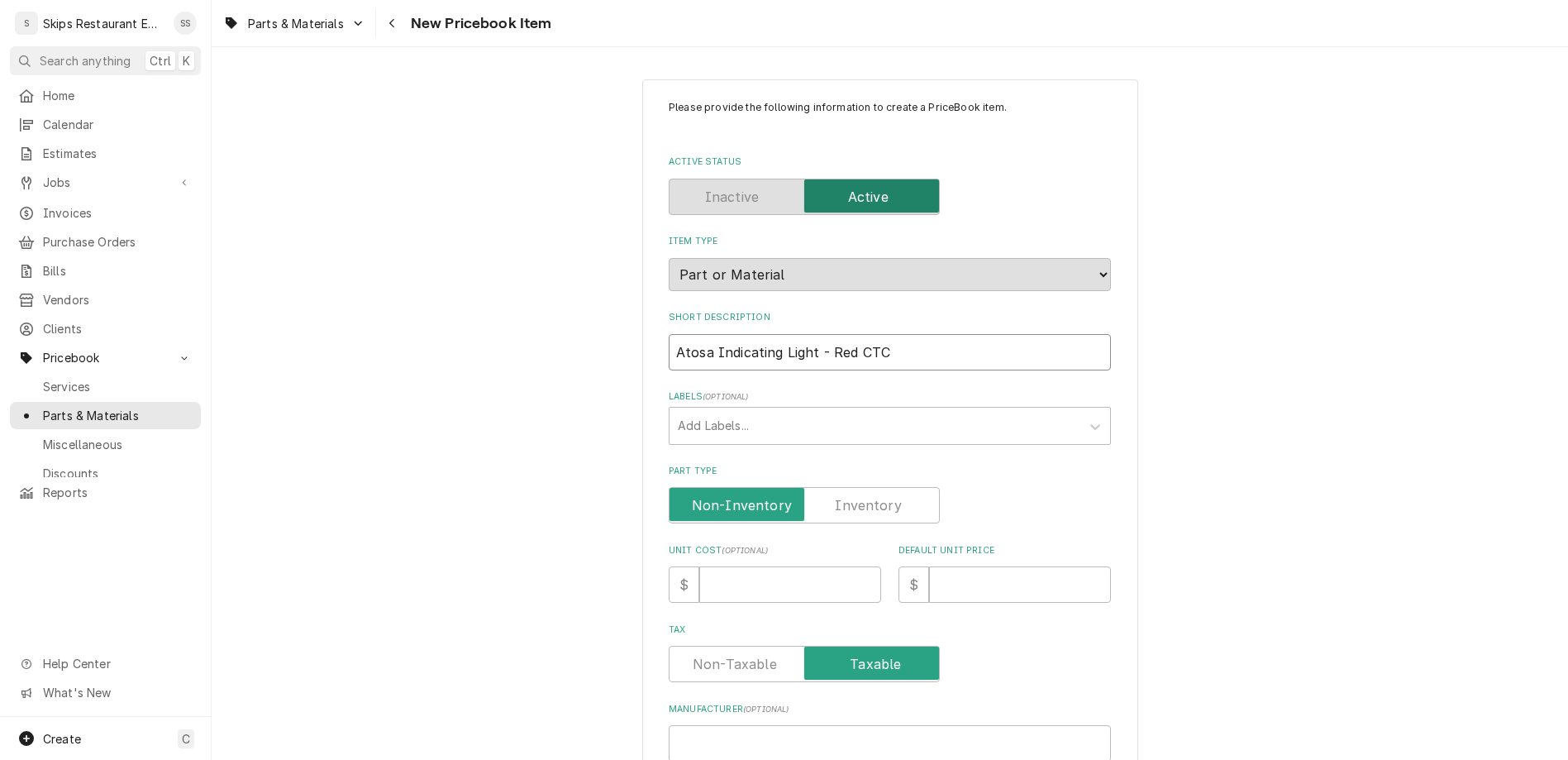
type input "Atosa Indicating Light - Red CTCO"
type textarea "x"
type input "Atosa Indicating Light - Red CTCO1"
type textarea "x"
type input "Atosa Indicating Light - Red CTCO10"
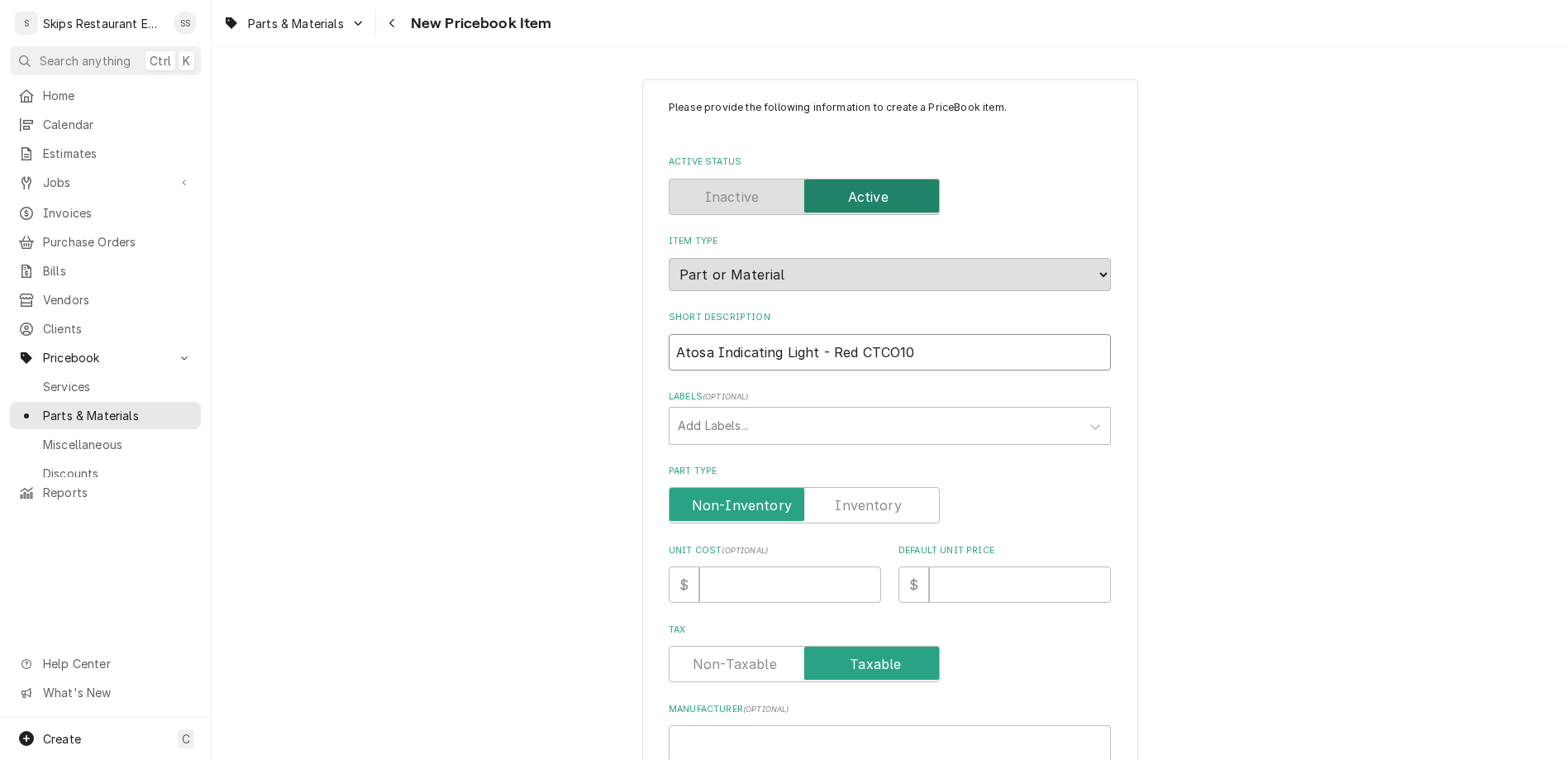
type textarea "x"
type input "Atosa Indicating Light - Red CTCO100"
click at [841, 487] on label "Part Type" at bounding box center [805, 505] width 271 height 36
click at [841, 487] on input "Part Type" at bounding box center [804, 505] width 256 height 36
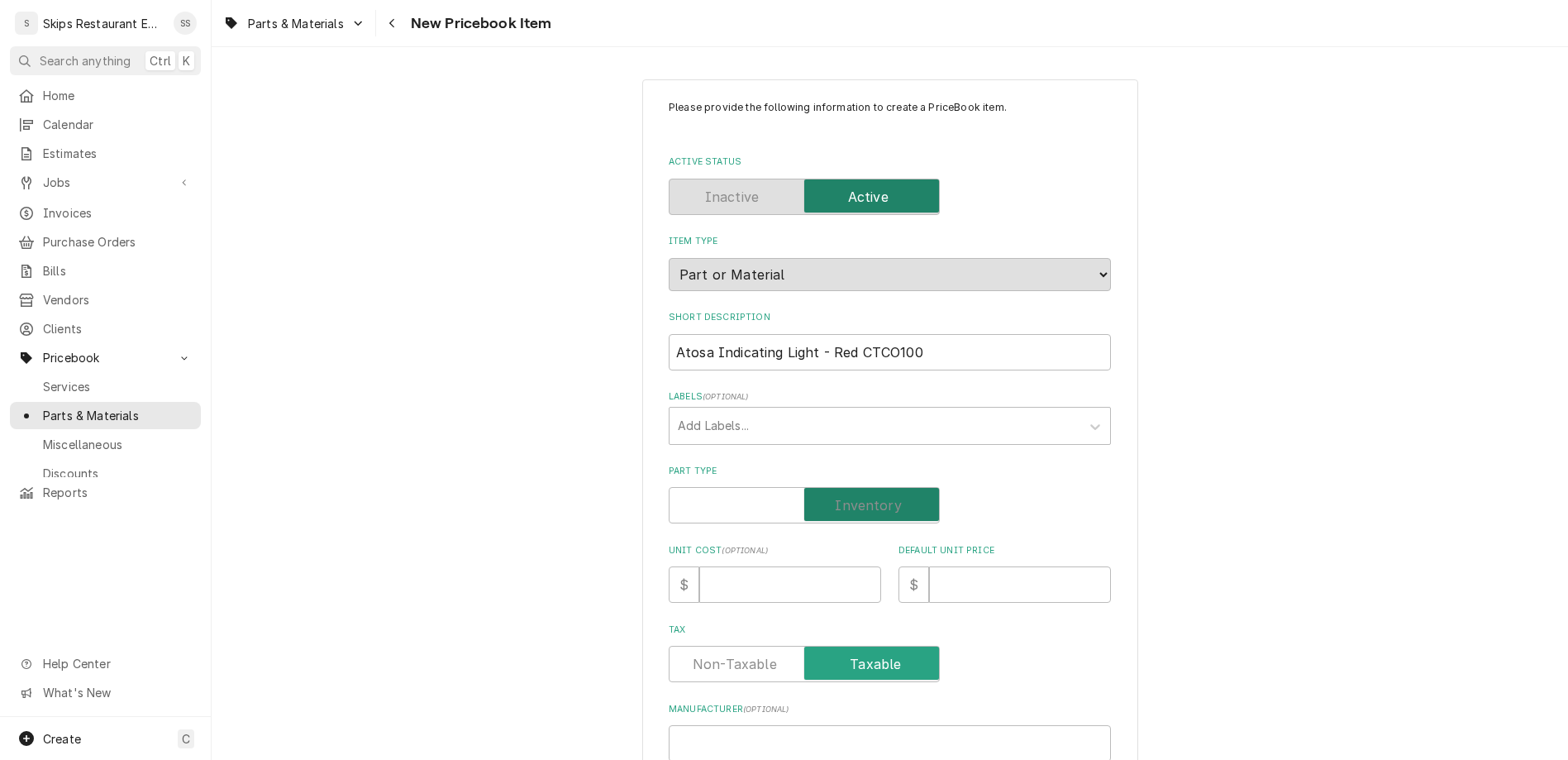
checkbox input "true"
click at [929, 566] on input "Default Unit Price" at bounding box center [1020, 584] width 182 height 36
type textarea "x"
type input "7"
type textarea "x"
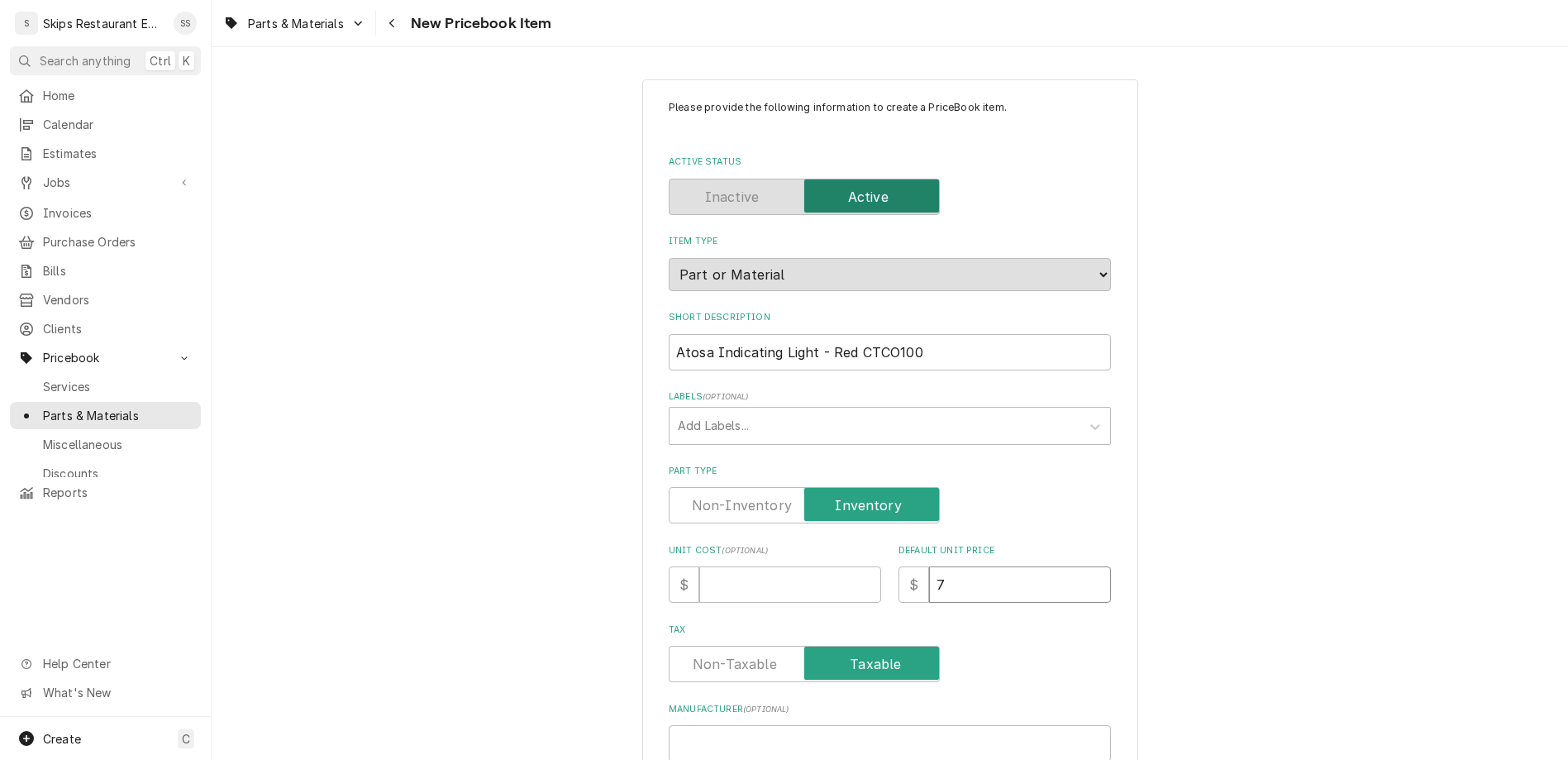
type input "7.9"
type textarea "x"
type input "7.95"
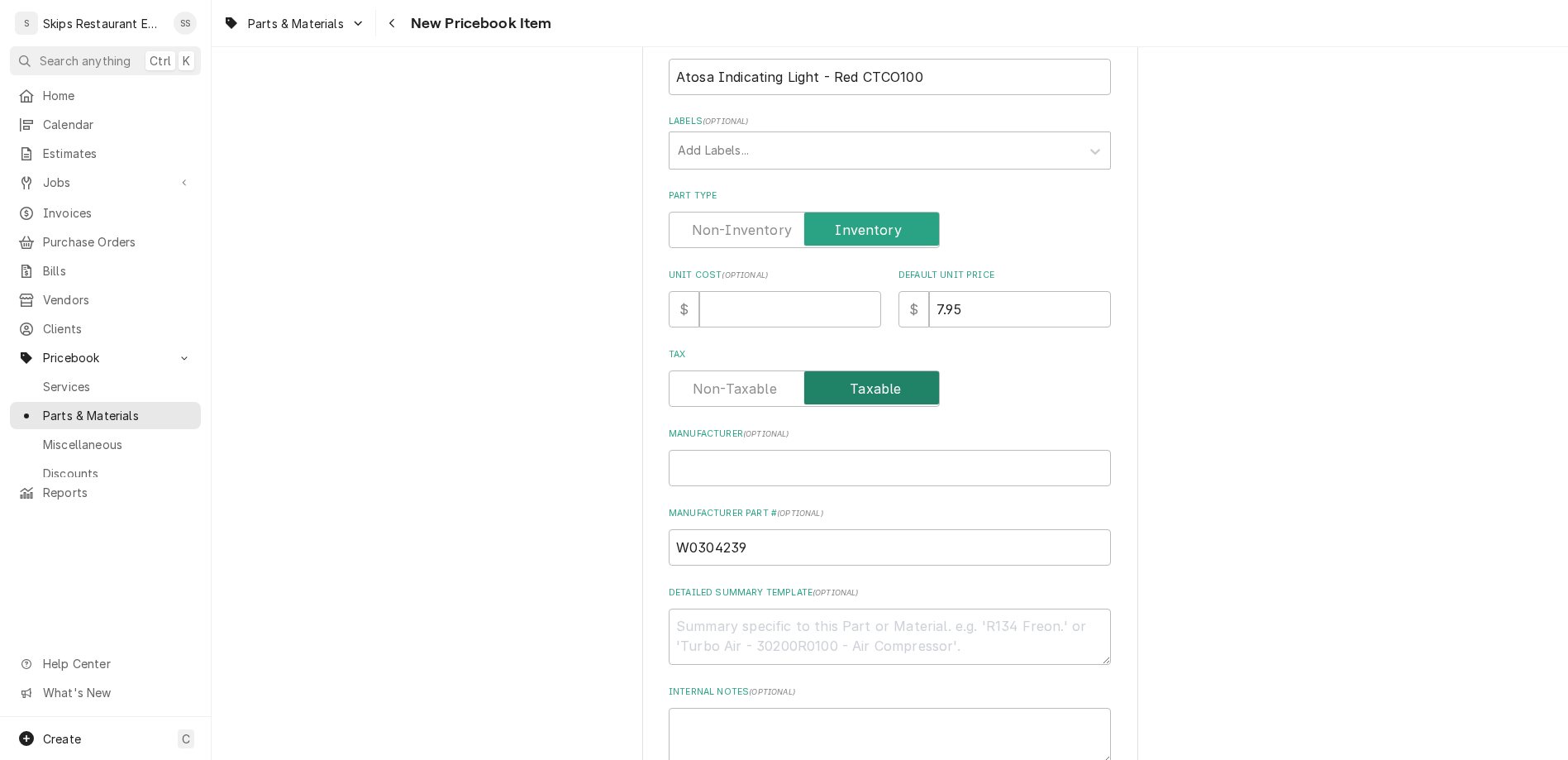
scroll to position [387, 0]
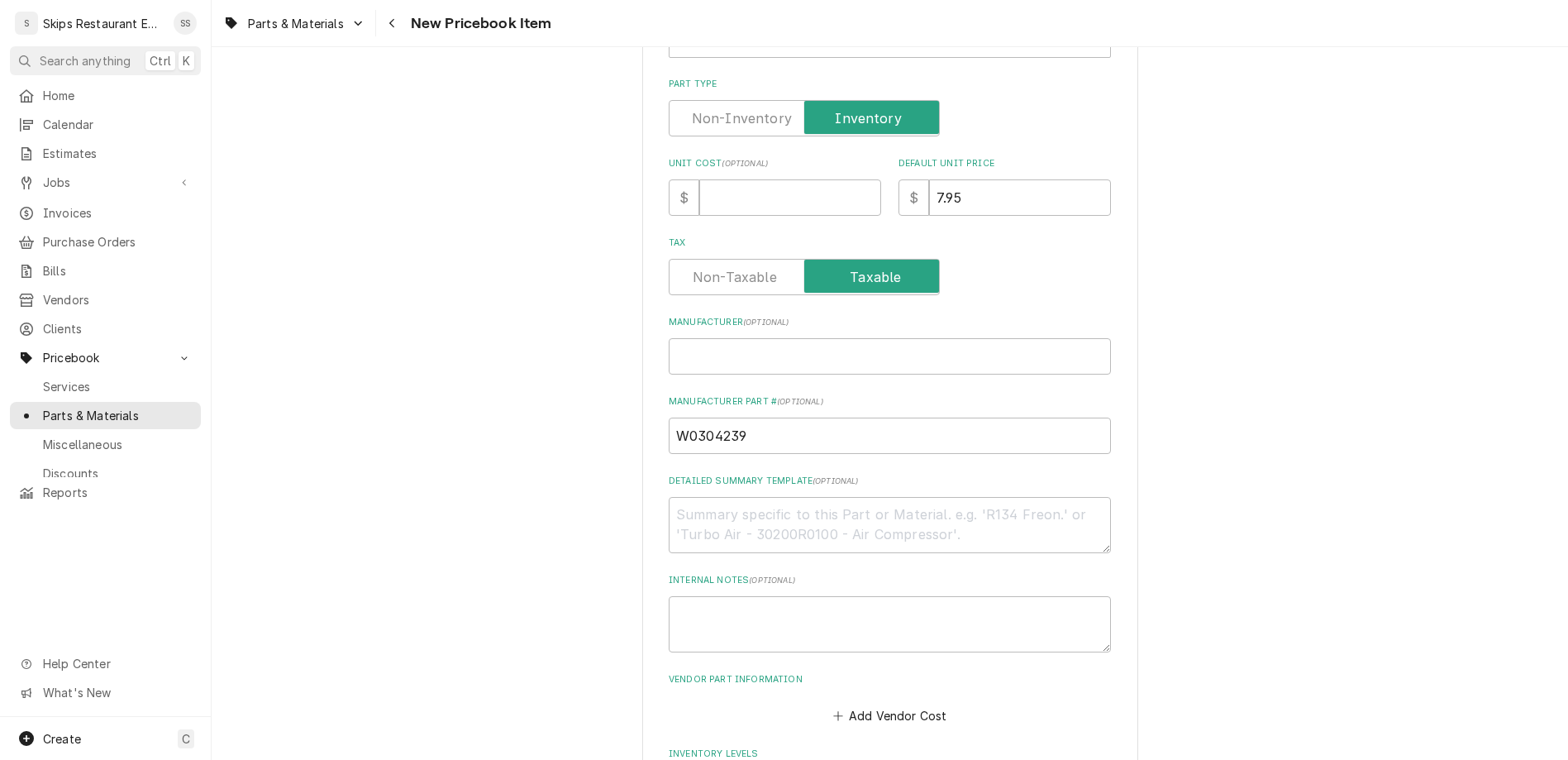
drag, startPoint x: 763, startPoint y: 603, endPoint x: 736, endPoint y: 599, distance: 27.3
type input "1"
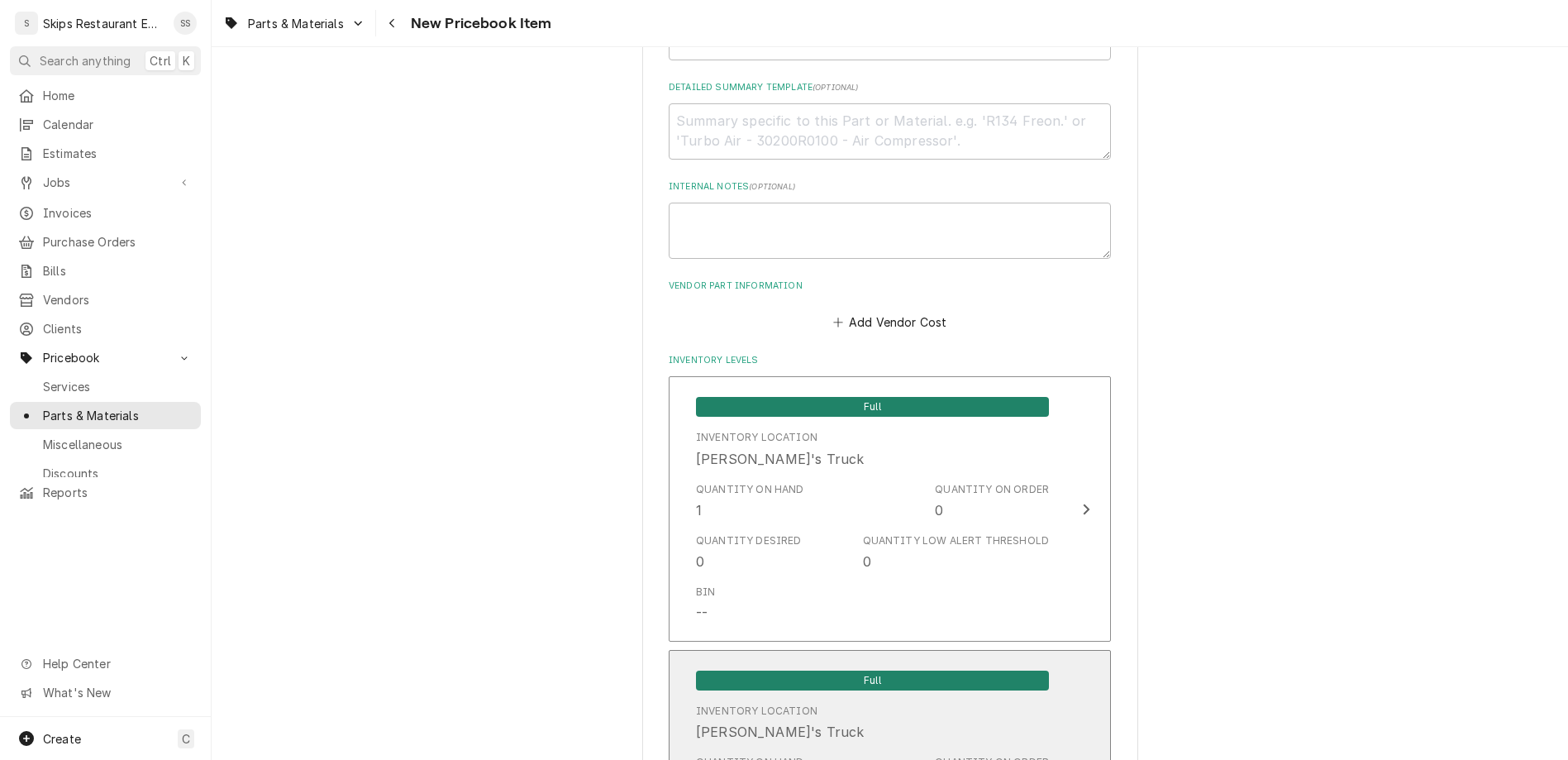
scroll to position [830, 0]
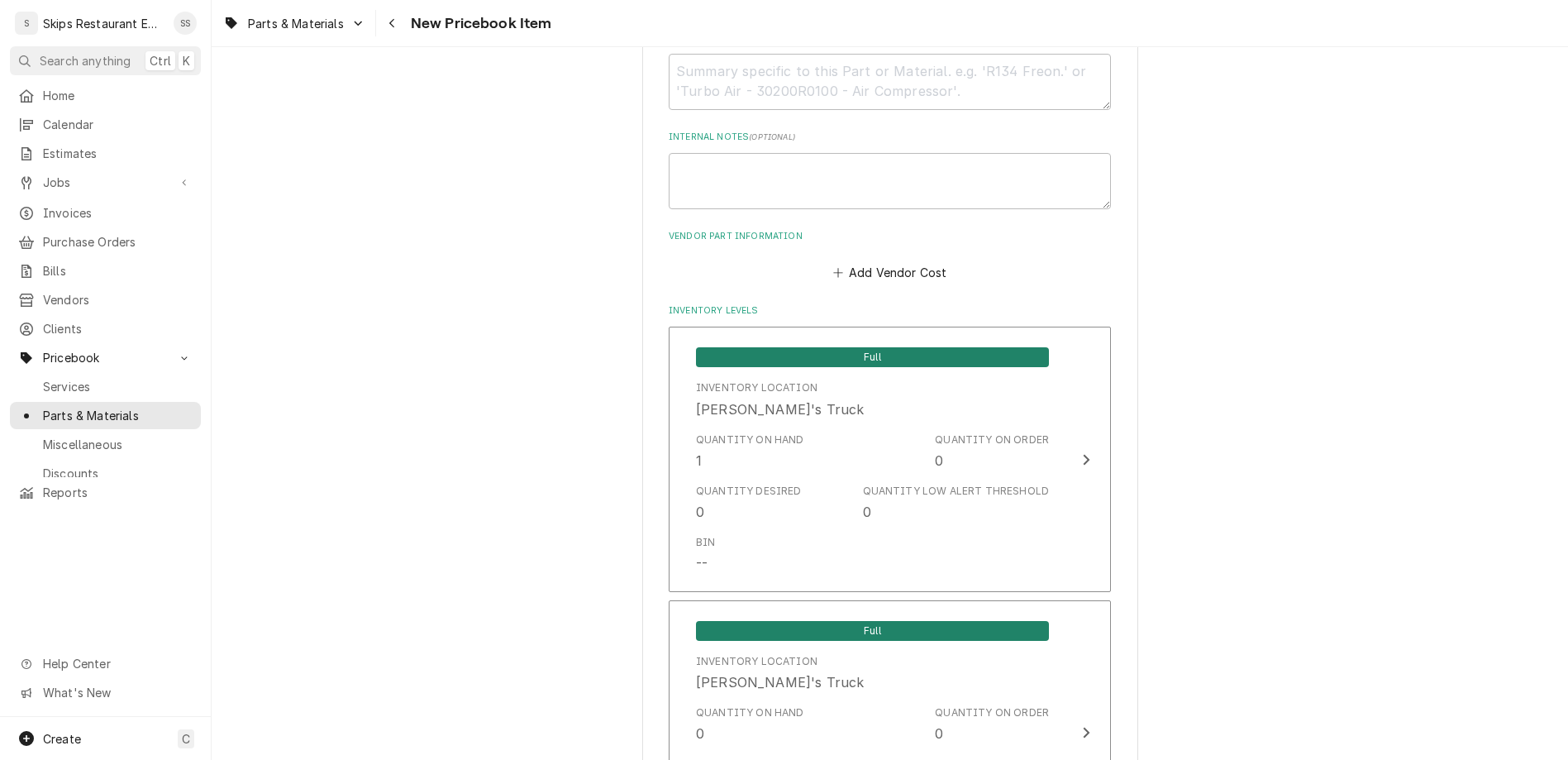
type textarea "x"
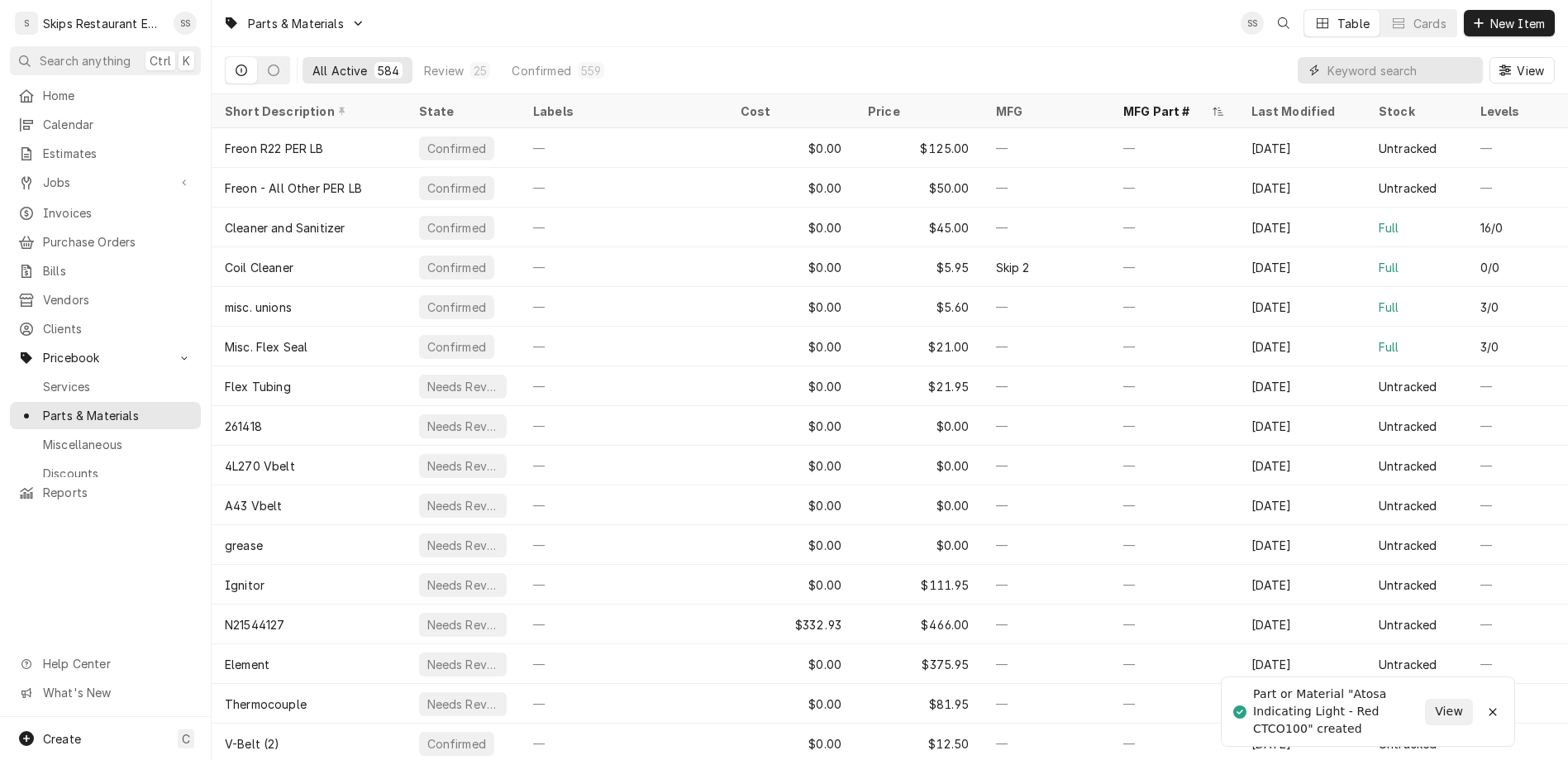
click at [1399, 57] on input "Dynamic Content Wrapper" at bounding box center [1402, 69] width 148 height 27
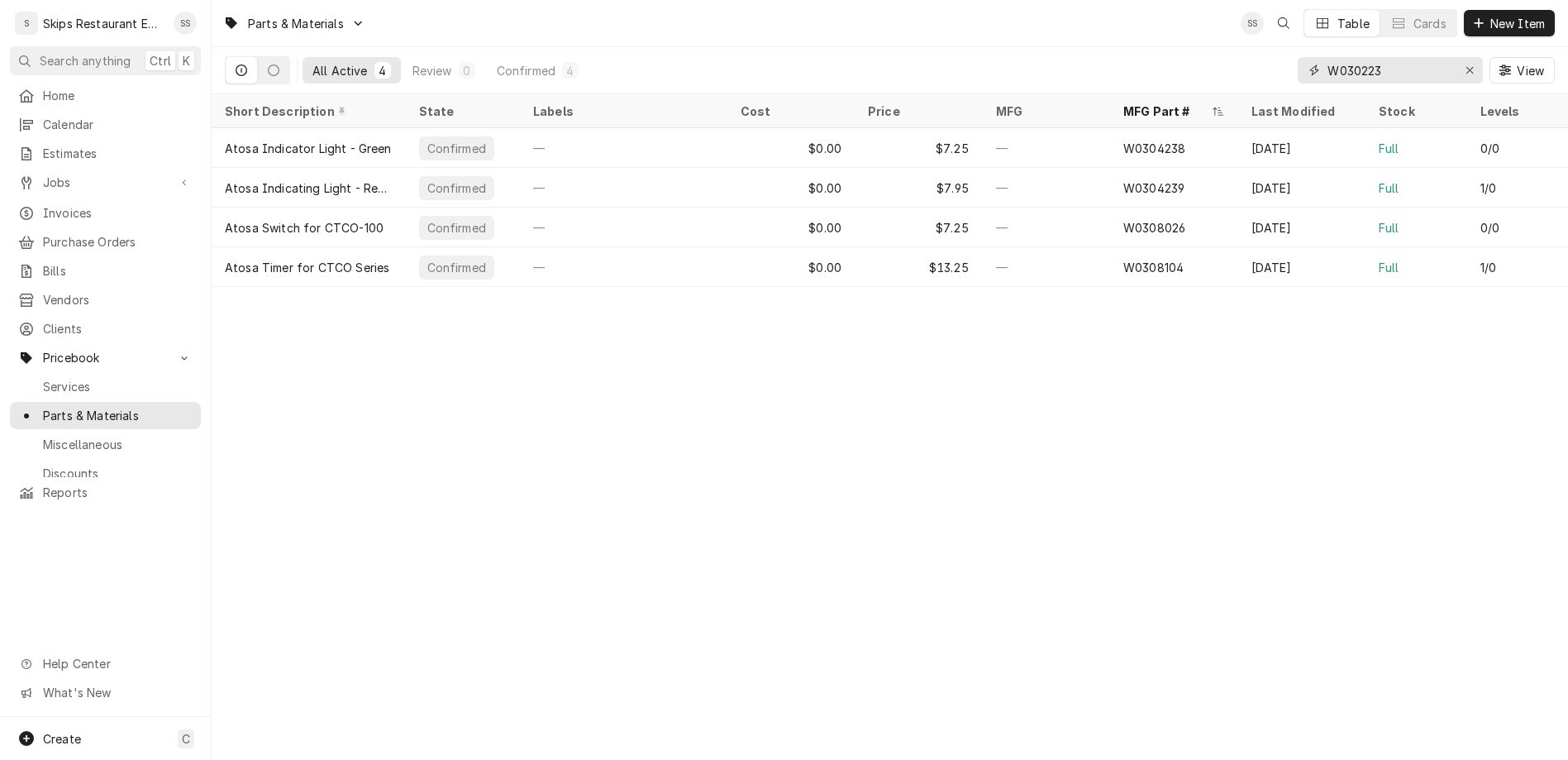
type input "W0302234"
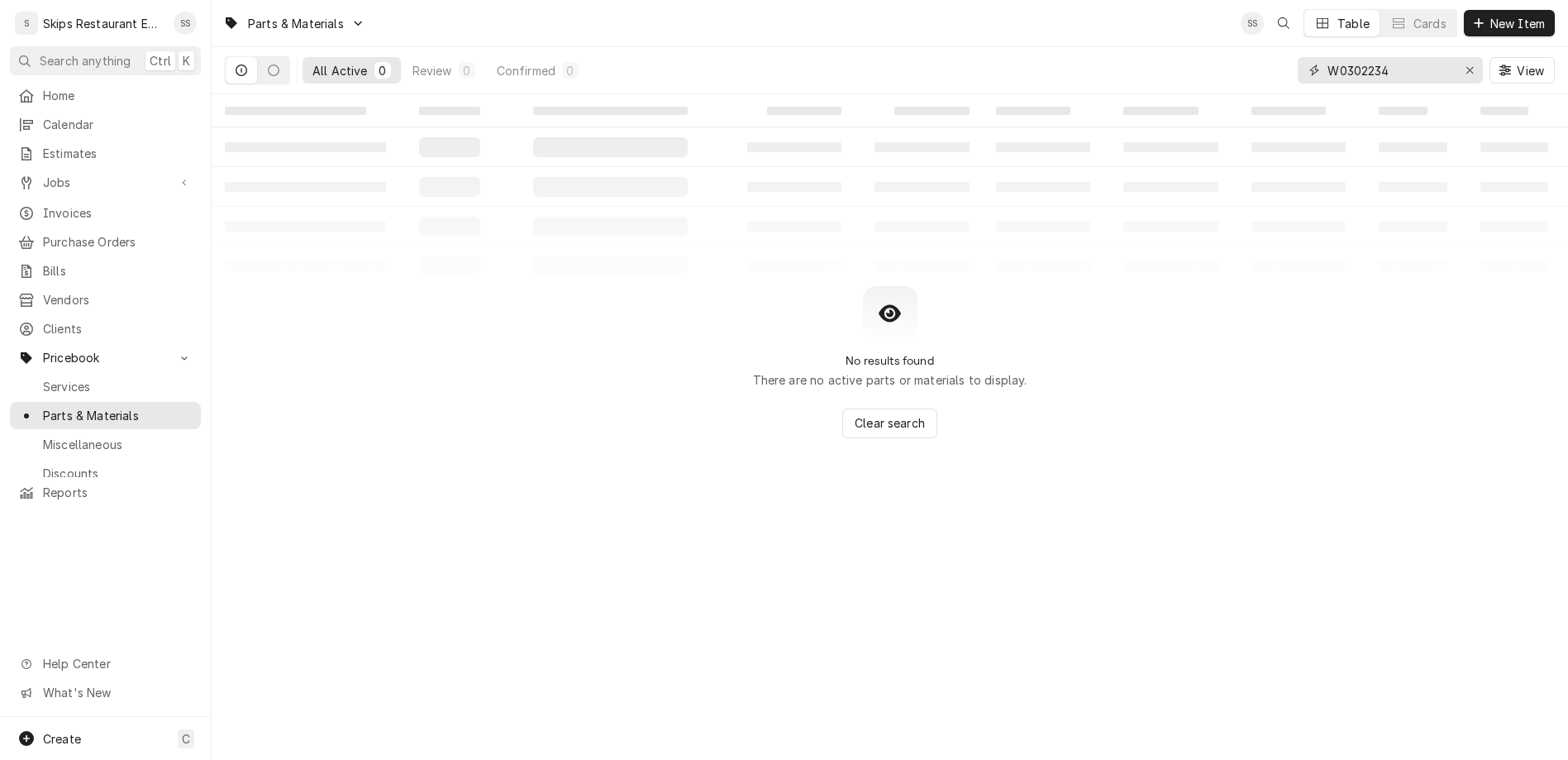
drag, startPoint x: 1461, startPoint y: 55, endPoint x: 1357, endPoint y: 63, distance: 104.3
click at [1357, 63] on input "W0302234" at bounding box center [1390, 69] width 124 height 27
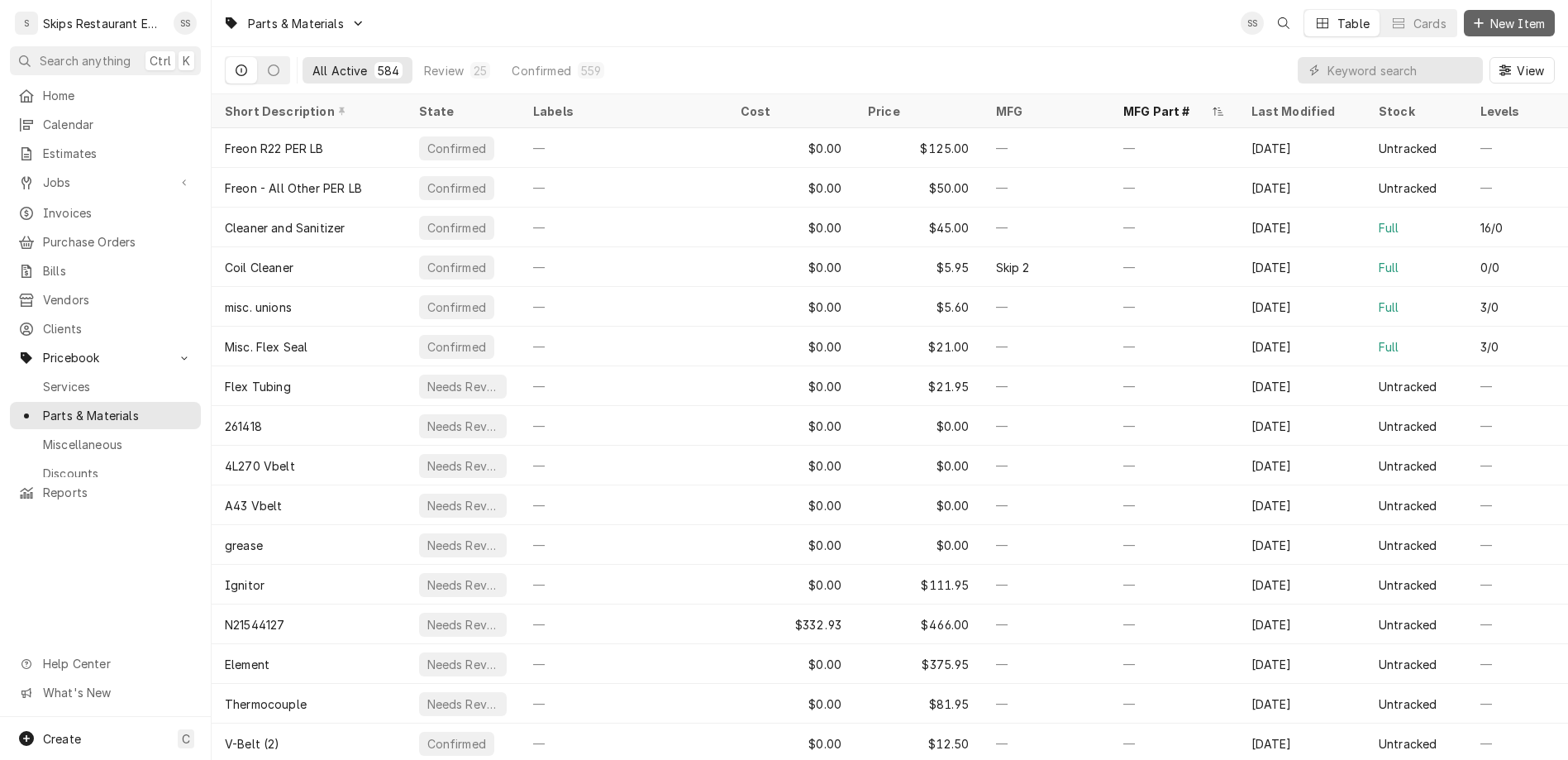
click at [1521, 24] on button "New Item" at bounding box center [1510, 23] width 91 height 27
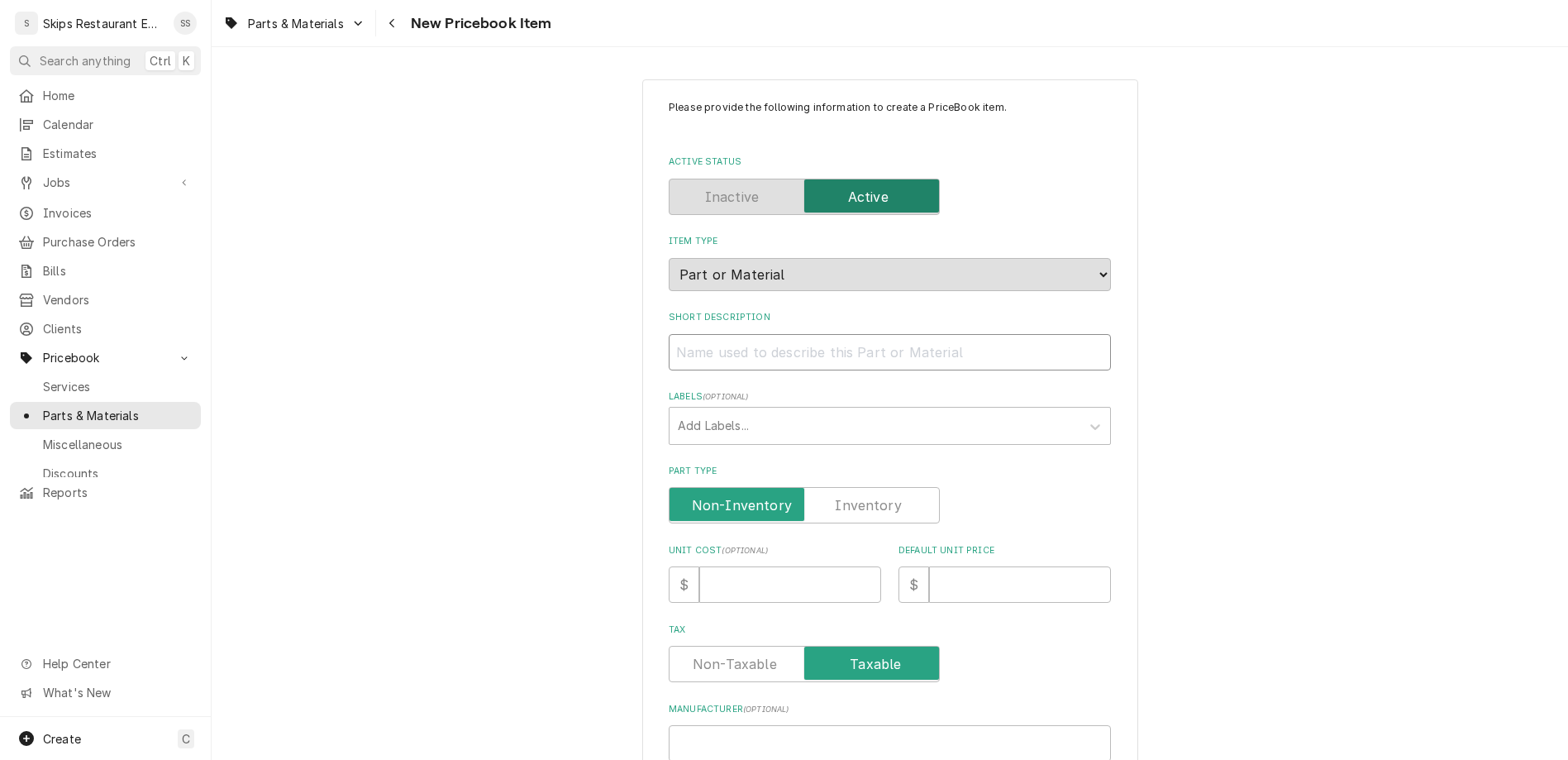
click at [730, 334] on input "Short Description" at bounding box center [890, 352] width 443 height 36
type textarea "x"
type input "A"
type textarea "x"
type input "At"
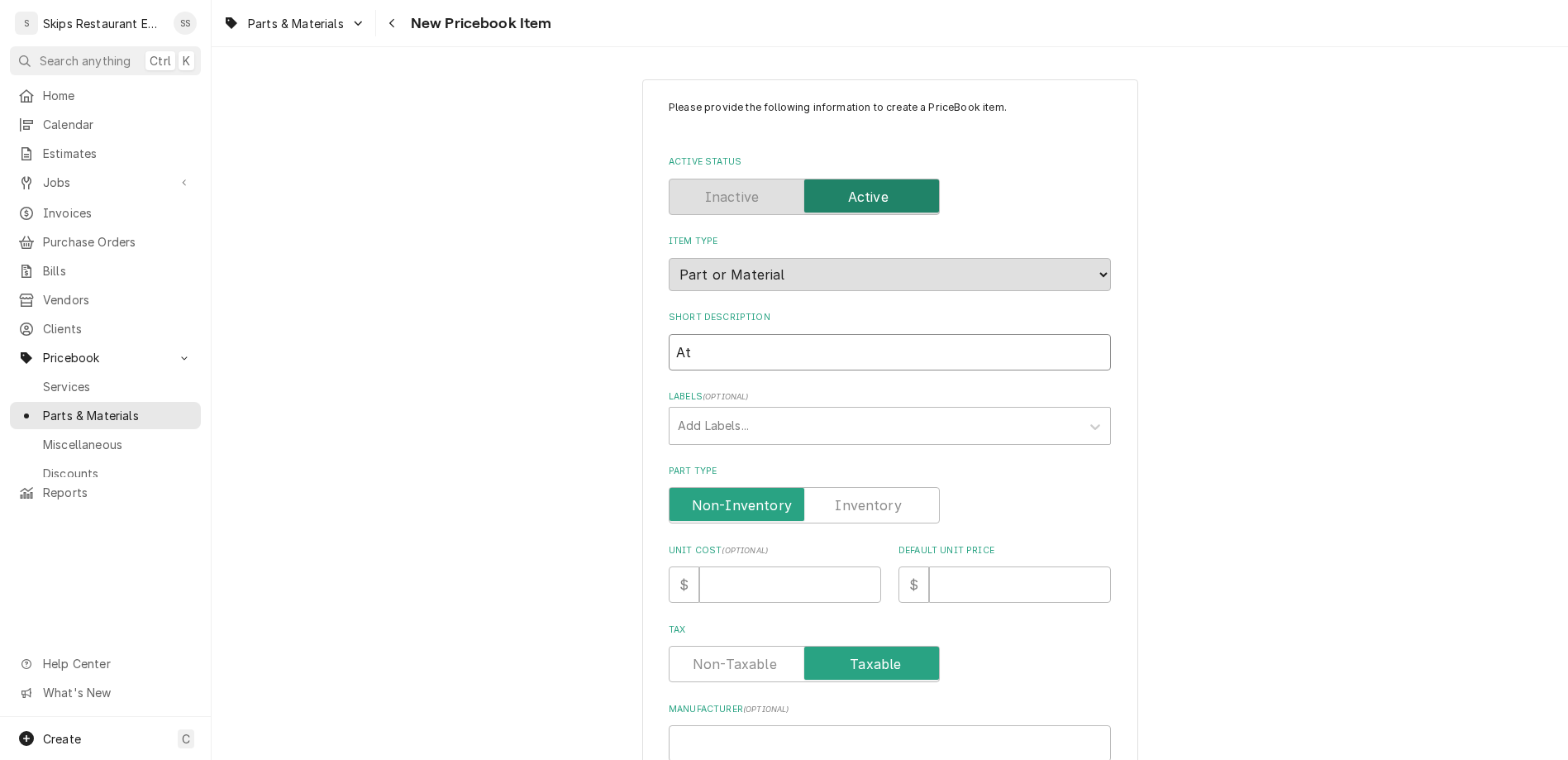
type textarea "x"
type input "Ato"
type textarea "x"
type input "Atoc"
type textarea "x"
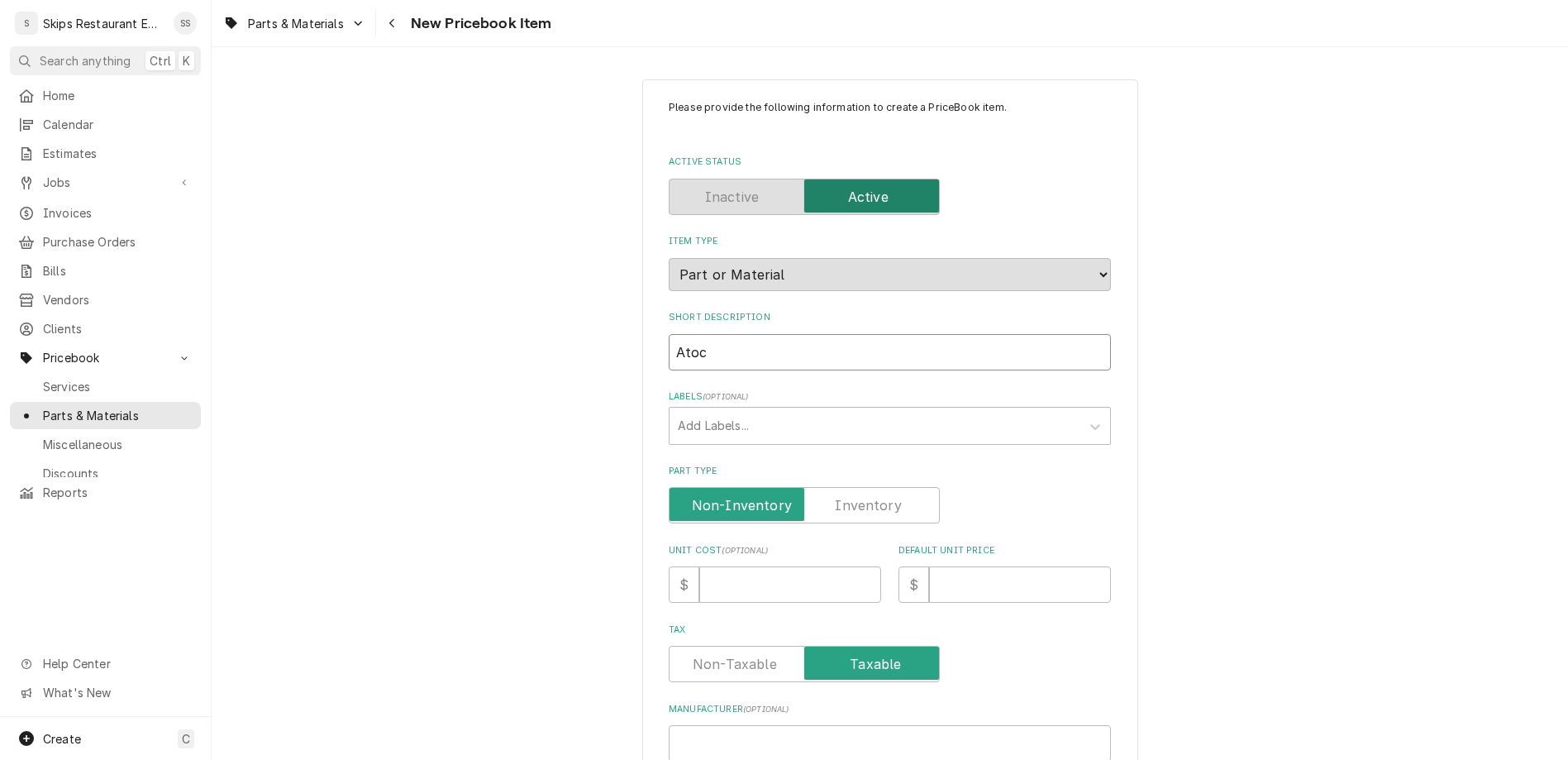
type input "Ato"
type textarea "x"
type input "Atox"
type textarea "x"
type input "Ato"
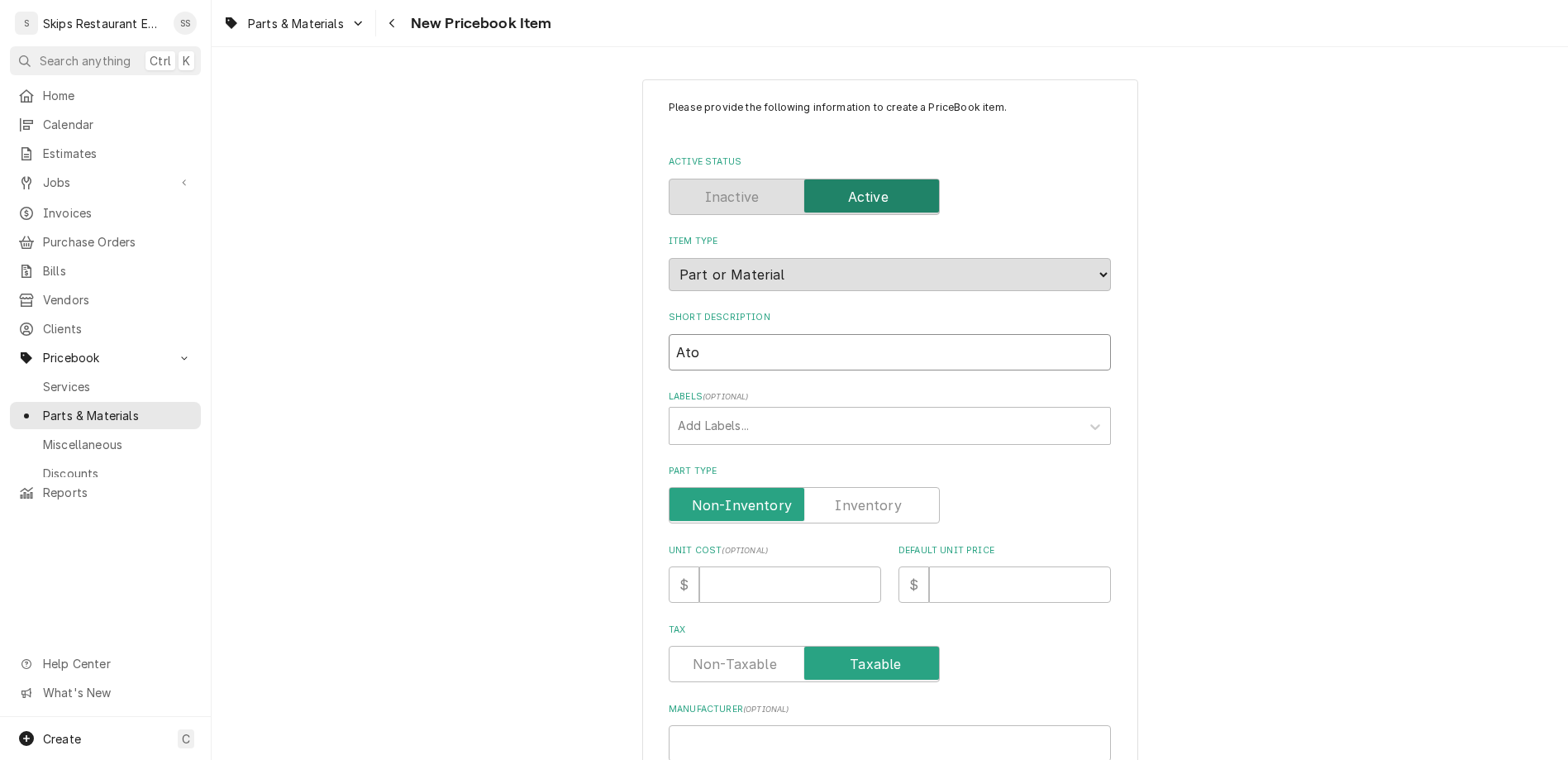
type textarea "x"
type input "Atos"
type textarea "x"
type input "Atosa"
type textarea "x"
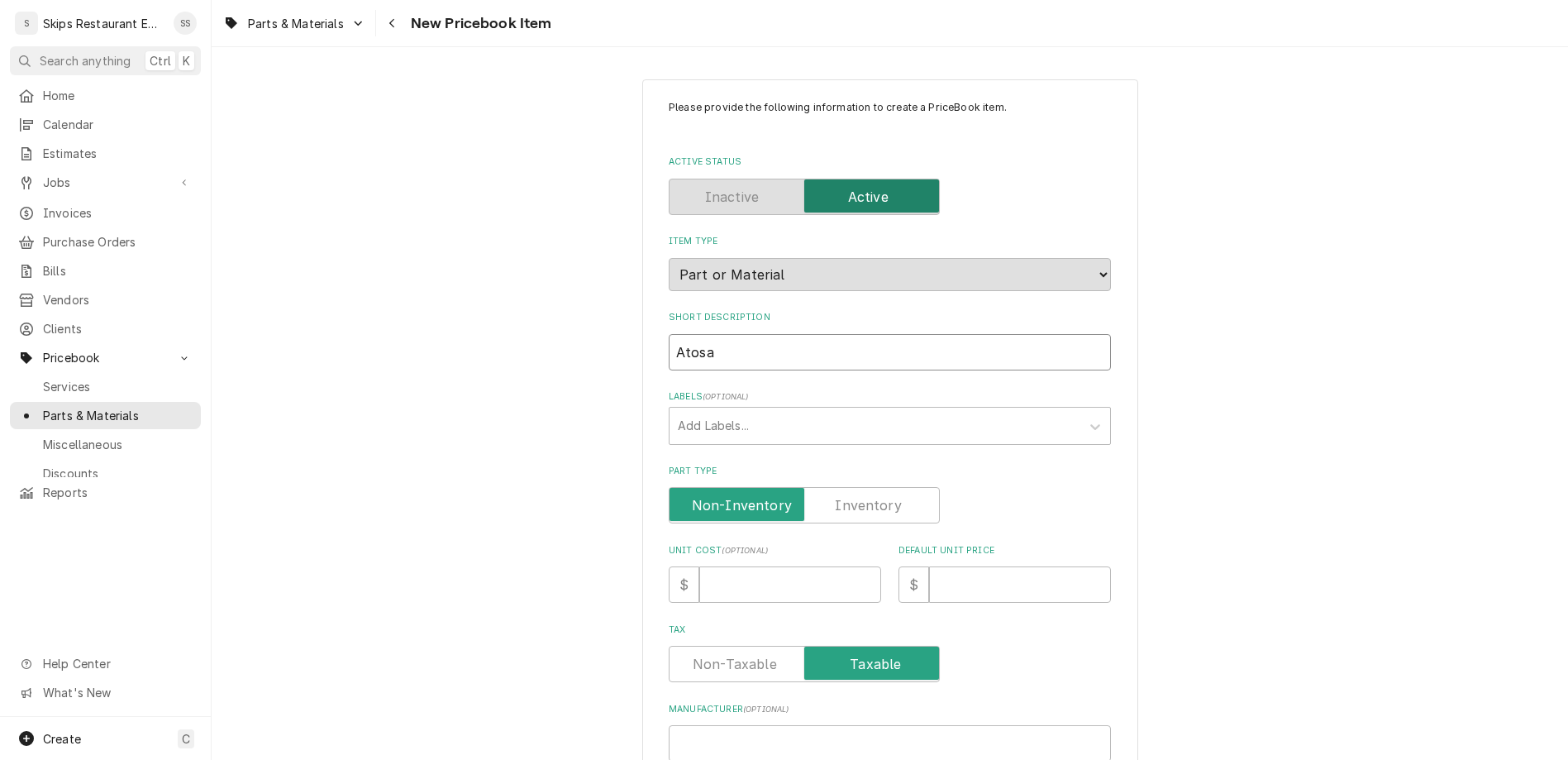
type input "Atosa"
type textarea "x"
type input "Atosa T"
type textarea "x"
type input "Atosa The"
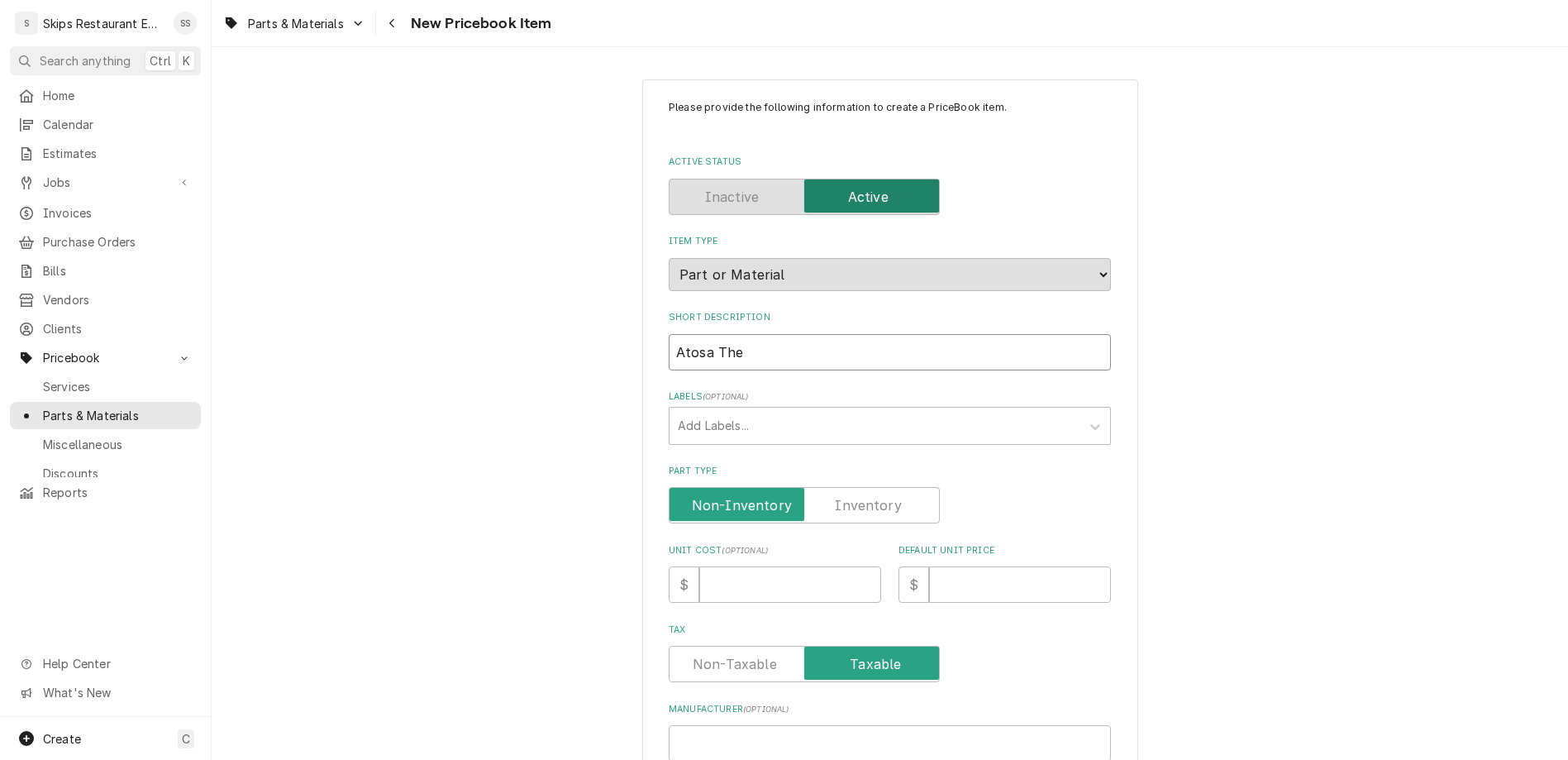
type textarea "x"
type input "Atosa Ther"
type textarea "x"
type input "Atosa Therm"
type textarea "x"
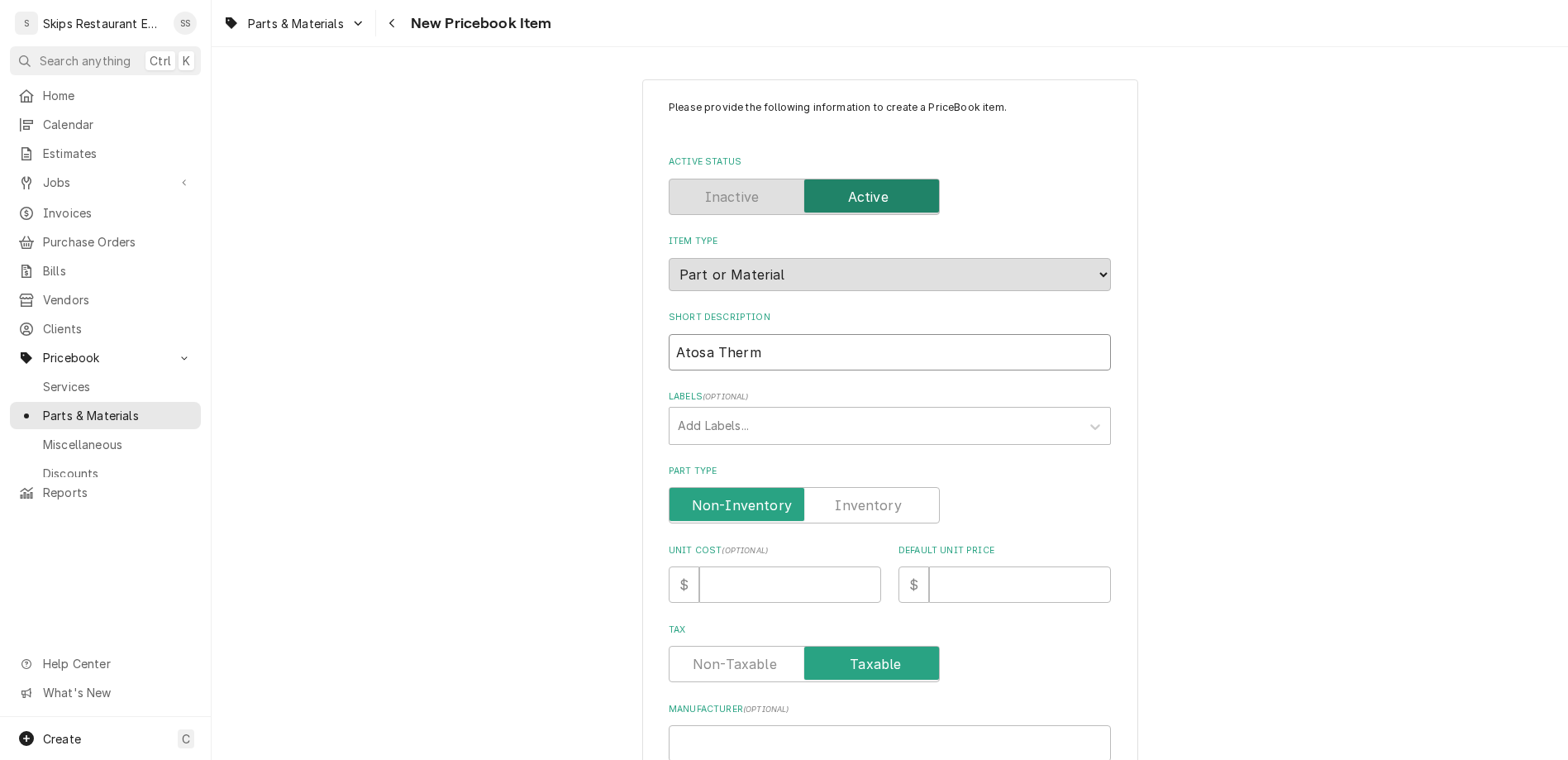
type input "Atosa Thermo"
type textarea "x"
type input "Atosa Thermostat"
type textarea "x"
type input "Atosa Thermostat C"
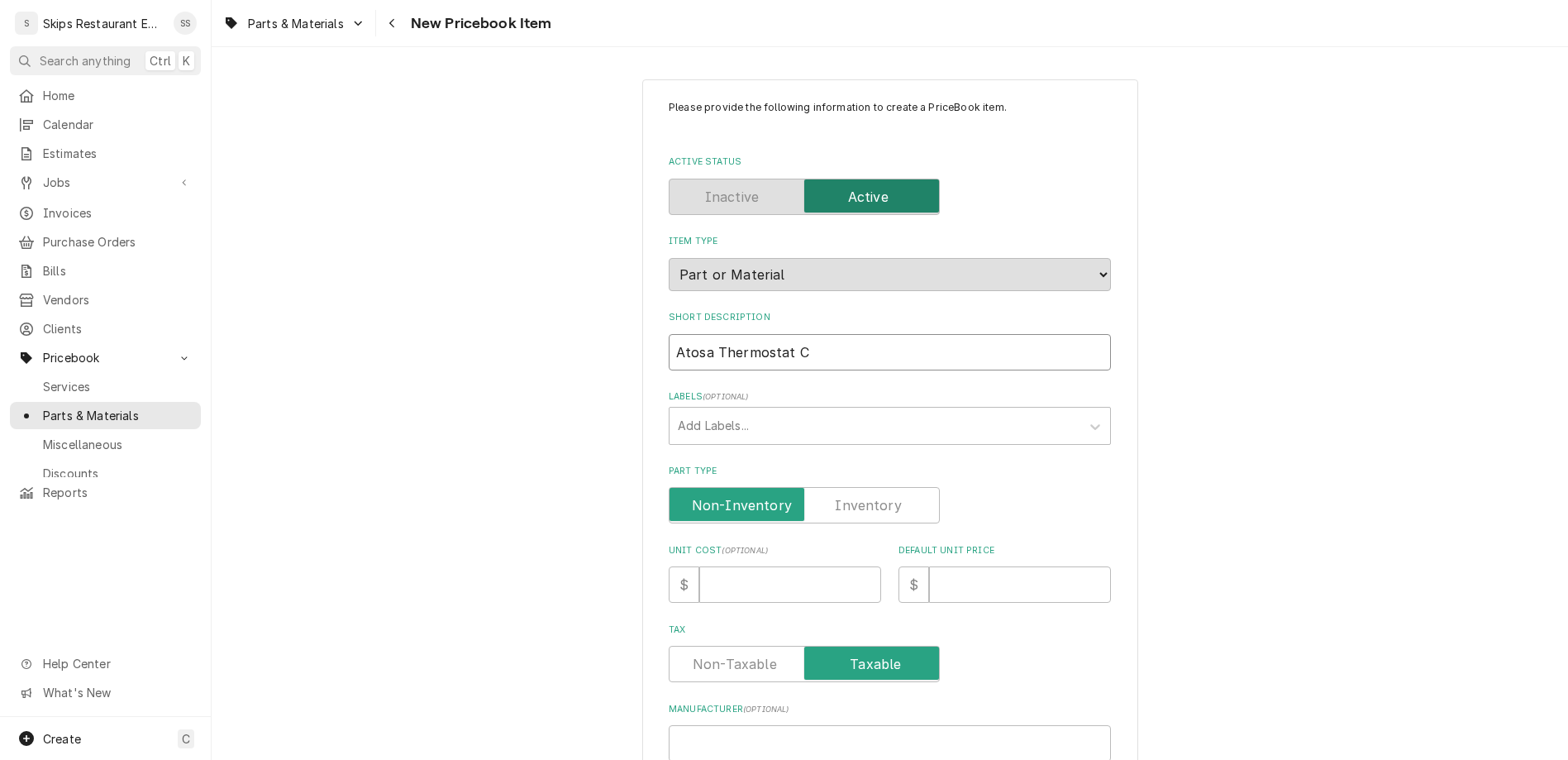
type textarea "x"
type input "Atosa Thermostat CT"
type textarea "x"
type input "Atosa Thermostat CTC"
type textarea "x"
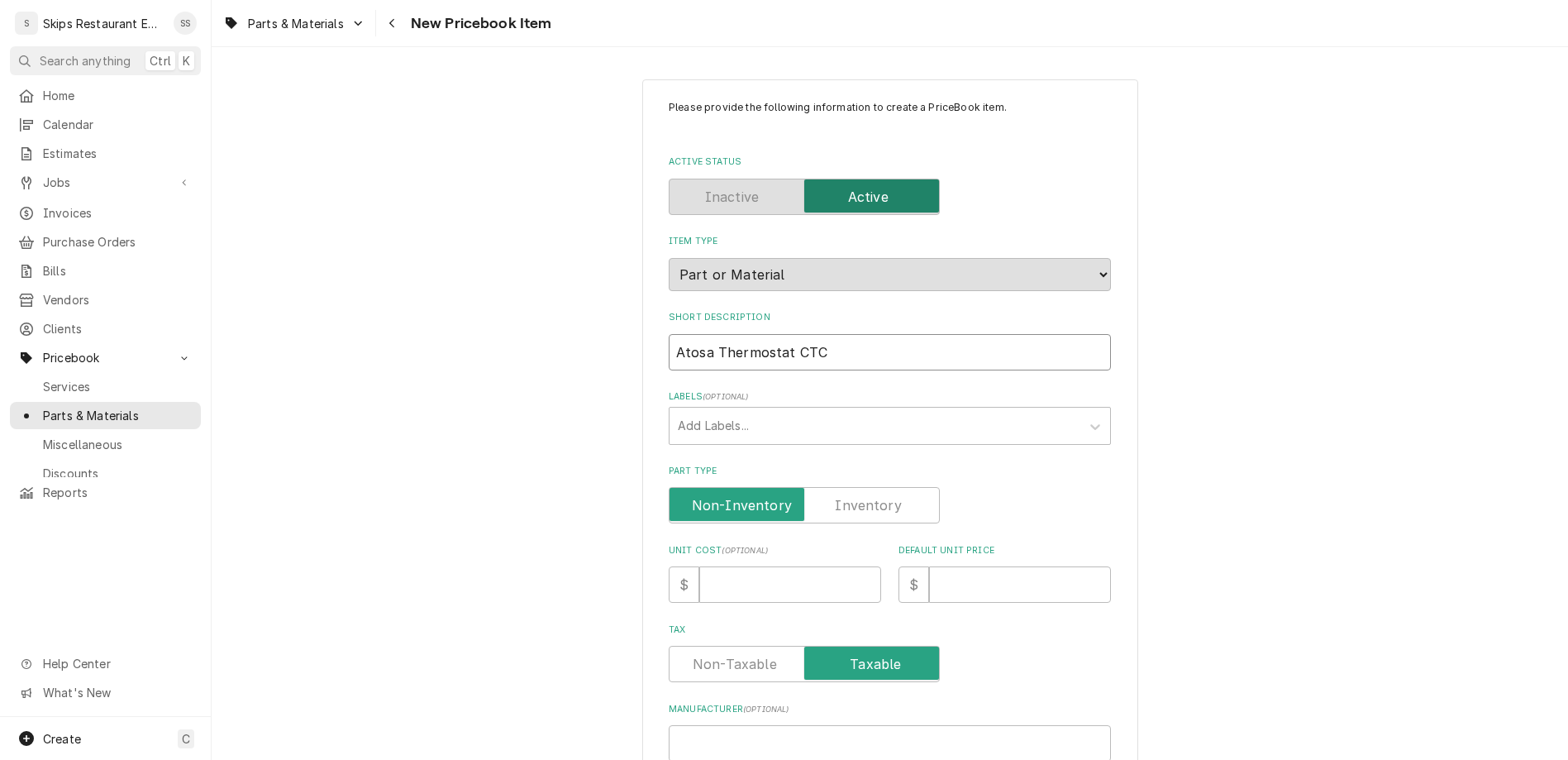
type input "Atosa Thermostat CTCO"
type textarea "x"
type input "Atosa Thermostat CTCO1"
type textarea "x"
type input "Atosa Thermostat CTCO10"
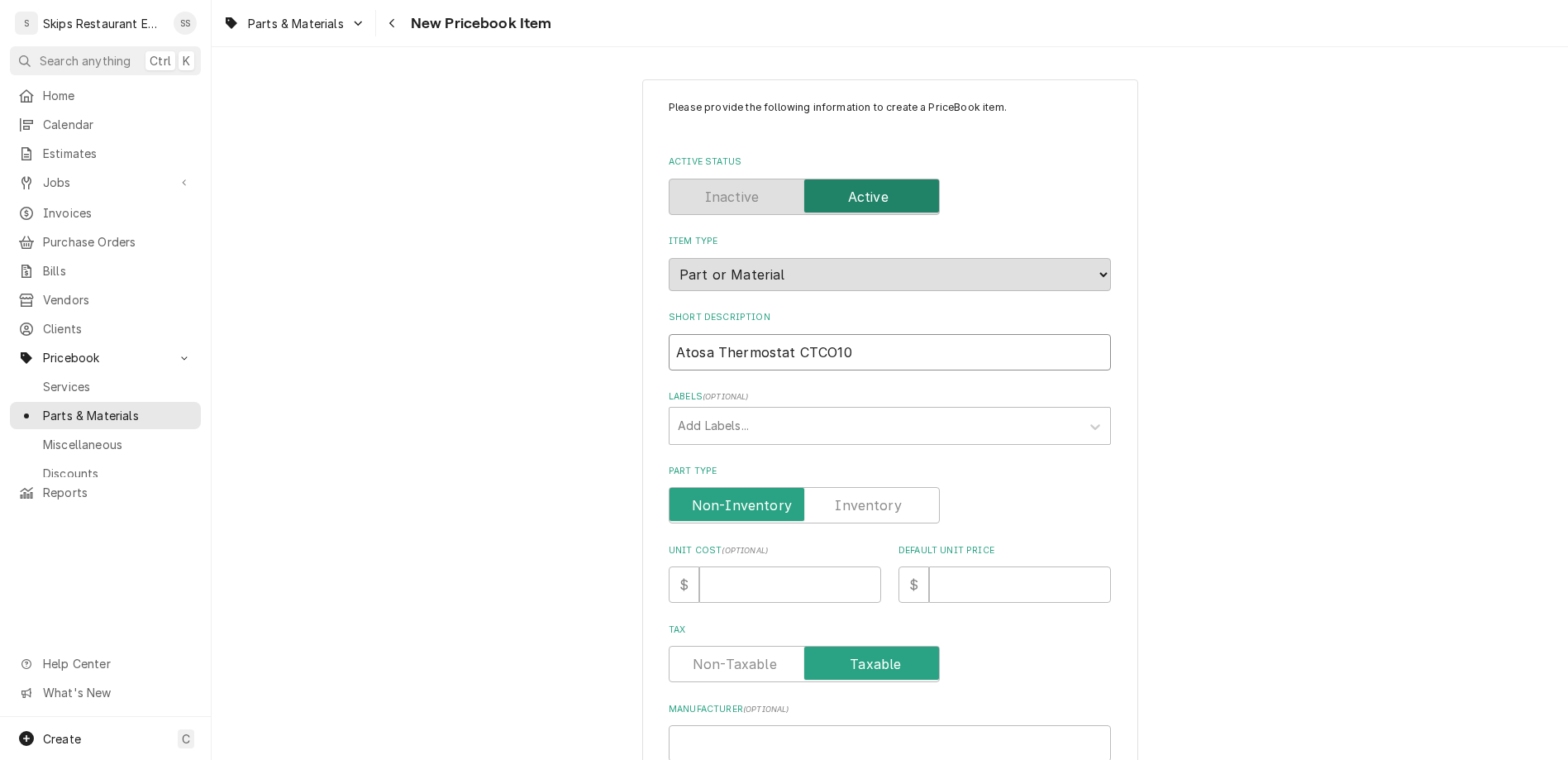
type textarea "x"
type input "Atosa Thermostat CTCO100"
click at [815, 487] on input "Part Type" at bounding box center [804, 505] width 256 height 36
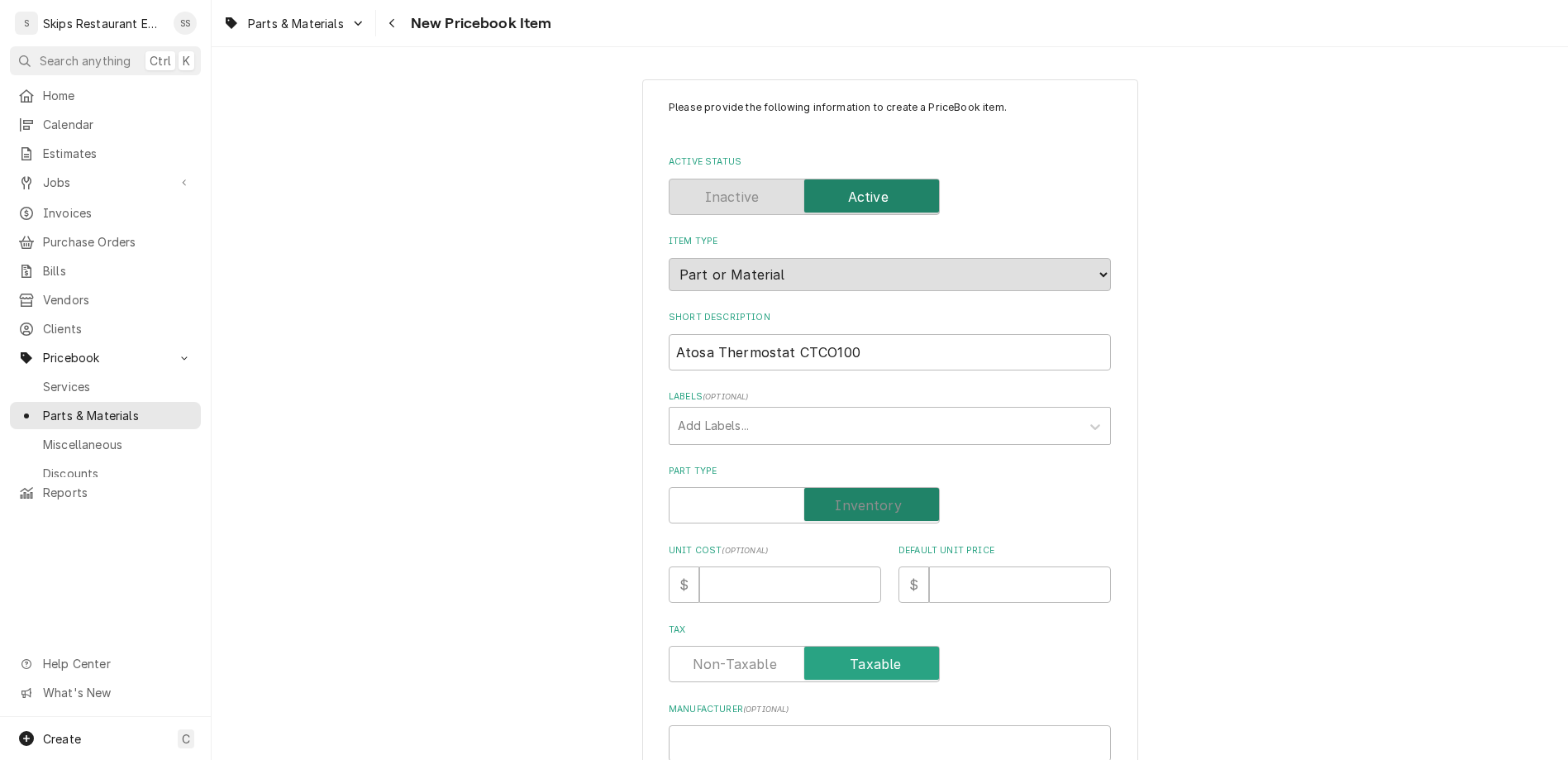
checkbox input "true"
click at [936, 566] on input "Default Unit Price" at bounding box center [1020, 584] width 182 height 36
type textarea "x"
type input "8"
type textarea "x"
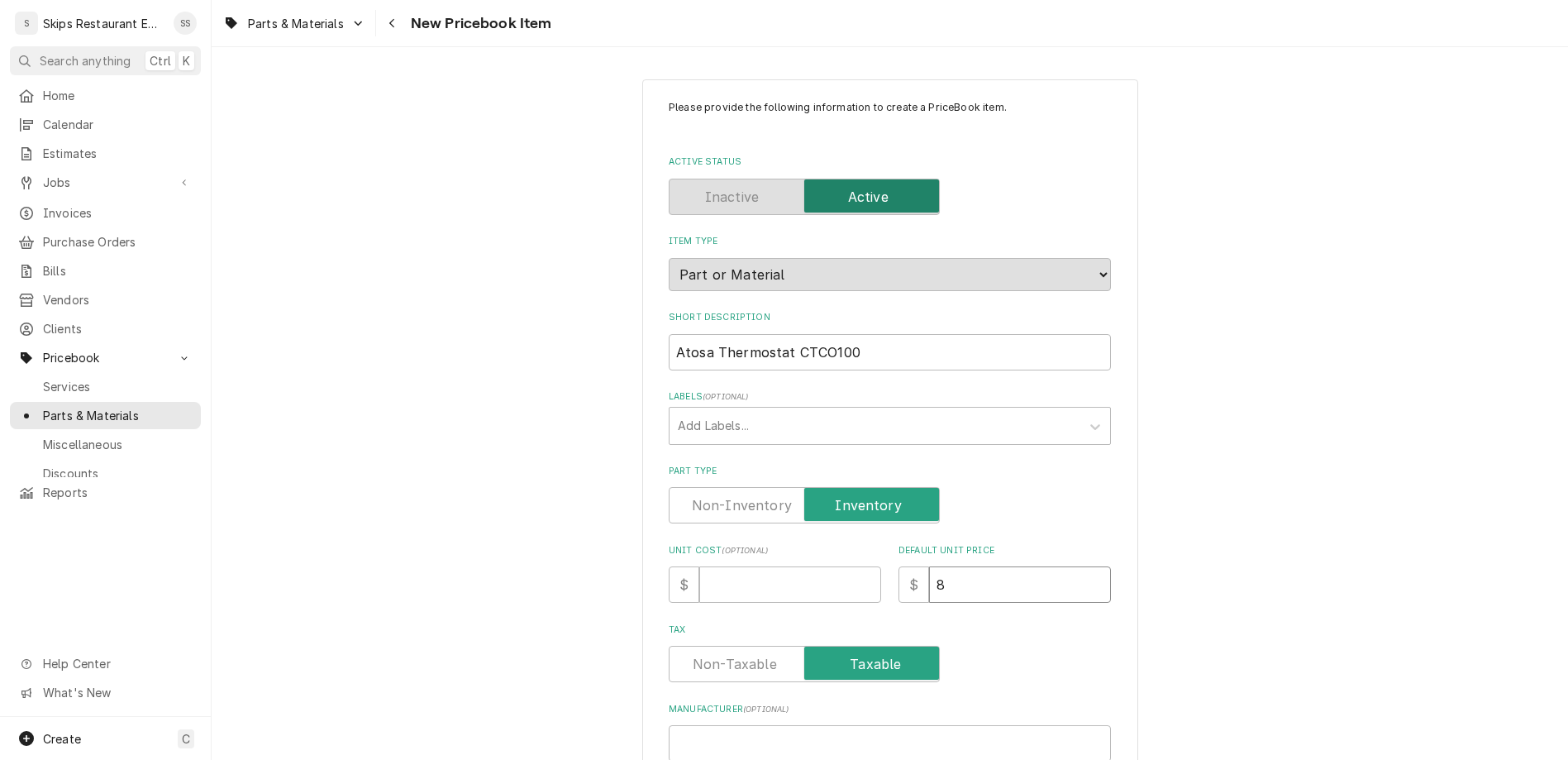
type input "87"
type textarea "x"
type input "87.9"
type textarea "x"
type input "87.95"
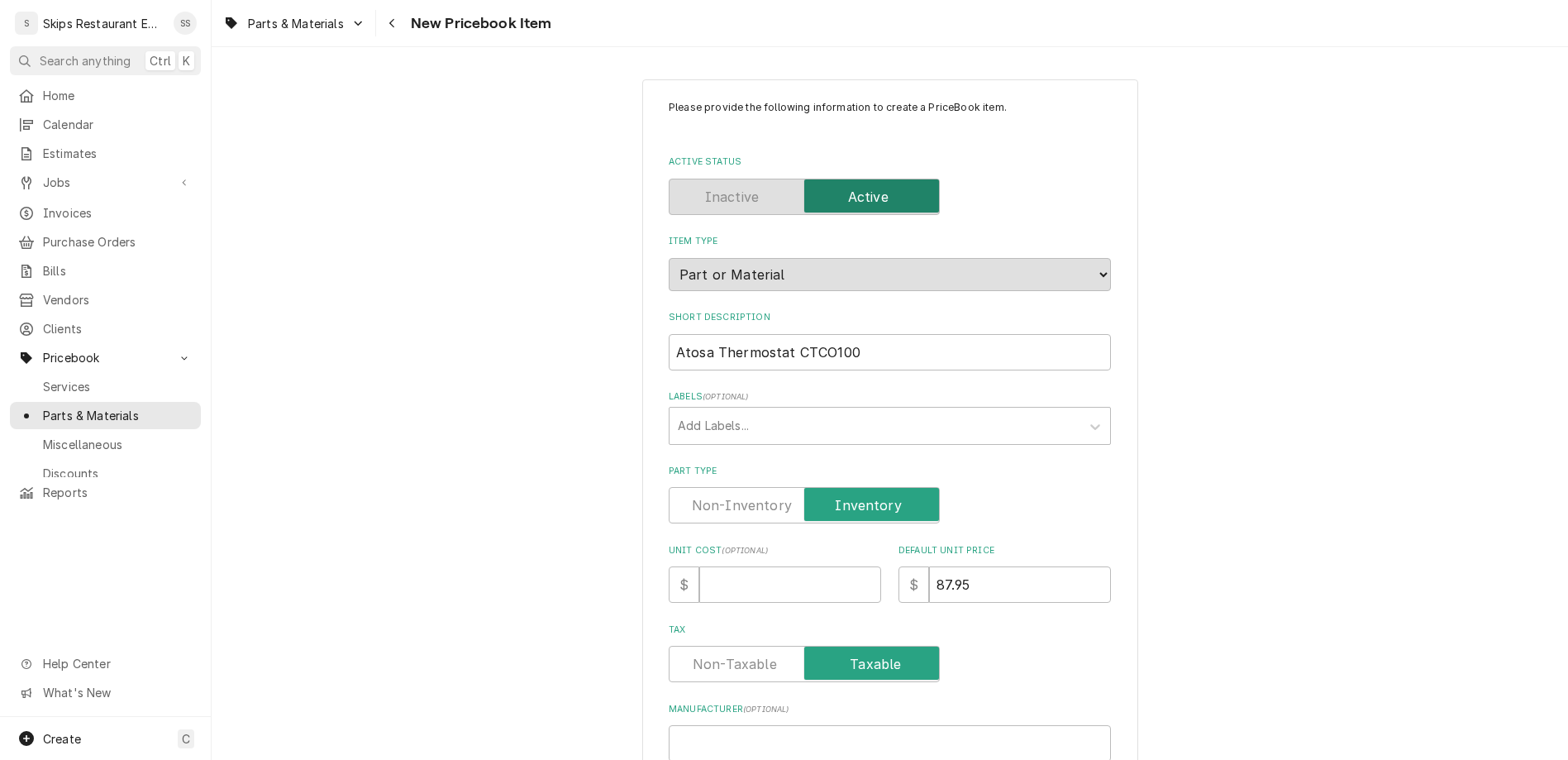
paste input "W0302234"
type textarea "x"
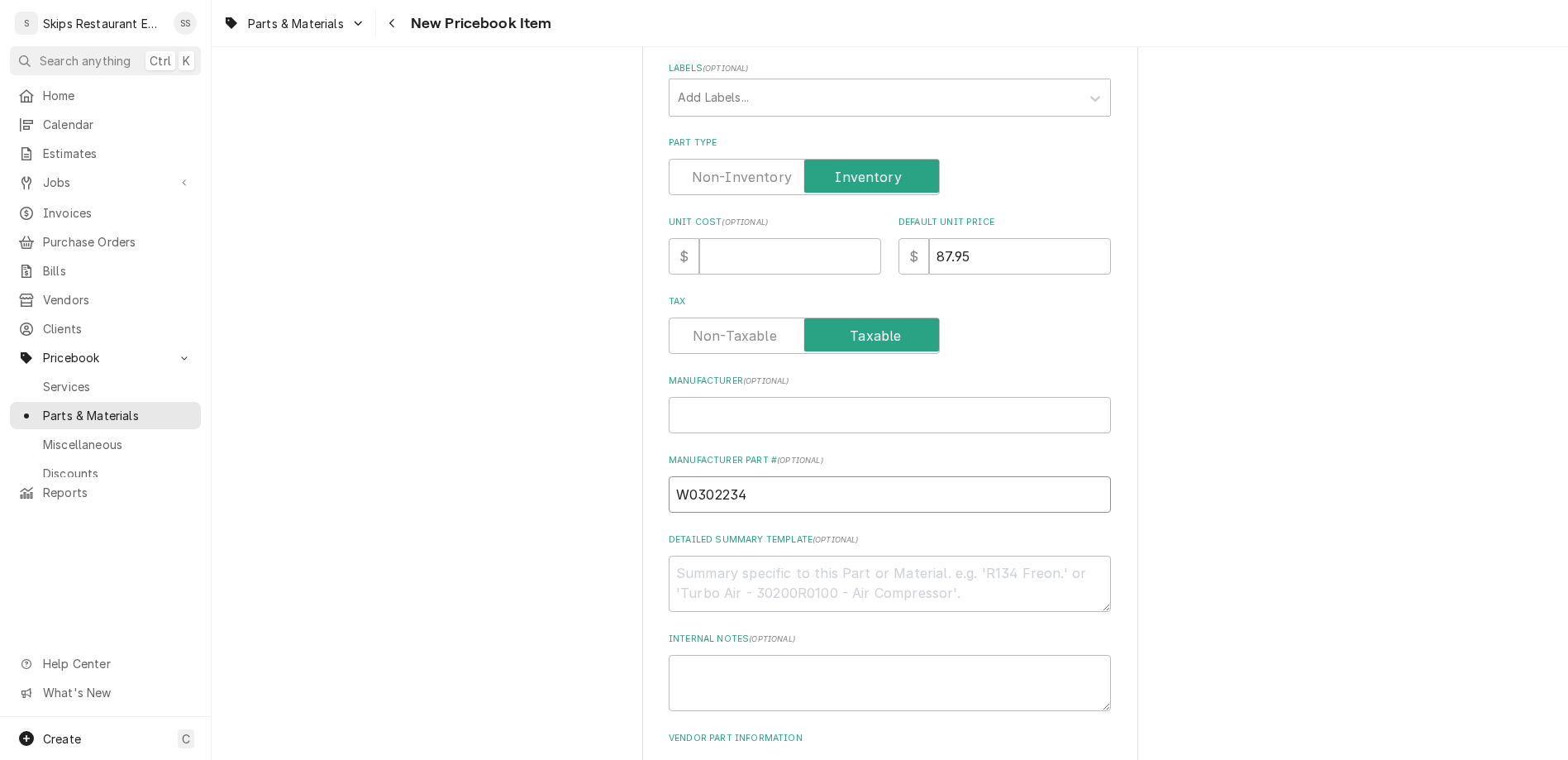
scroll to position [387, 0]
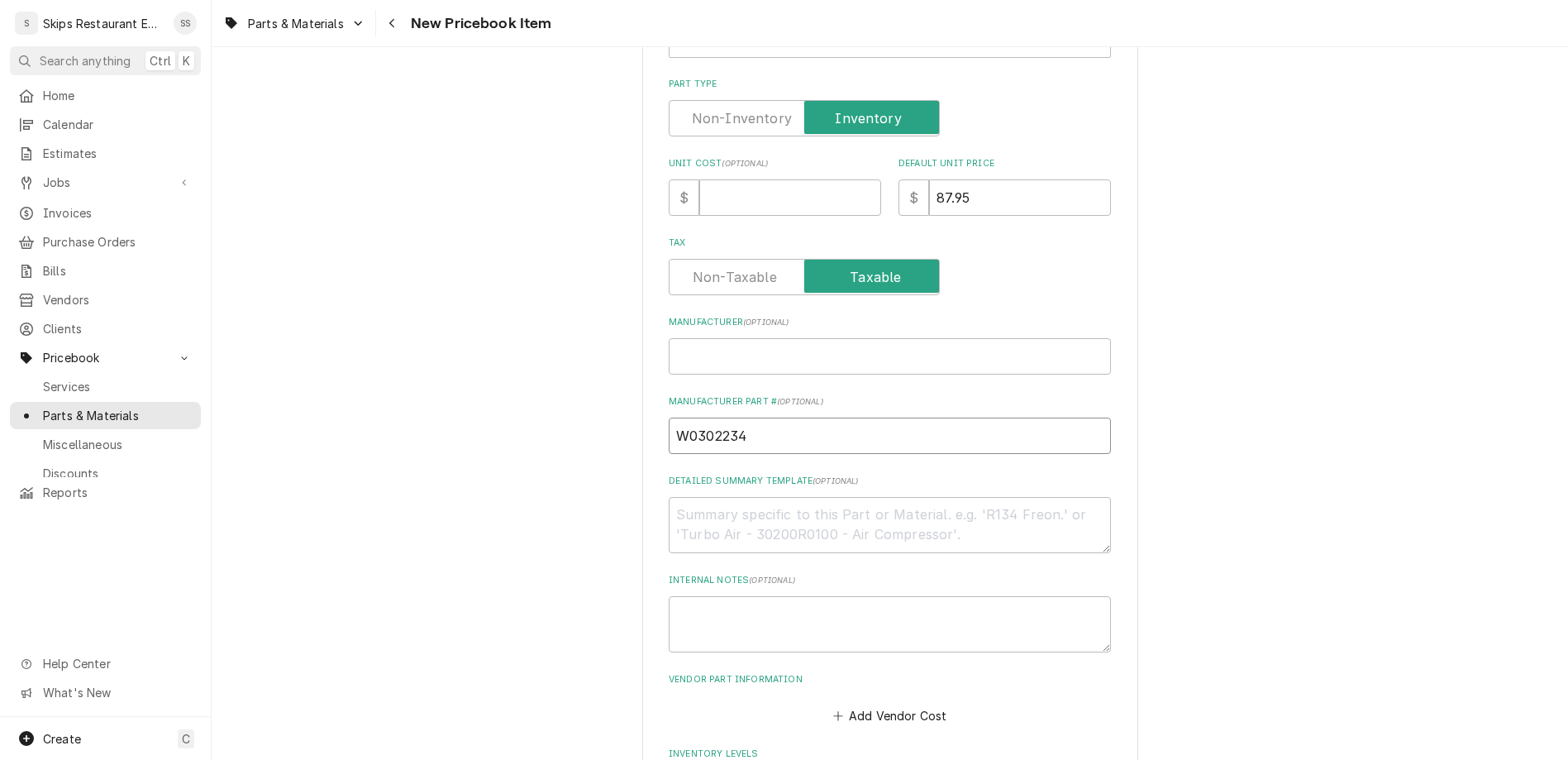
type input "W0302234"
drag, startPoint x: 761, startPoint y: 604, endPoint x: 701, endPoint y: 600, distance: 60.1
type input "1"
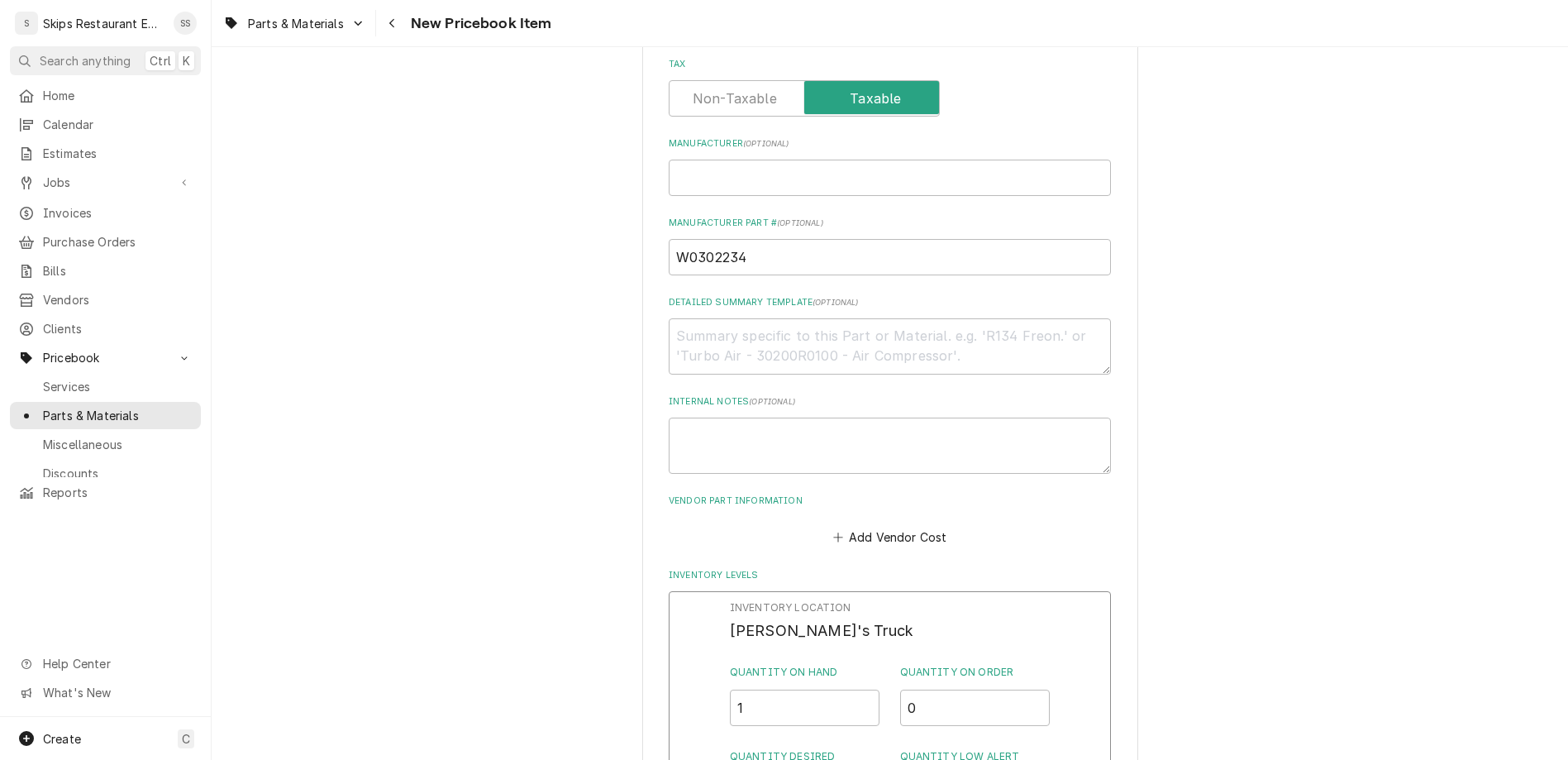
scroll to position [581, 0]
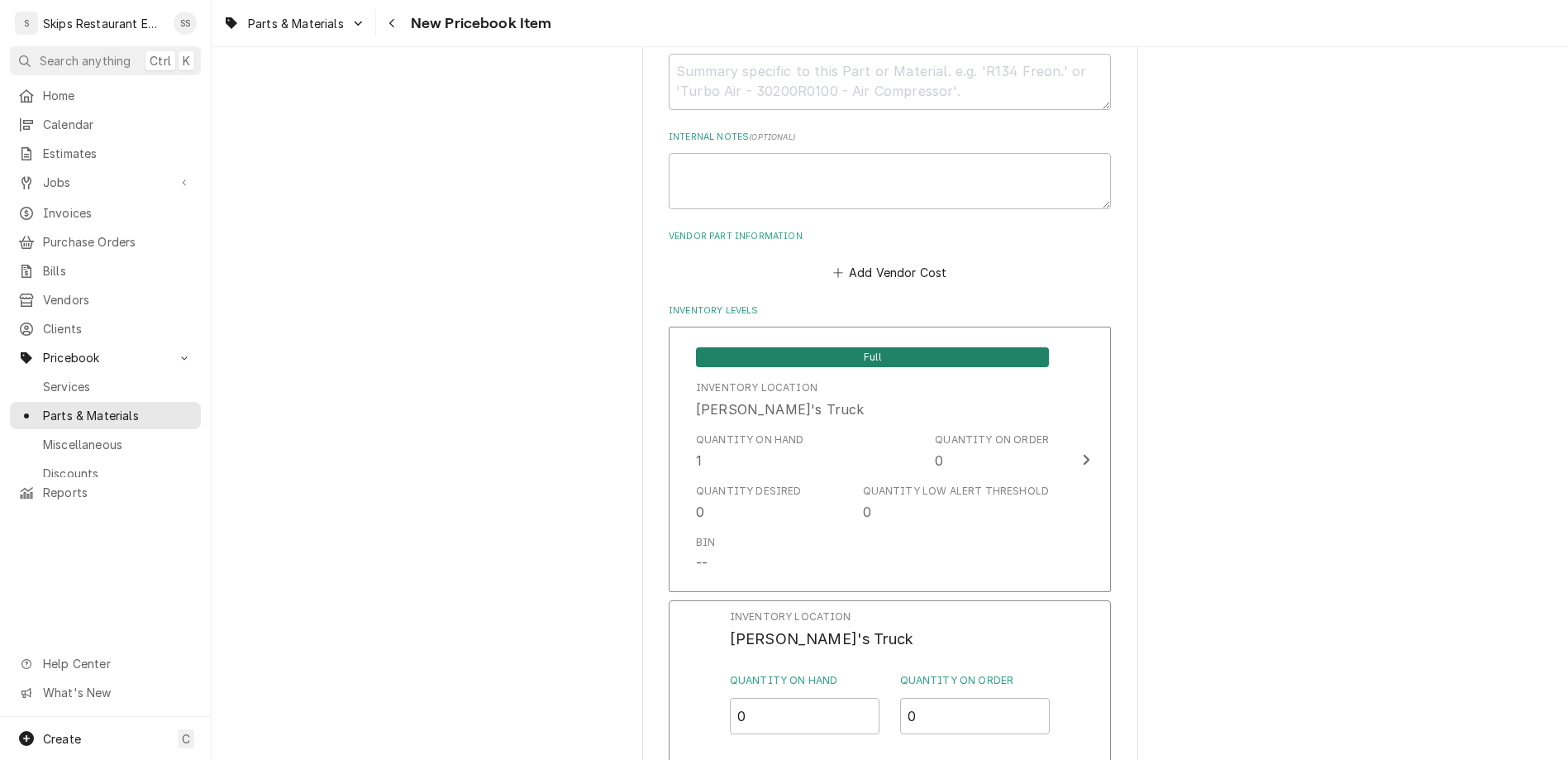
scroll to position [955, 0]
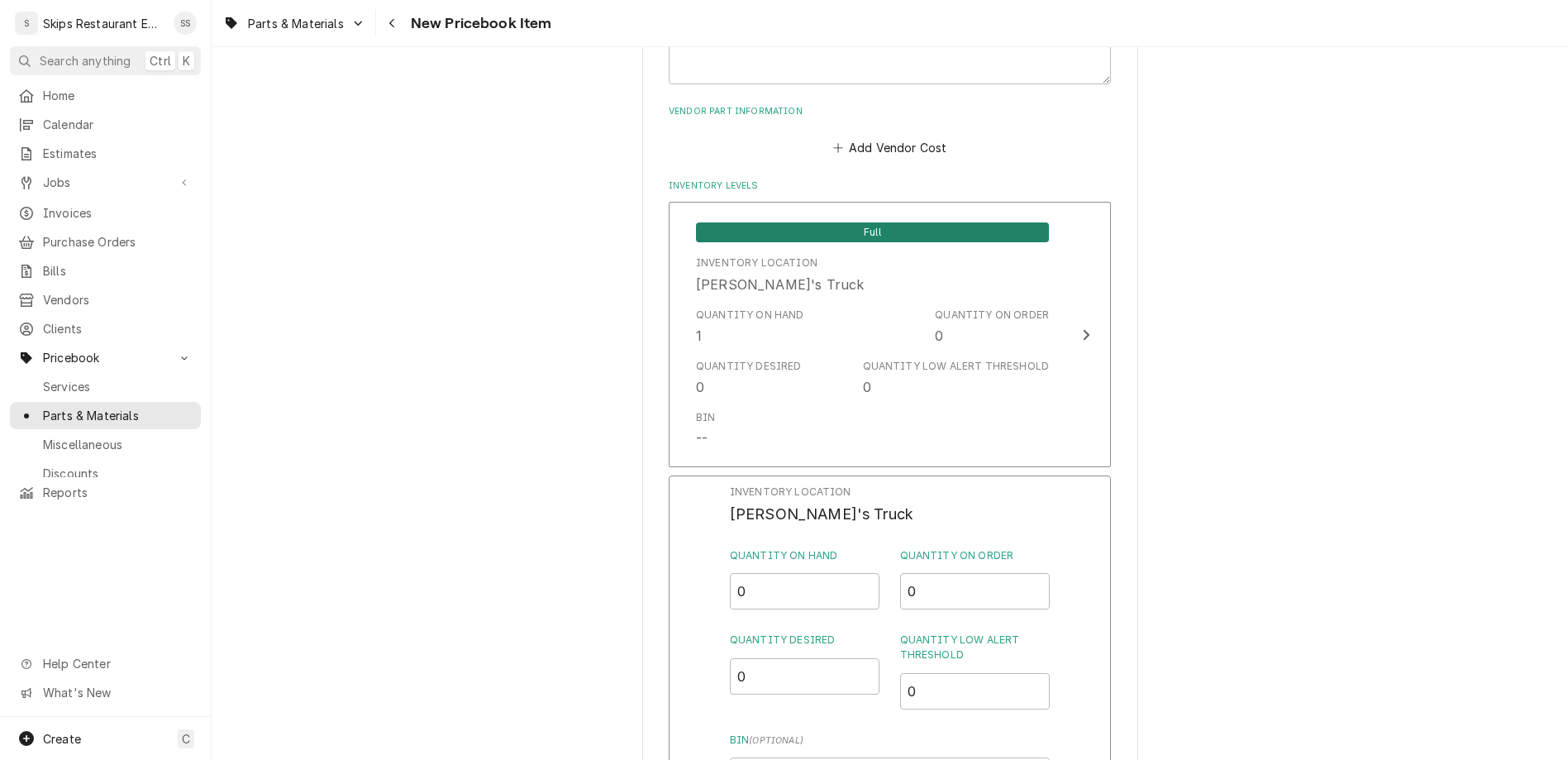
type textarea "x"
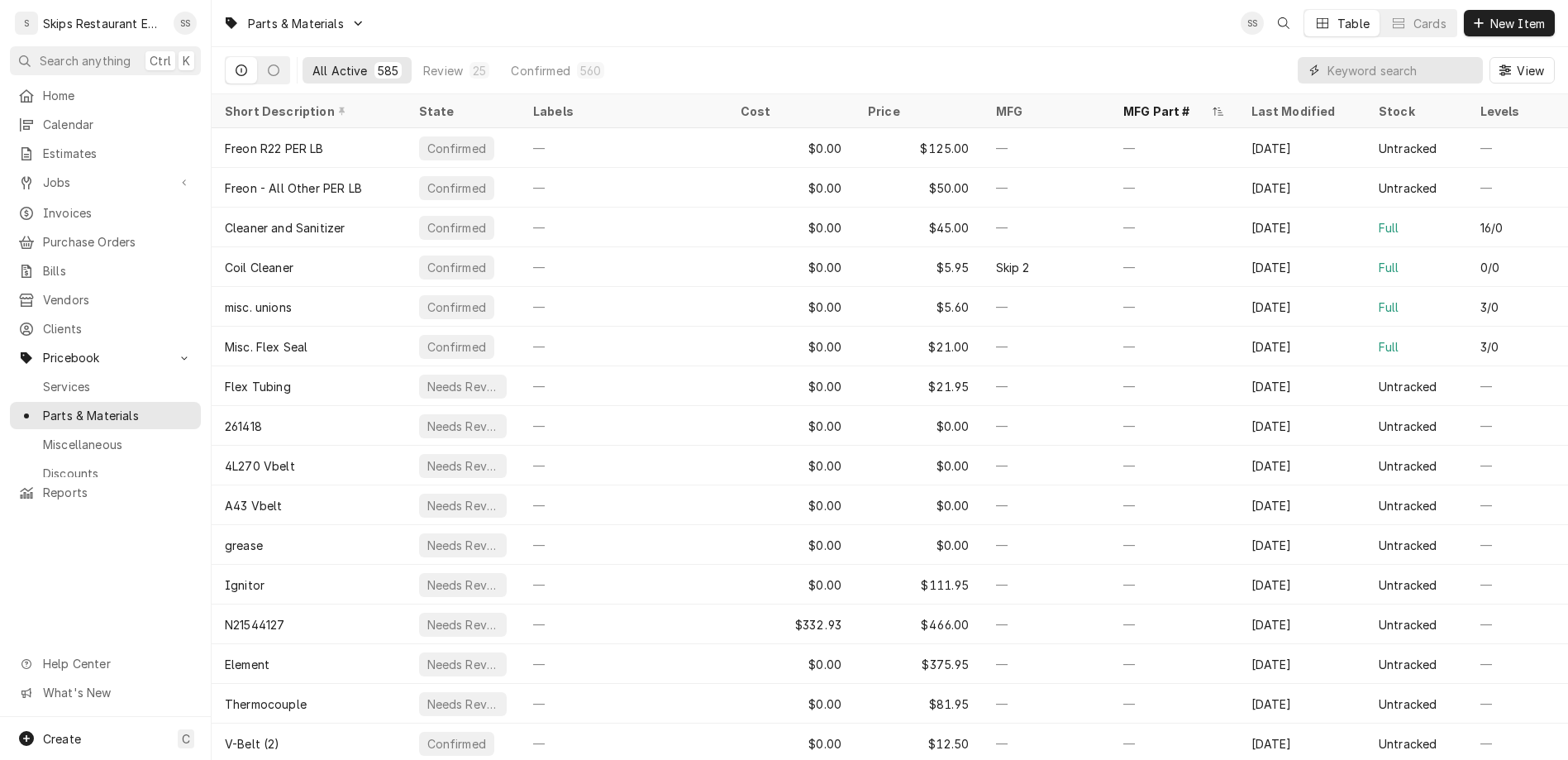
click at [1414, 57] on input "Dynamic Content Wrapper" at bounding box center [1402, 69] width 148 height 27
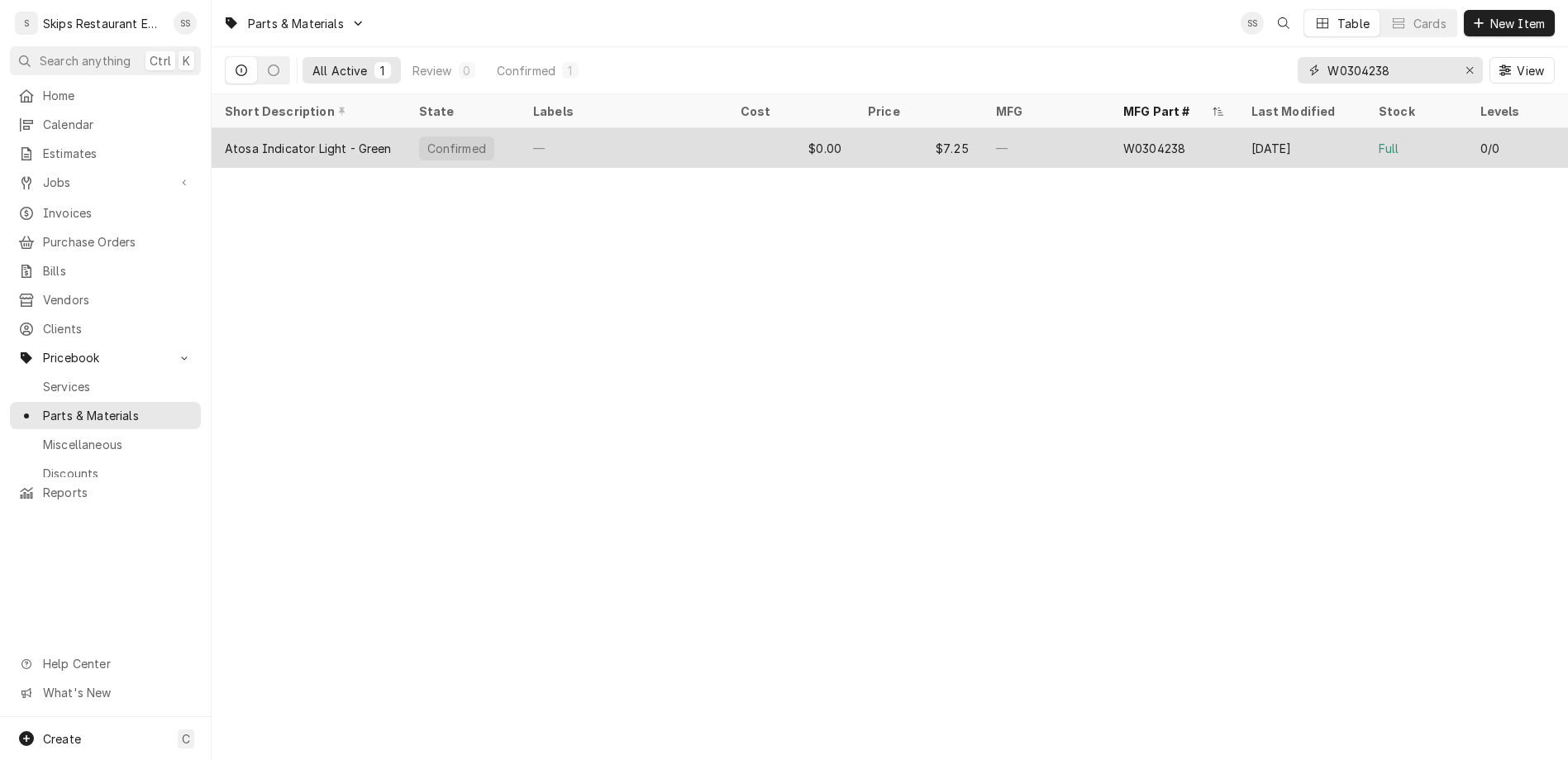
type input "W0304238"
click at [920, 128] on div "$7.25" at bounding box center [918, 148] width 128 height 39
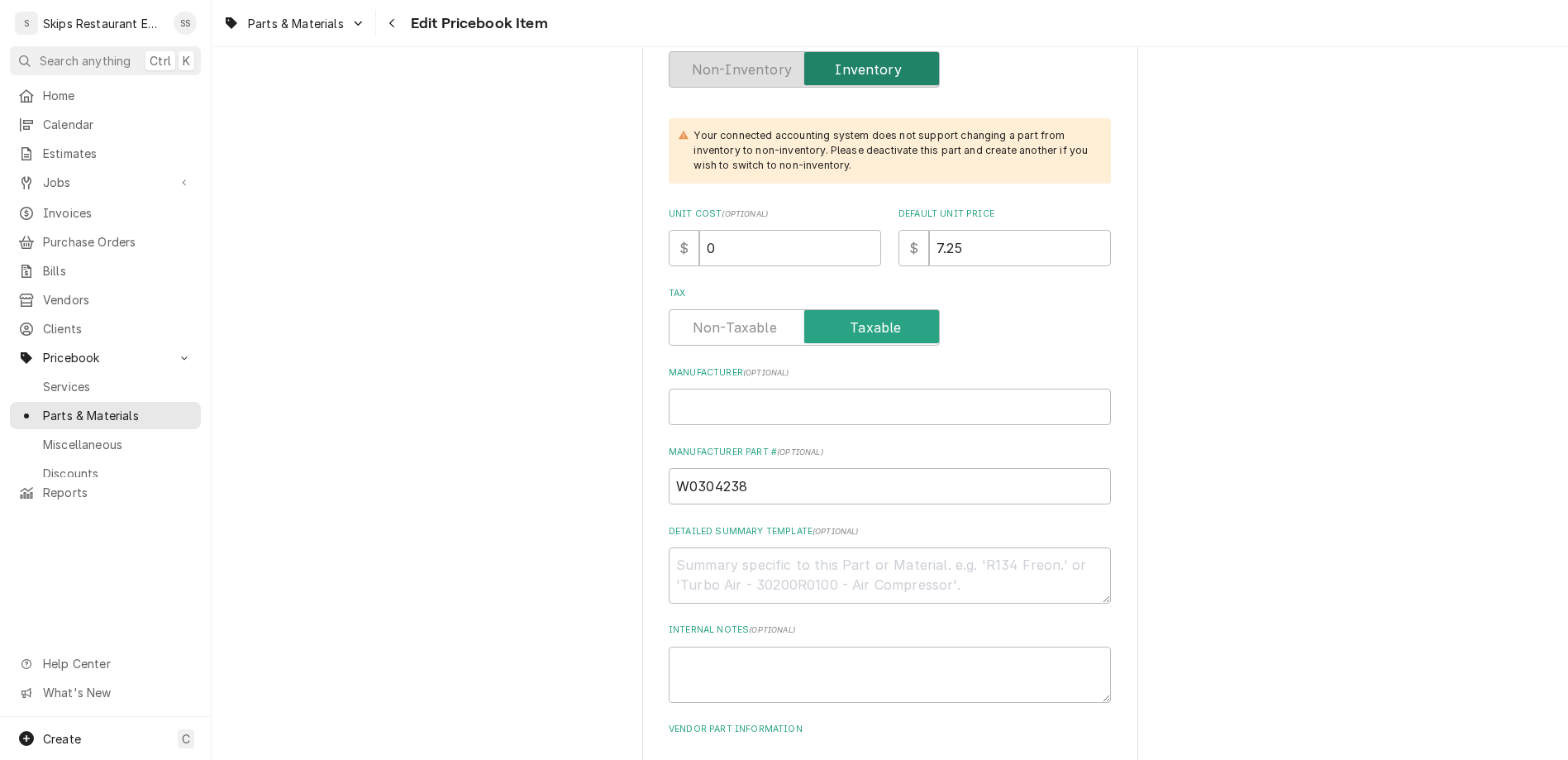
scroll to position [387, 0]
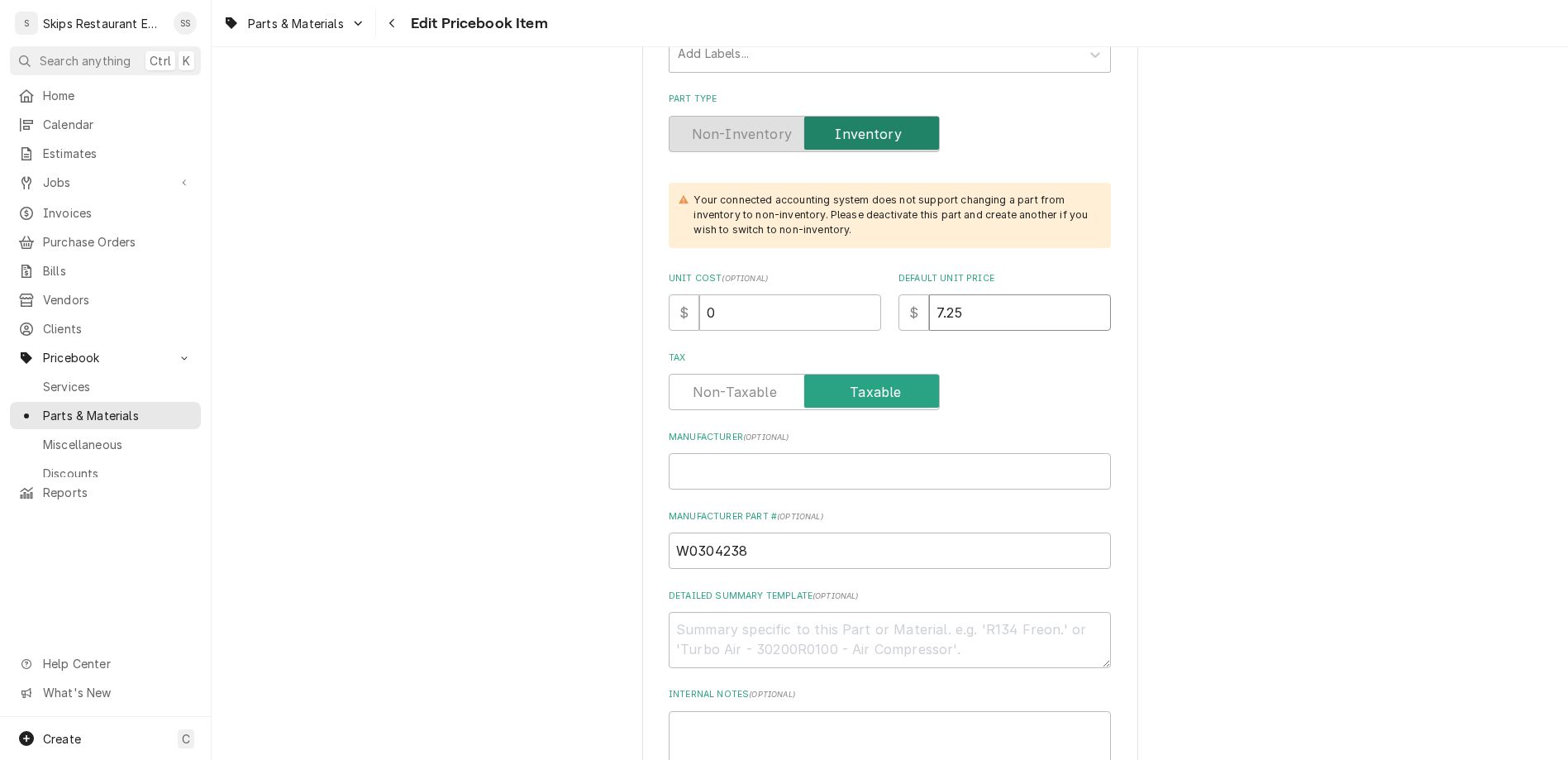
click at [929, 294] on input "7.25" at bounding box center [1020, 312] width 182 height 36
type textarea "x"
type input "7.9"
type textarea "x"
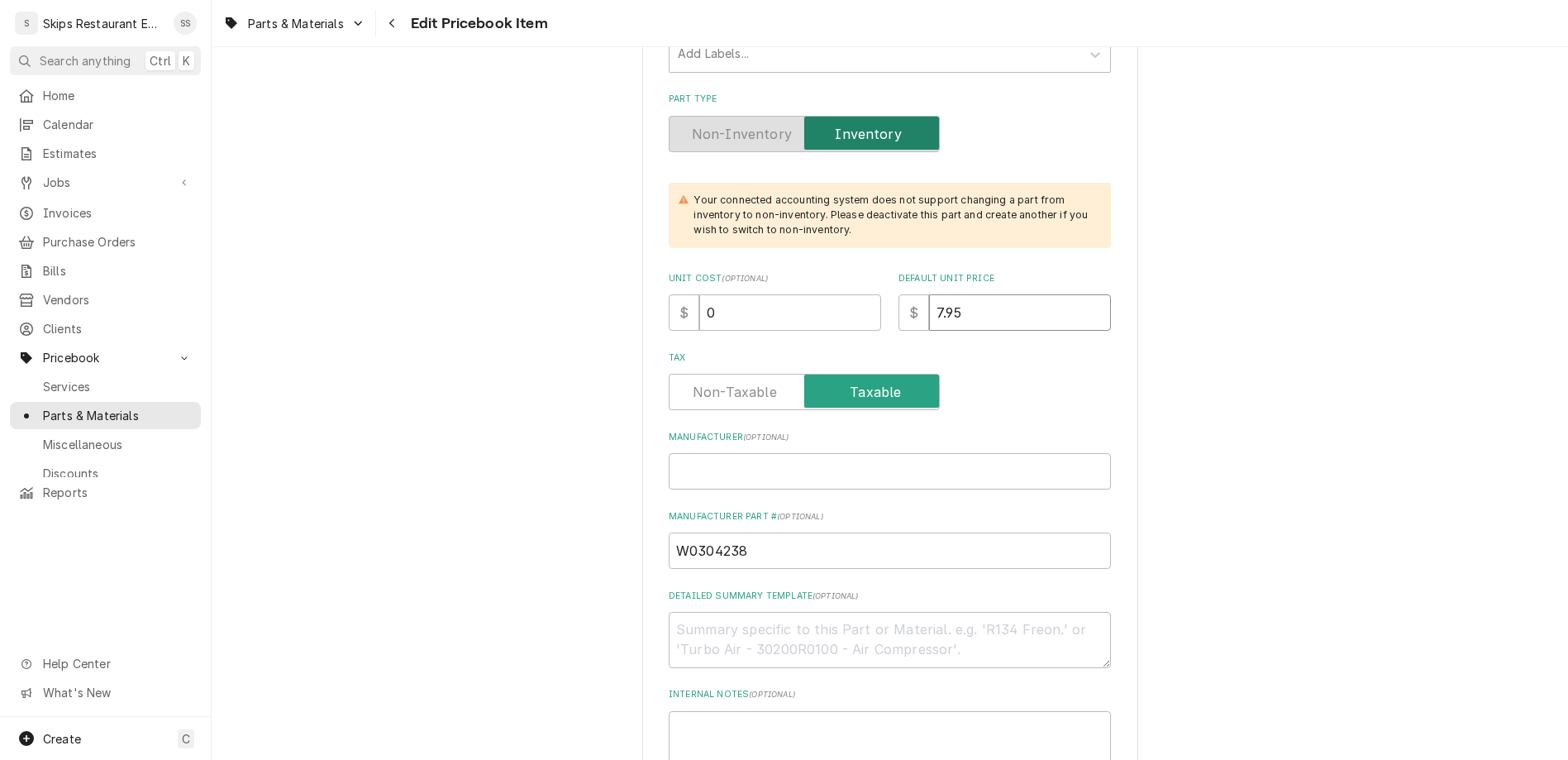
type input "7.95"
drag, startPoint x: 764, startPoint y: 679, endPoint x: 710, endPoint y: 681, distance: 54.0
type input "1"
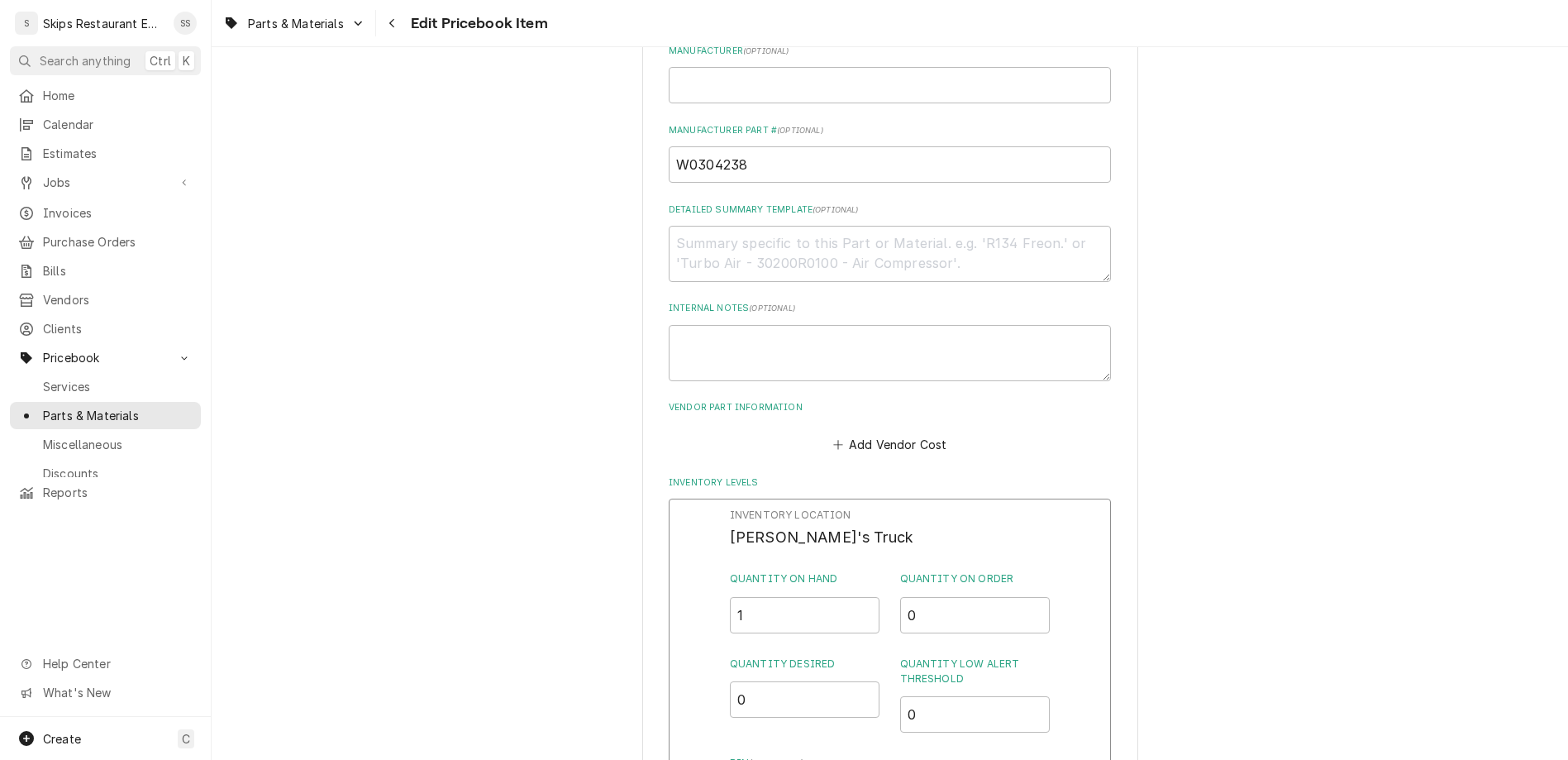
scroll to position [774, 0]
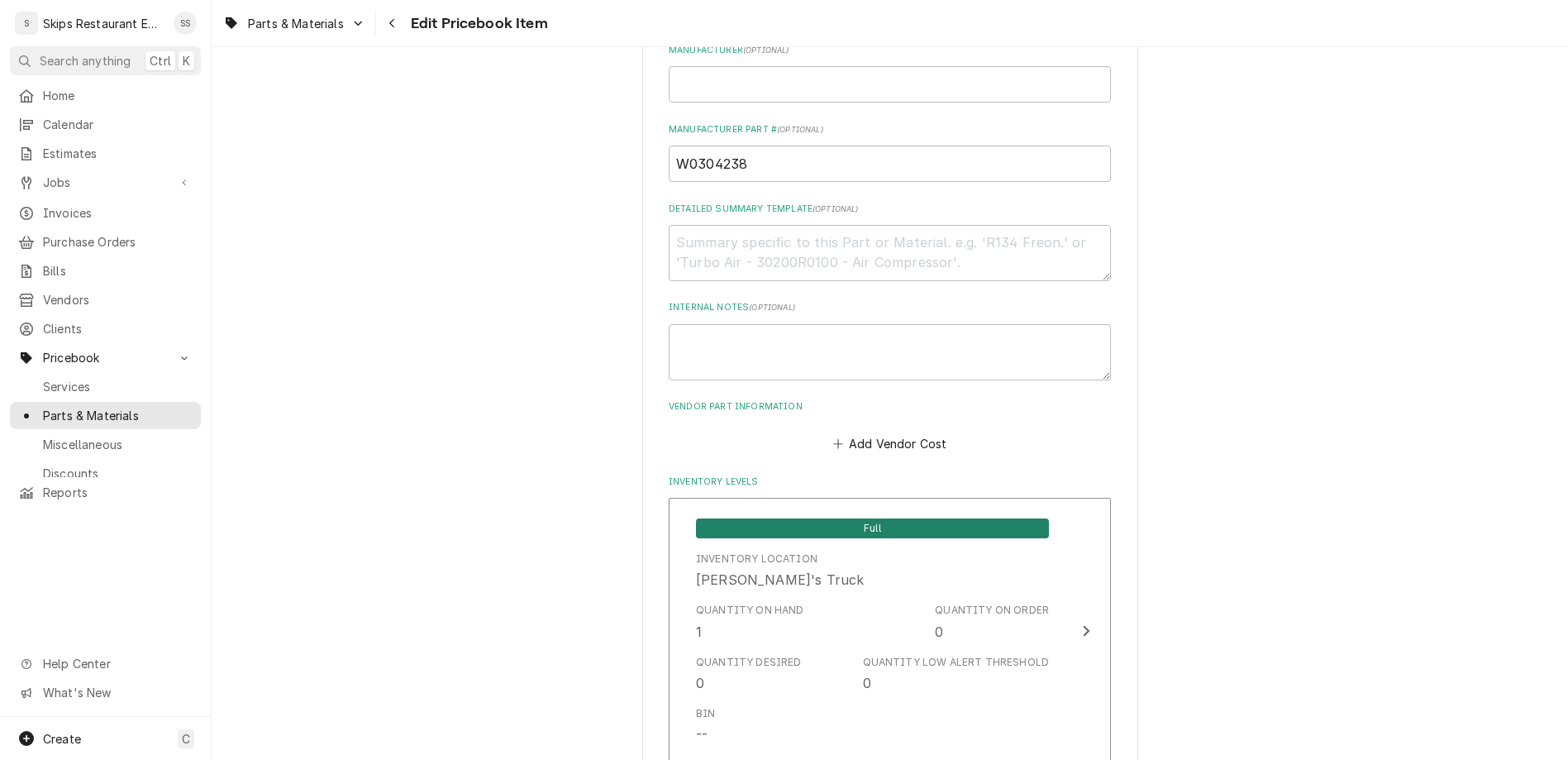
scroll to position [1032, 0]
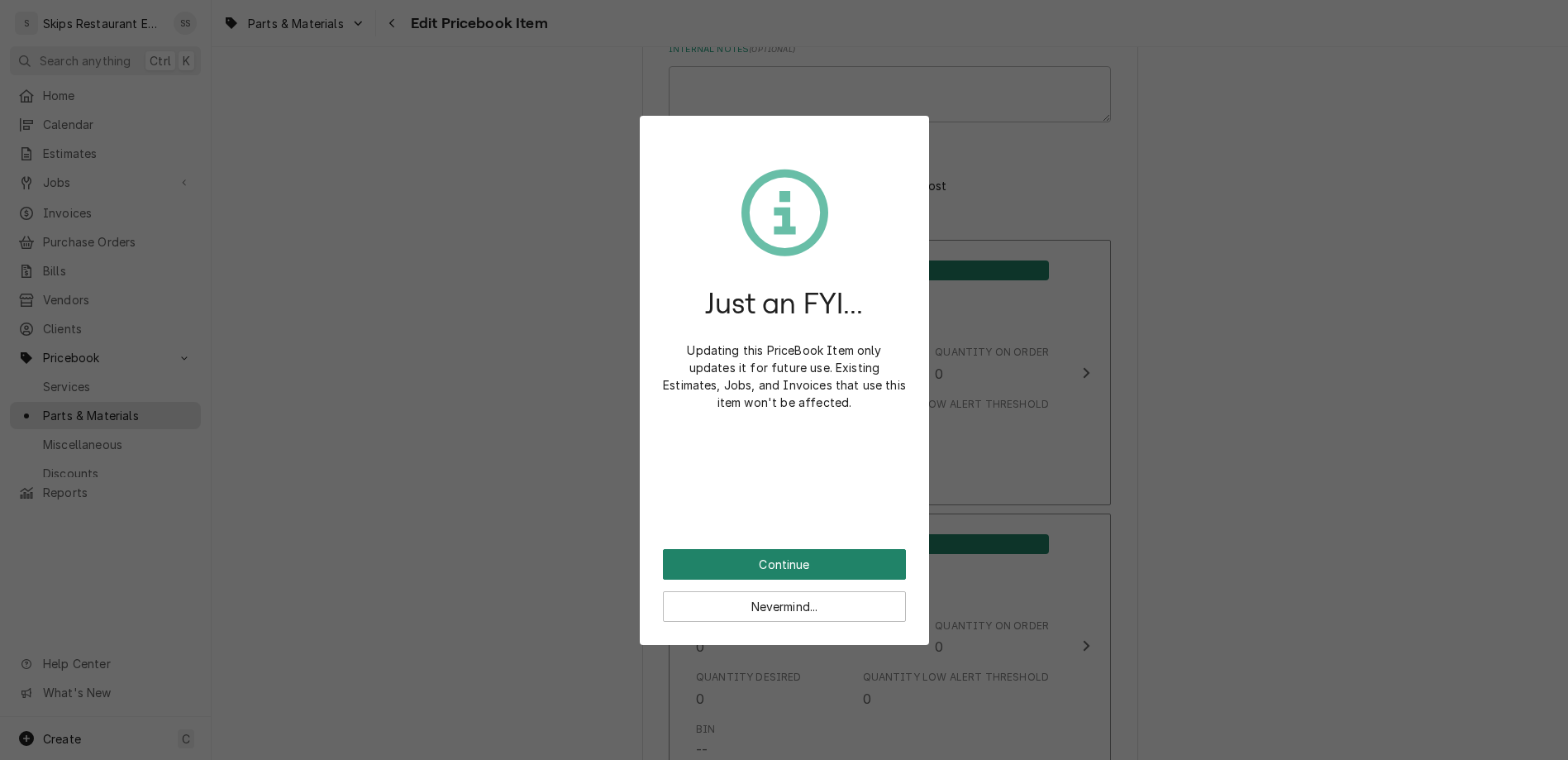
click at [804, 549] on button "Continue" at bounding box center [784, 564] width 243 height 31
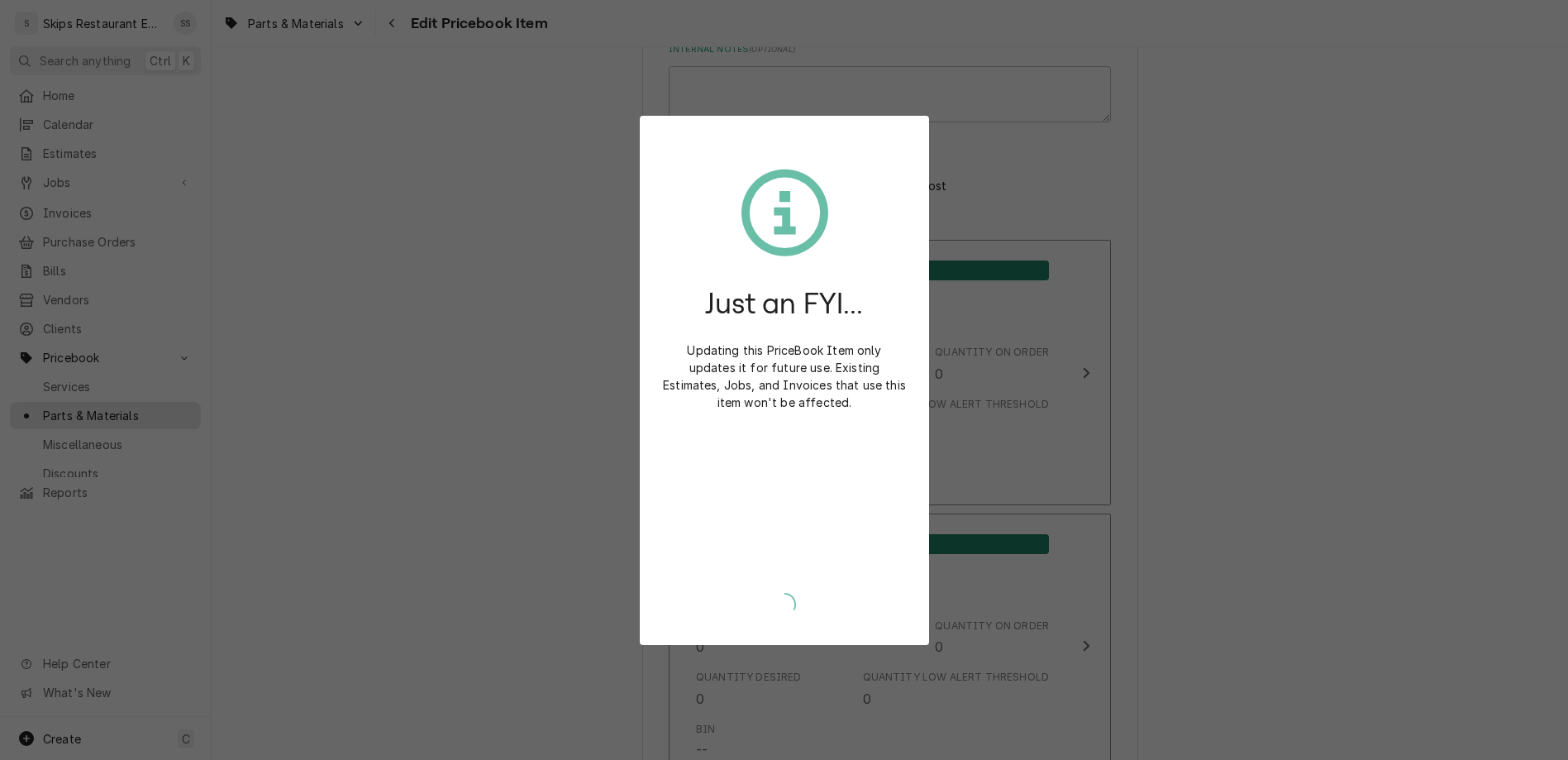
type textarea "x"
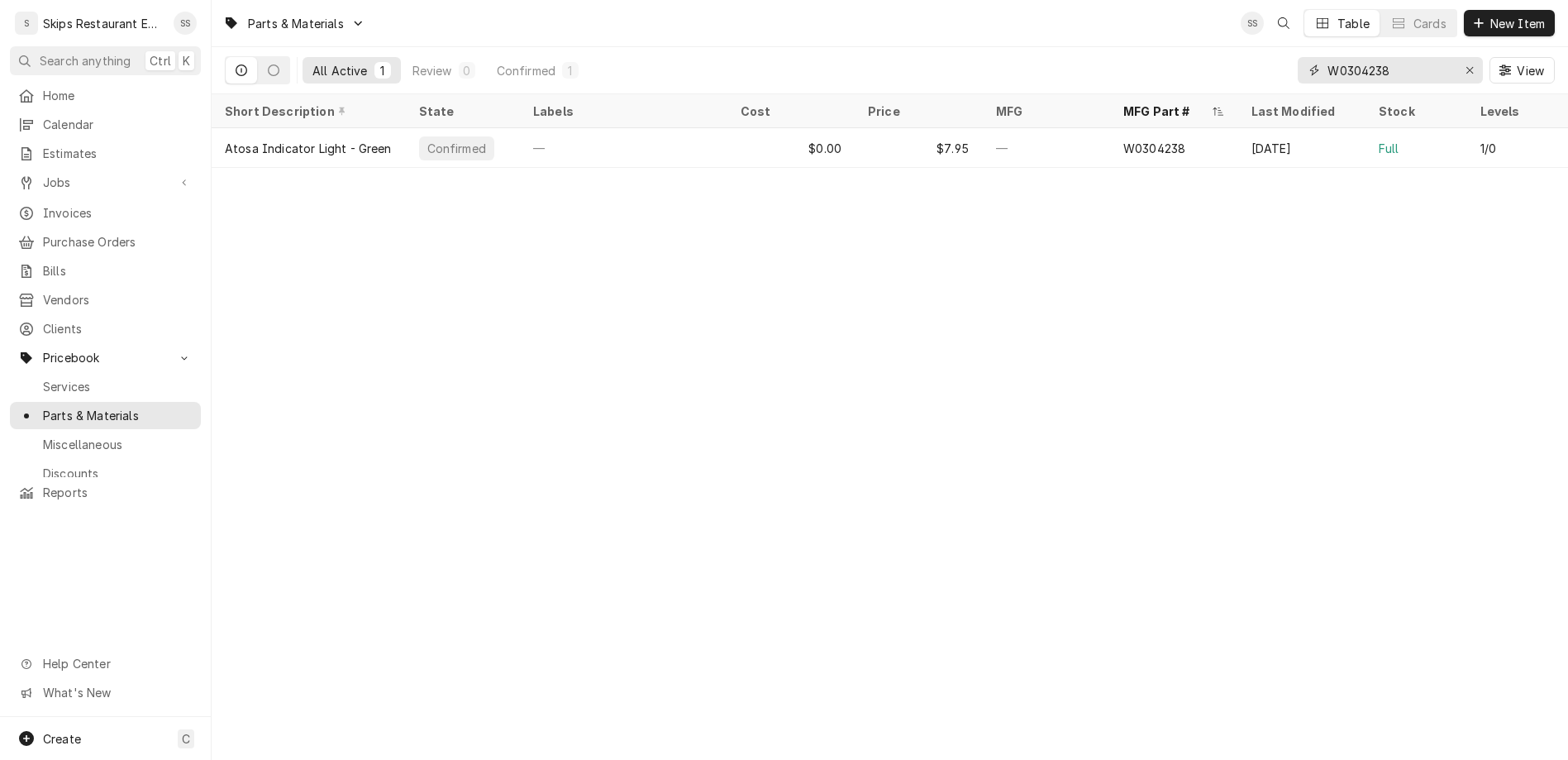
drag, startPoint x: 1444, startPoint y: 58, endPoint x: 1317, endPoint y: 58, distance: 127.0
click at [1328, 58] on input "W0304238" at bounding box center [1390, 69] width 124 height 27
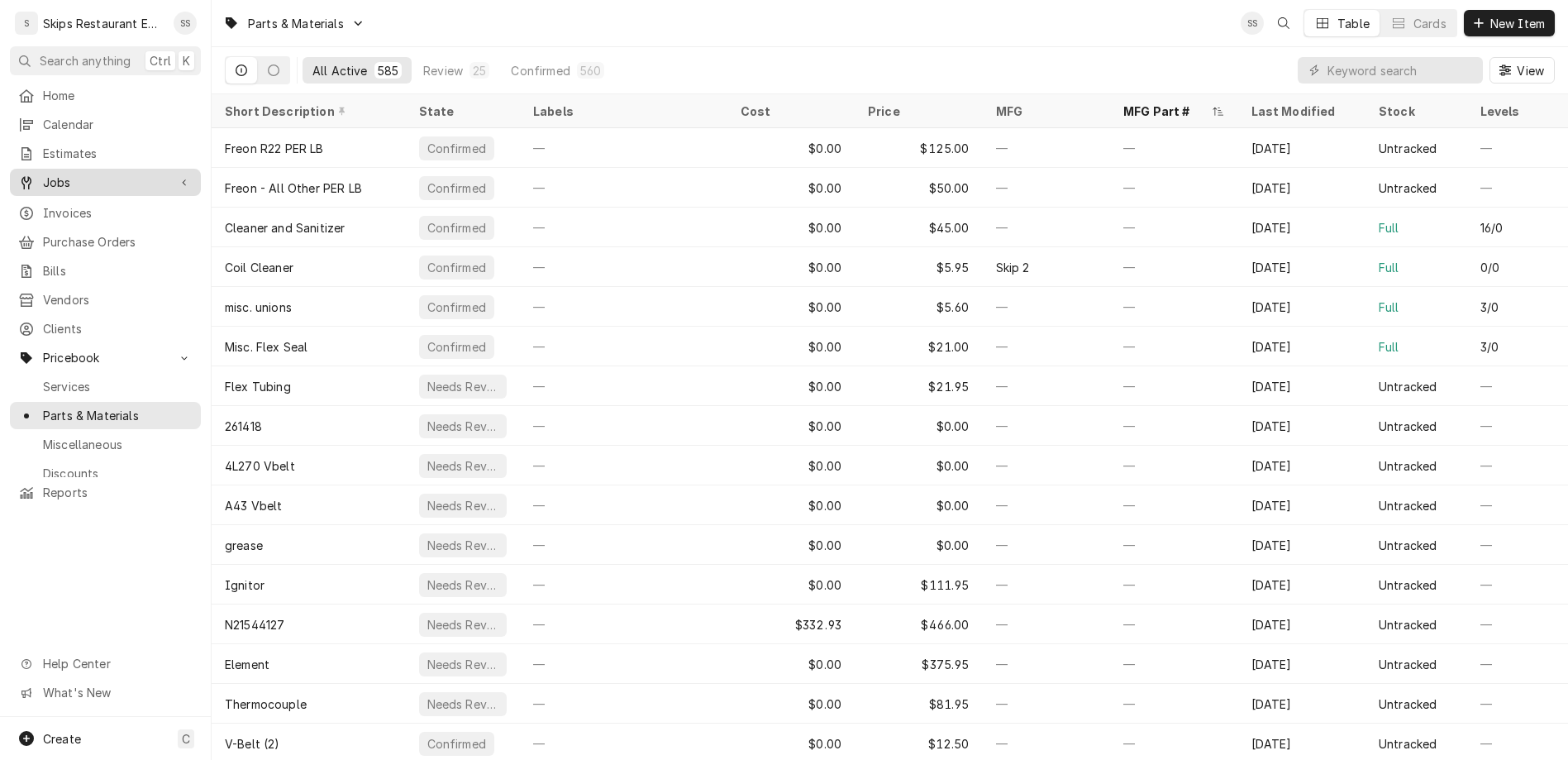
click at [43, 173] on span "Jobs" at bounding box center [106, 182] width 125 height 17
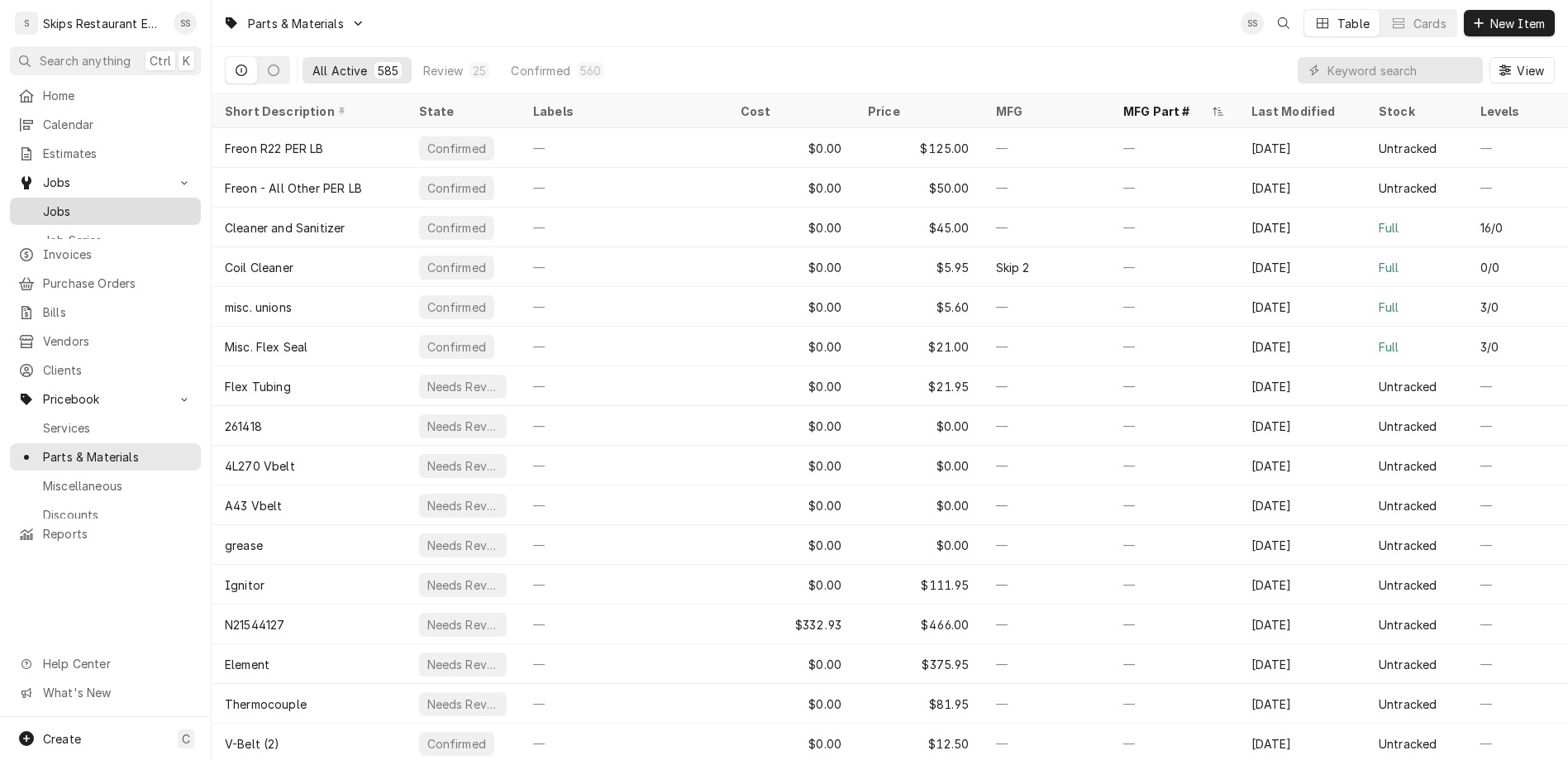
click at [43, 202] on span "Jobs" at bounding box center [118, 211] width 149 height 17
